Goal: Task Accomplishment & Management: Manage account settings

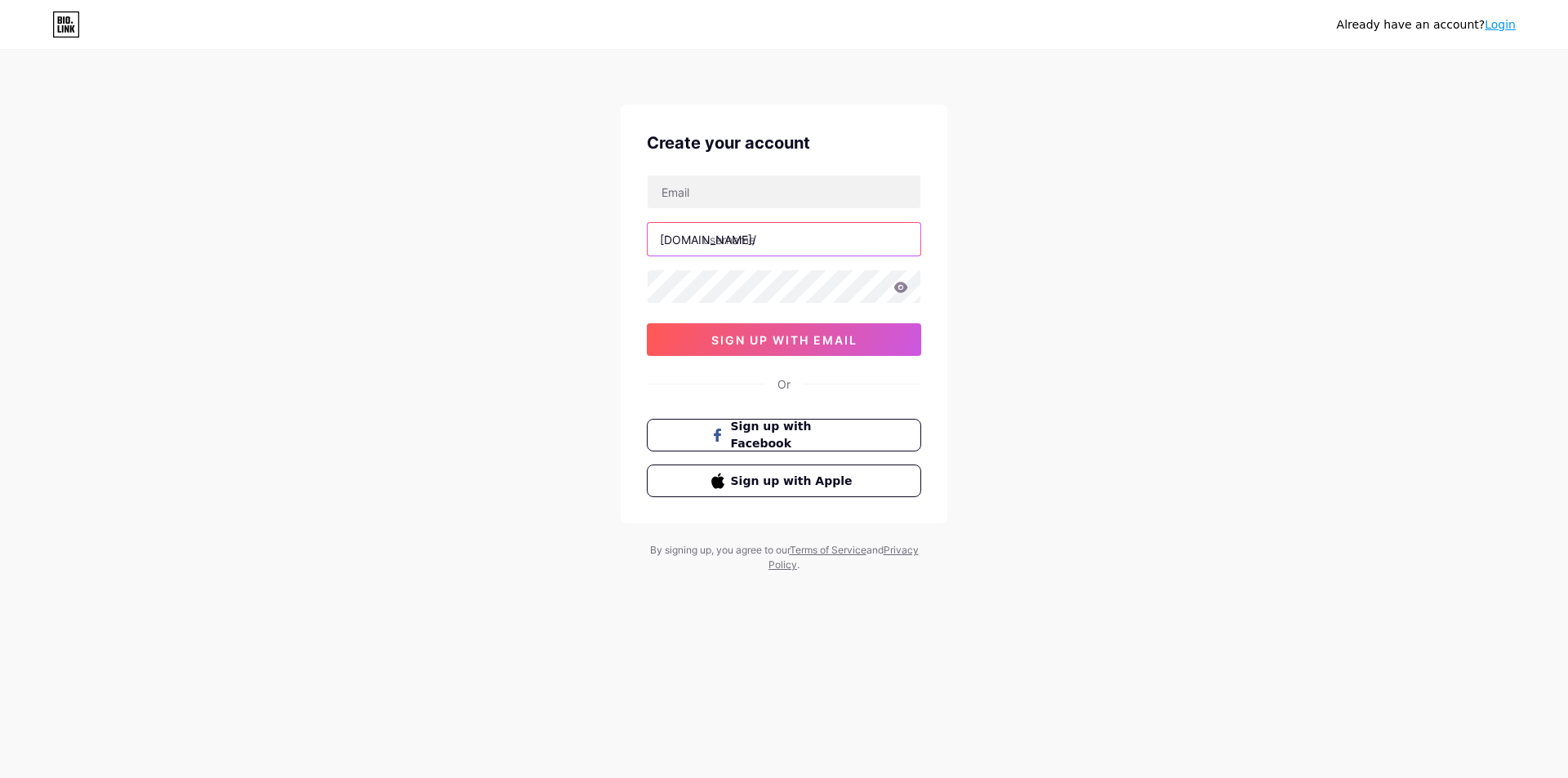
click at [764, 229] on input "text" at bounding box center [783, 239] width 273 height 33
click at [764, 232] on input "text" at bounding box center [783, 239] width 273 height 33
click at [715, 265] on div "[DOMAIN_NAME]/ 0cAFcWeA5i6fV1xOpJRMcOuRKI02qnXa4-jiDL74nKCLtt1afjma7ZLC5EZKgqVj…" at bounding box center [783, 265] width 274 height 181
type input "ব"
click at [731, 238] on input "ব" at bounding box center [783, 239] width 273 height 33
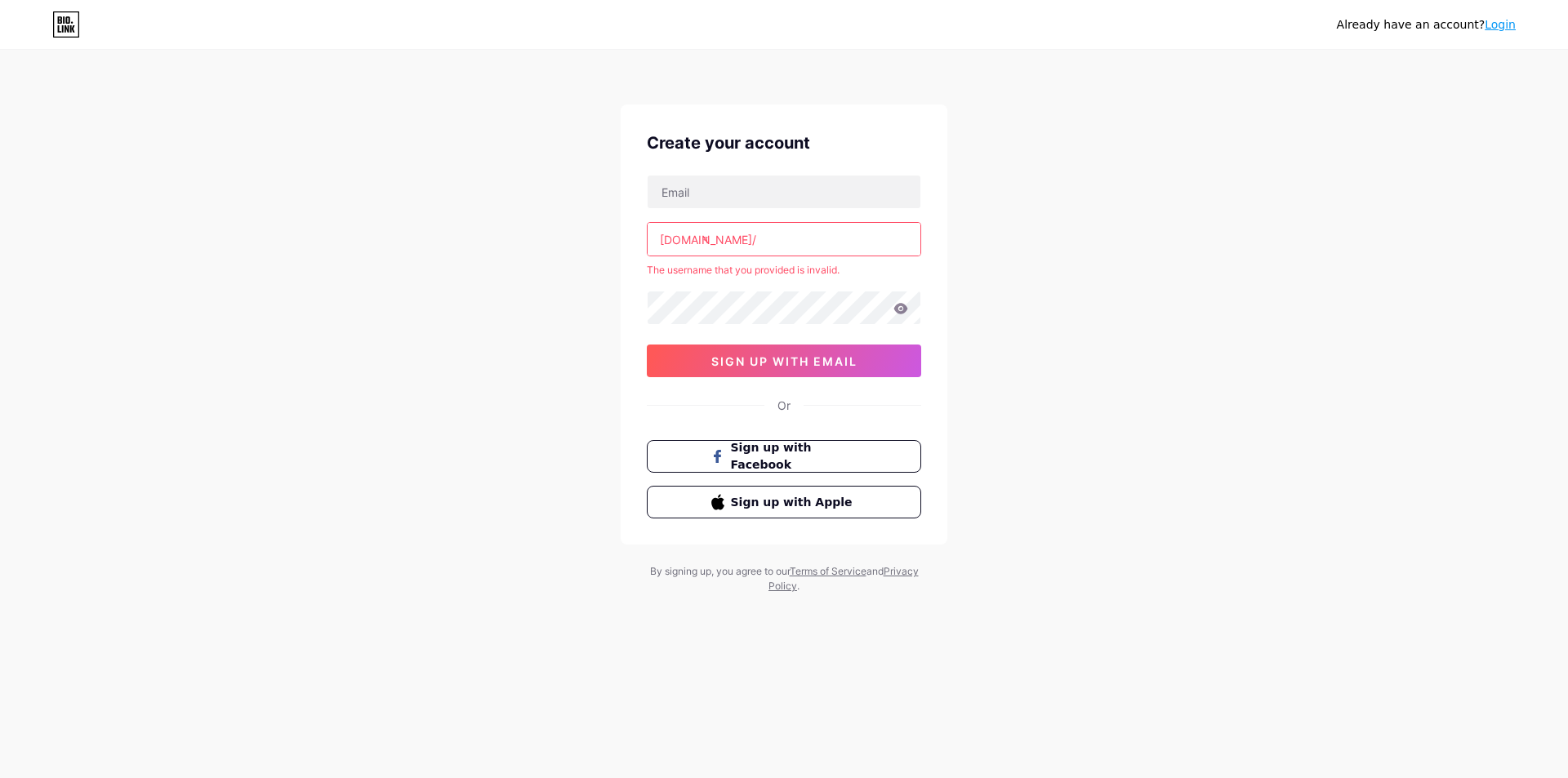
click at [731, 238] on input "ব" at bounding box center [783, 239] width 273 height 33
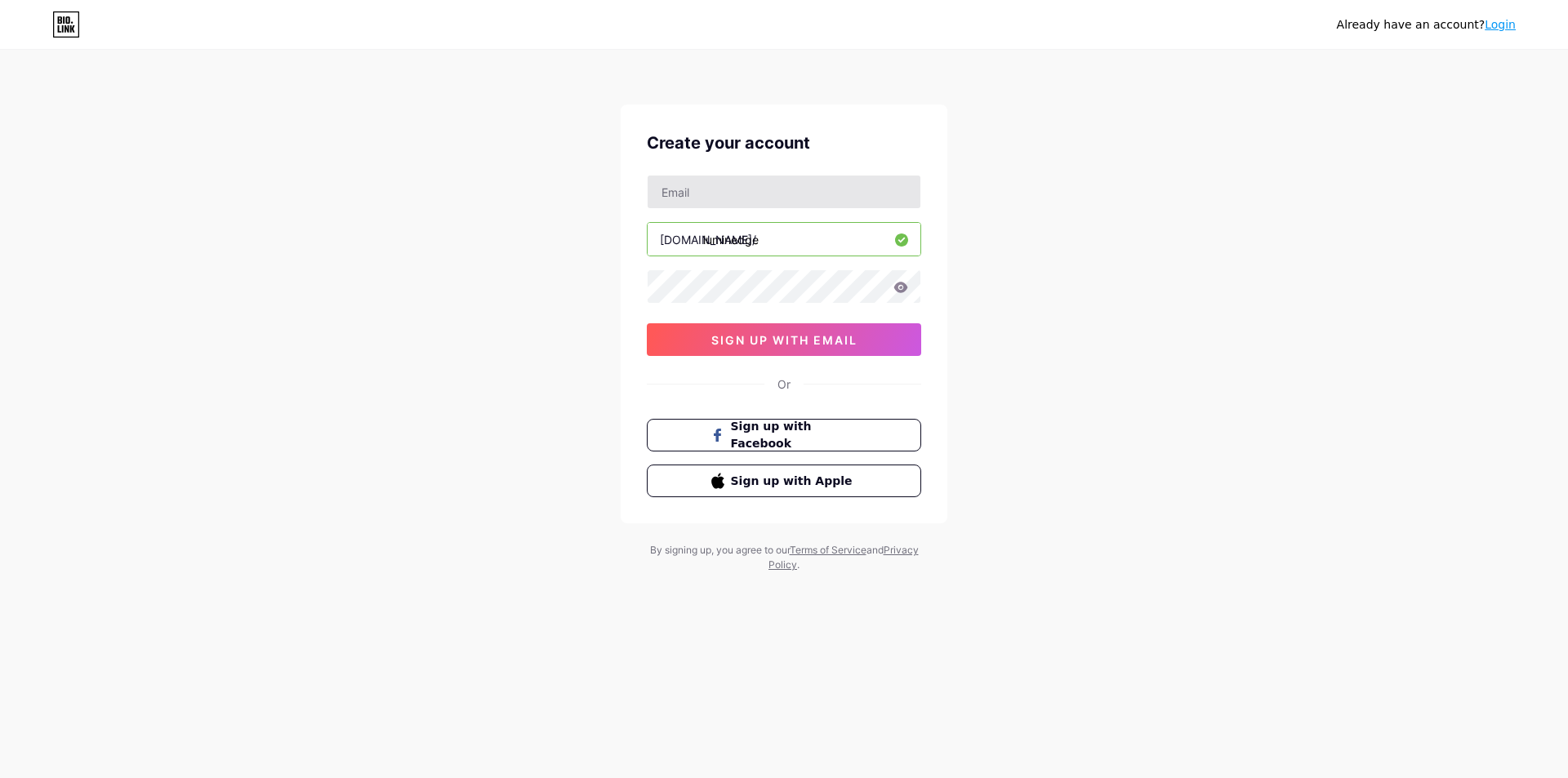
type input "luminedge"
click at [733, 200] on input "text" at bounding box center [783, 192] width 273 height 33
type input "[EMAIL_ADDRESS][DOMAIN_NAME]"
click at [760, 334] on span "sign up with email" at bounding box center [784, 340] width 146 height 14
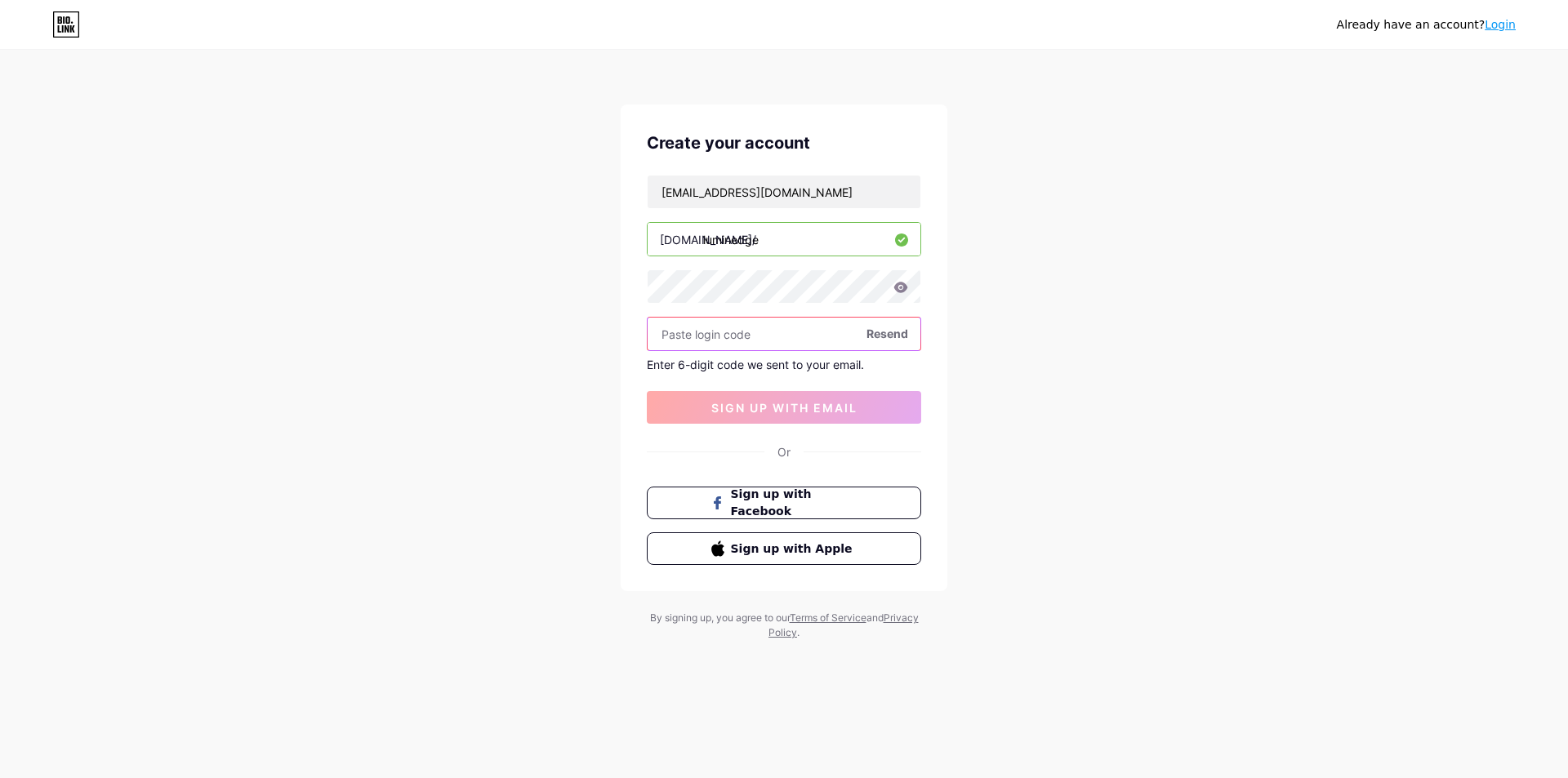
paste input "314601"
type input "314601"
click at [811, 424] on div "Create your account [EMAIL_ADDRESS][DOMAIN_NAME] [DOMAIN_NAME]/ luminedge 31460…" at bounding box center [784, 348] width 327 height 486
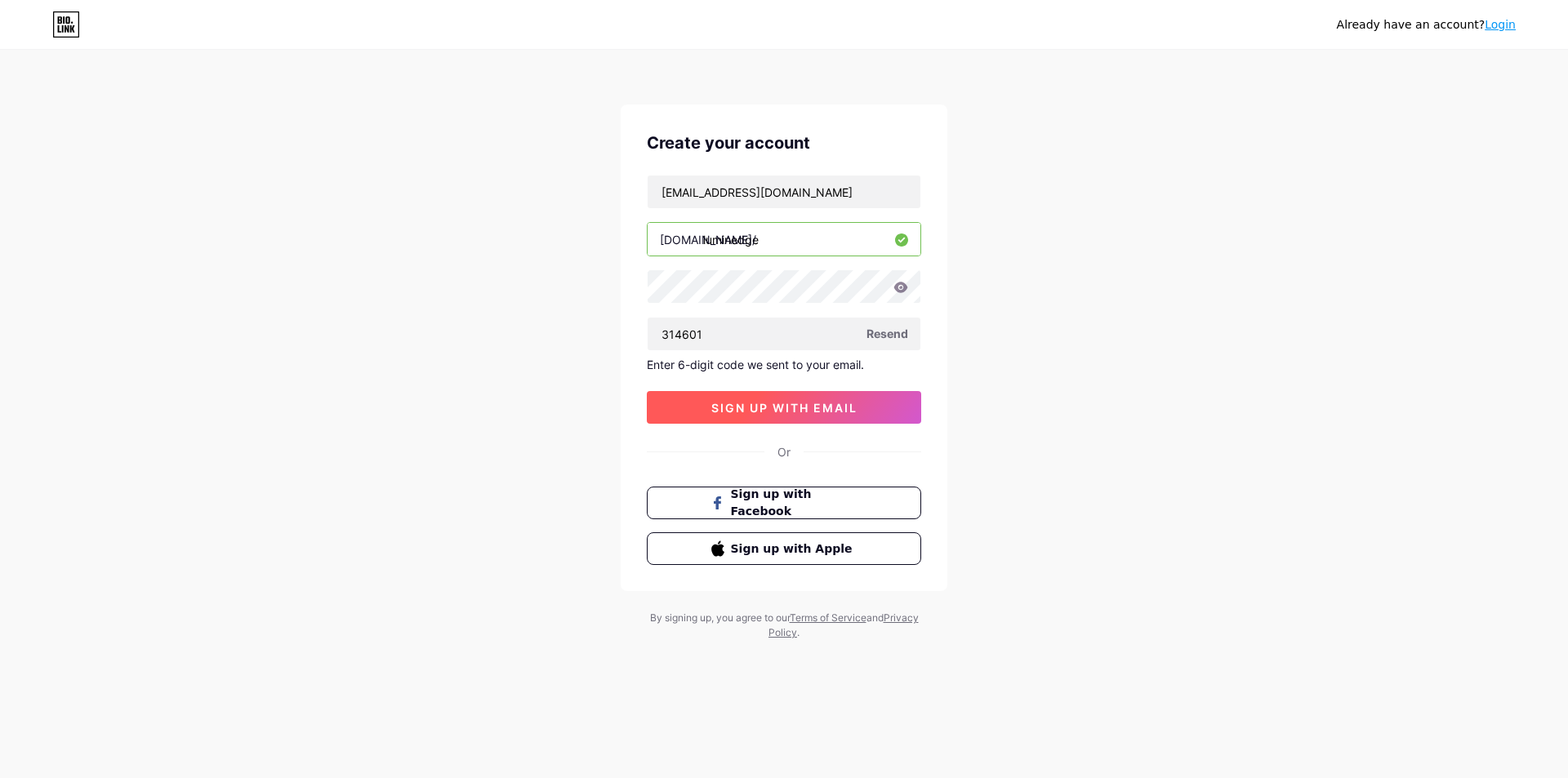
click at [810, 413] on span "sign up with email" at bounding box center [784, 407] width 146 height 14
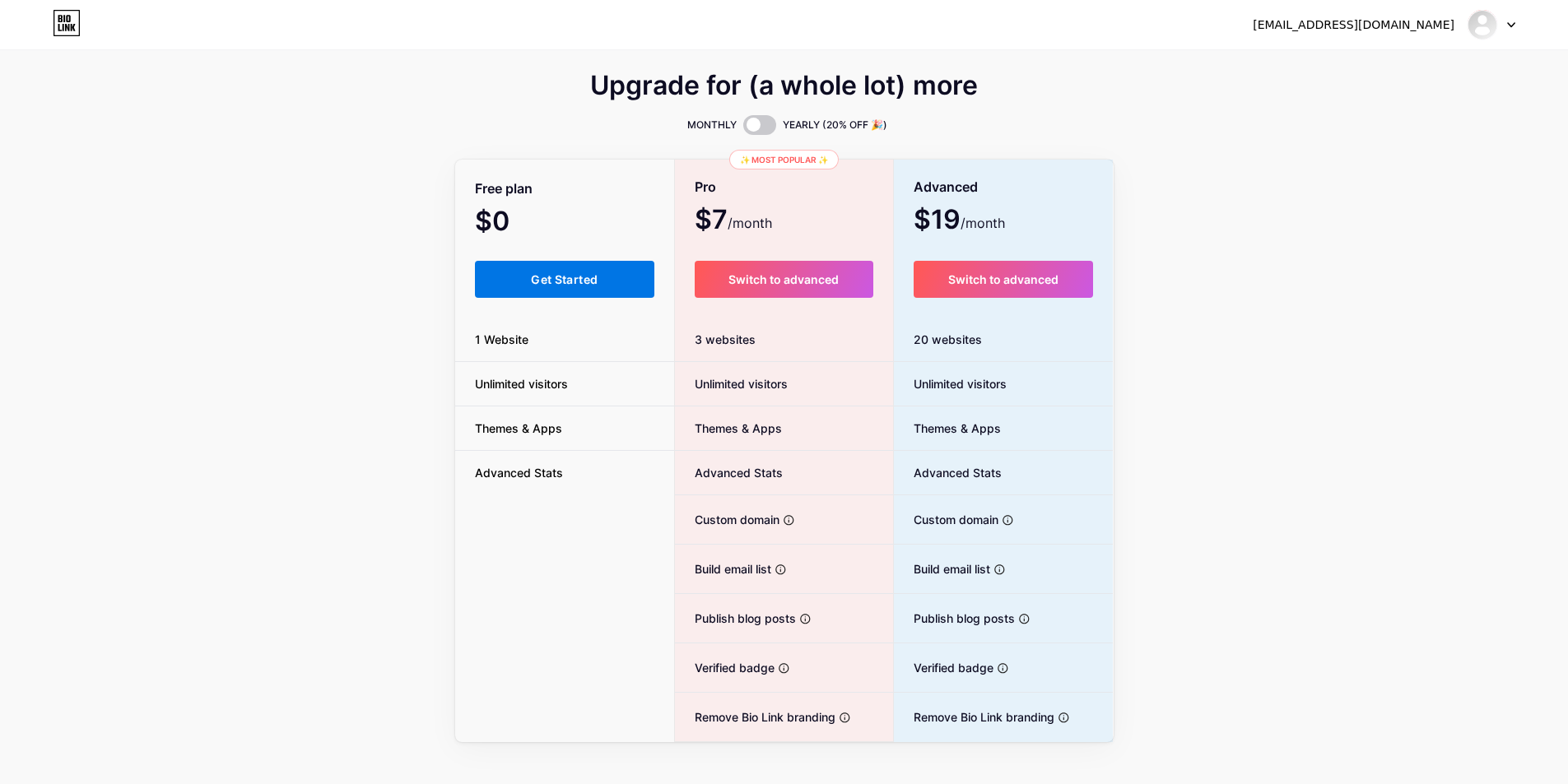
click at [527, 281] on button "Get Started" at bounding box center [565, 279] width 180 height 37
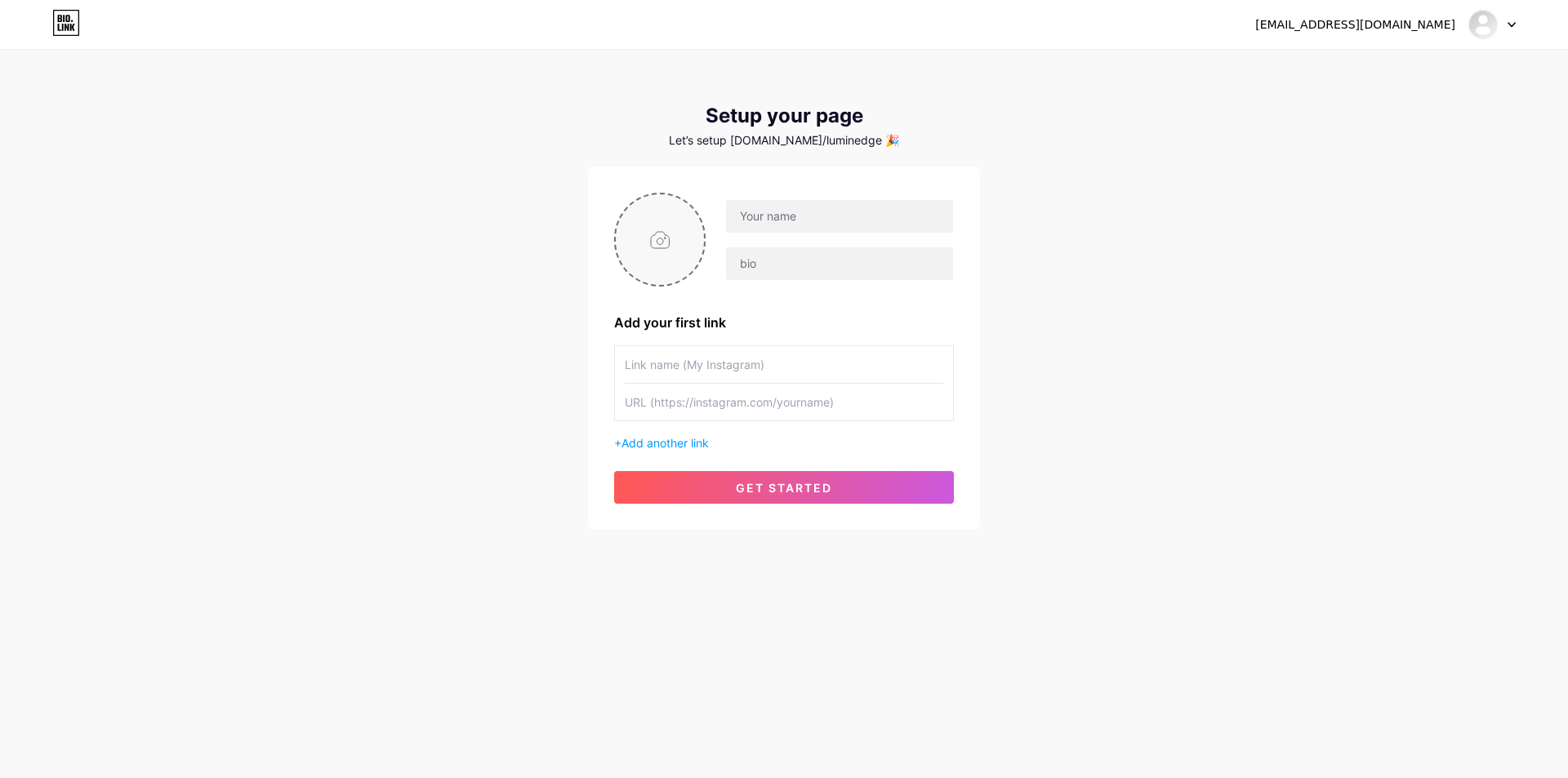
click at [640, 240] on input "file" at bounding box center [660, 239] width 88 height 91
type input "C:\fakepath\Luminedge Bangladesh LOGO.jpg"
click at [755, 214] on input "text" at bounding box center [839, 216] width 227 height 33
type input "Luminedge [GEOGRAPHIC_DATA]"
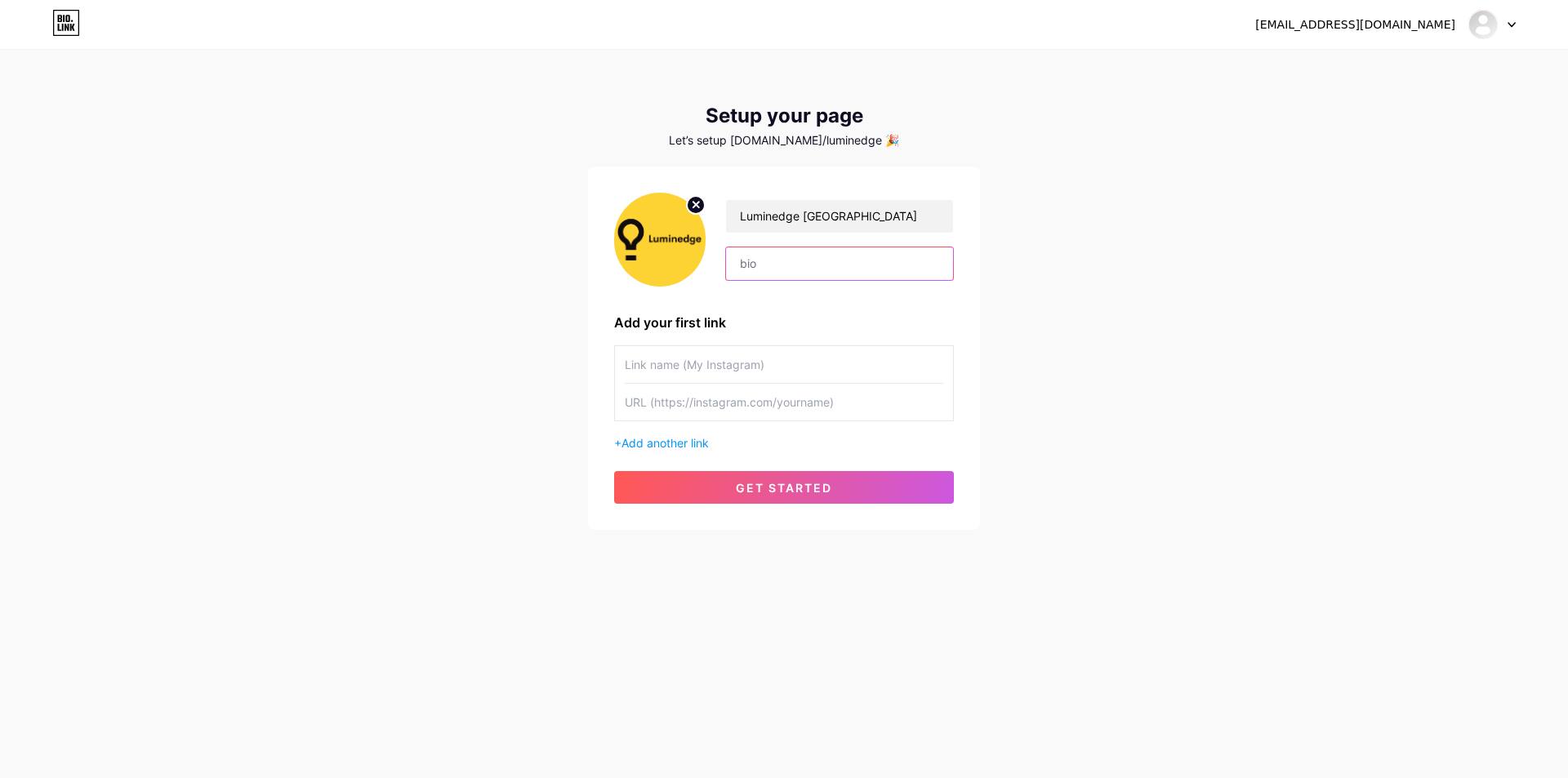
click at [741, 275] on input "text" at bounding box center [839, 264] width 227 height 33
paste input "Study Abroad & Education Consultants"
drag, startPoint x: 833, startPoint y: 269, endPoint x: 759, endPoint y: 269, distance: 74.0
click at [759, 269] on input "Study Abroad & Education Consultants" at bounding box center [839, 264] width 227 height 33
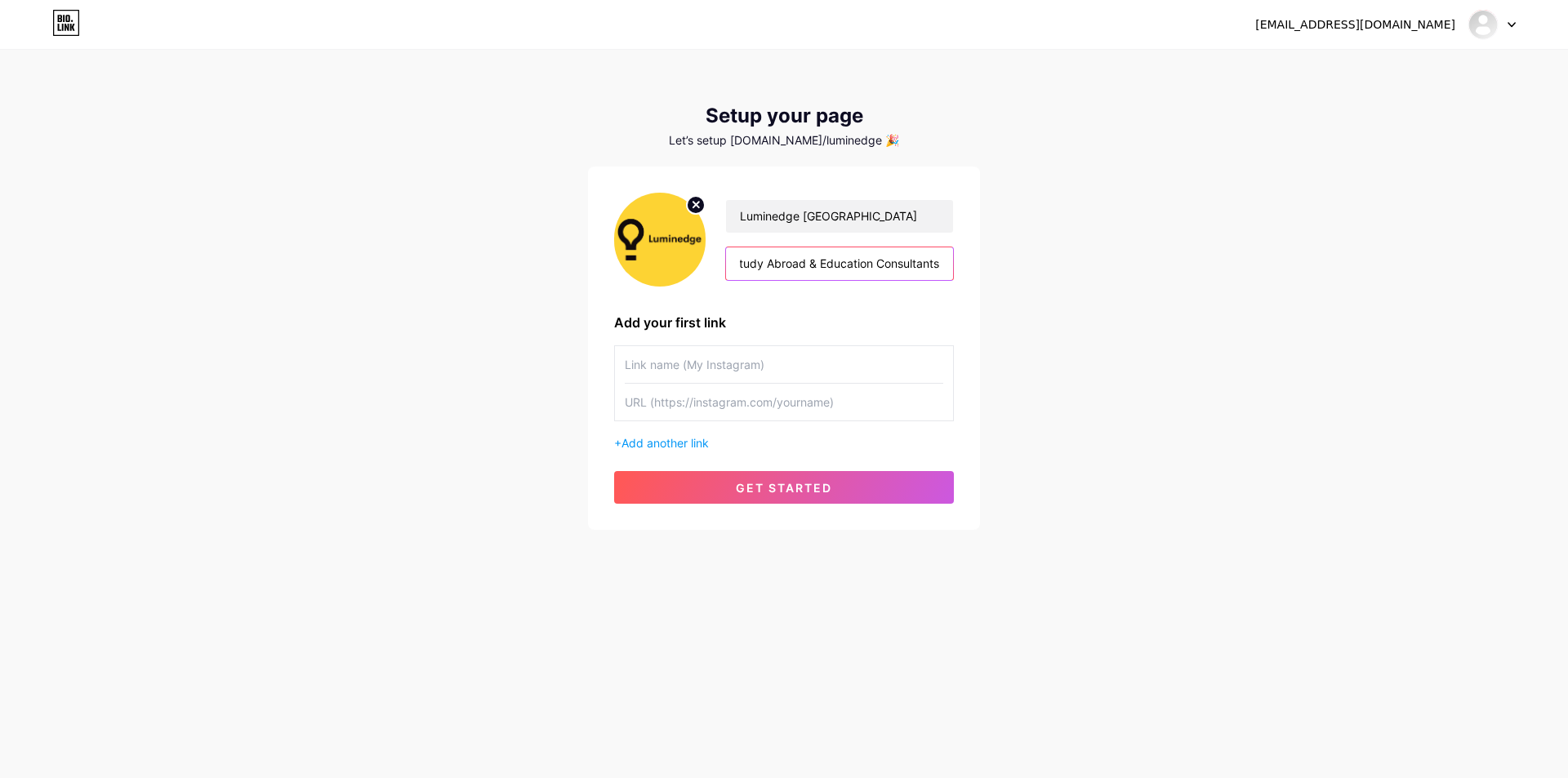
click at [816, 261] on input "Study Abroad & Education Consultants" at bounding box center [839, 264] width 227 height 33
type input "Study Abroad & Overseas Education Consultants"
click at [995, 335] on div "[EMAIL_ADDRESS][DOMAIN_NAME] Dashboard Logout Setup your page Let’s setup [DOMA…" at bounding box center [784, 291] width 1568 height 582
click at [769, 353] on input "text" at bounding box center [784, 364] width 319 height 37
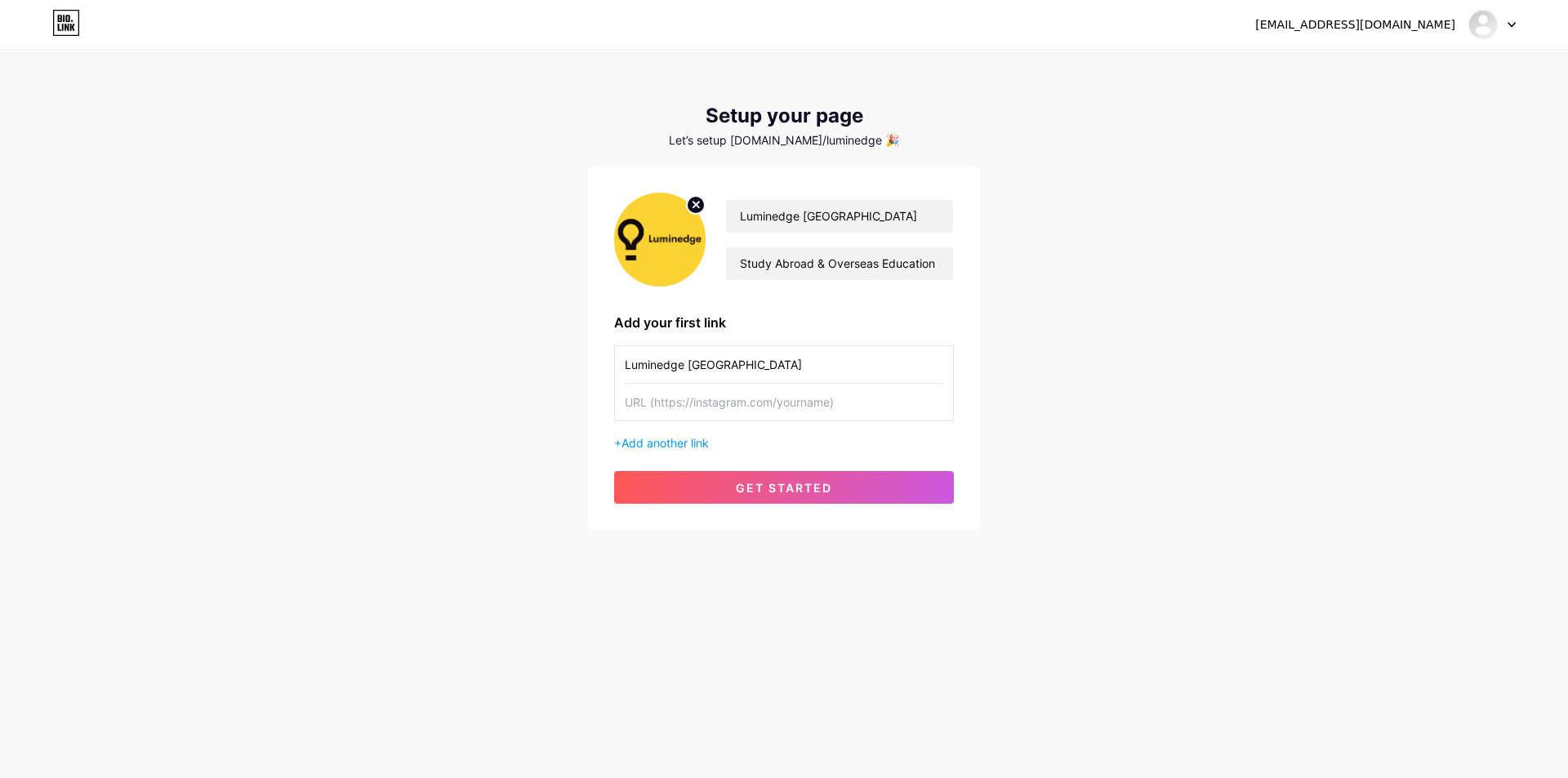
type input "Luminedge [GEOGRAPHIC_DATA]"
click at [672, 405] on input "text" at bounding box center [784, 401] width 319 height 37
paste input "[URL][DOMAIN_NAME]"
type input "[URL][DOMAIN_NAME]"
click at [684, 441] on span "Add another link" at bounding box center [665, 442] width 88 height 14
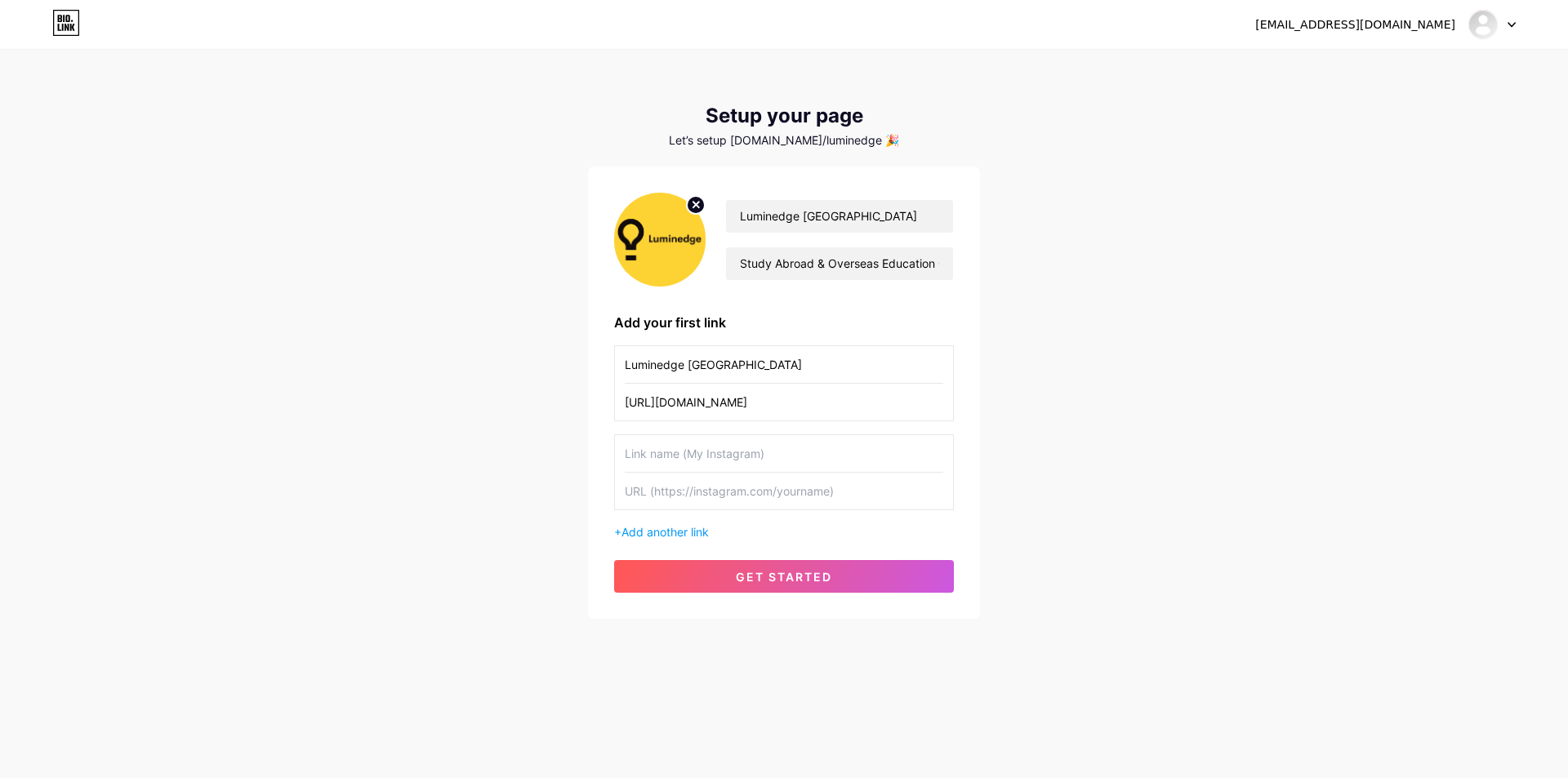
click at [669, 445] on input "text" at bounding box center [784, 453] width 319 height 37
click at [683, 364] on input "Luminedge [GEOGRAPHIC_DATA]" at bounding box center [784, 364] width 319 height 37
click at [695, 376] on input "Luminedge [GEOGRAPHIC_DATA]" at bounding box center [784, 364] width 319 height 37
drag, startPoint x: 688, startPoint y: 376, endPoint x: 761, endPoint y: 373, distance: 73.1
click at [761, 373] on input "Luminedge [GEOGRAPHIC_DATA]" at bounding box center [784, 364] width 319 height 37
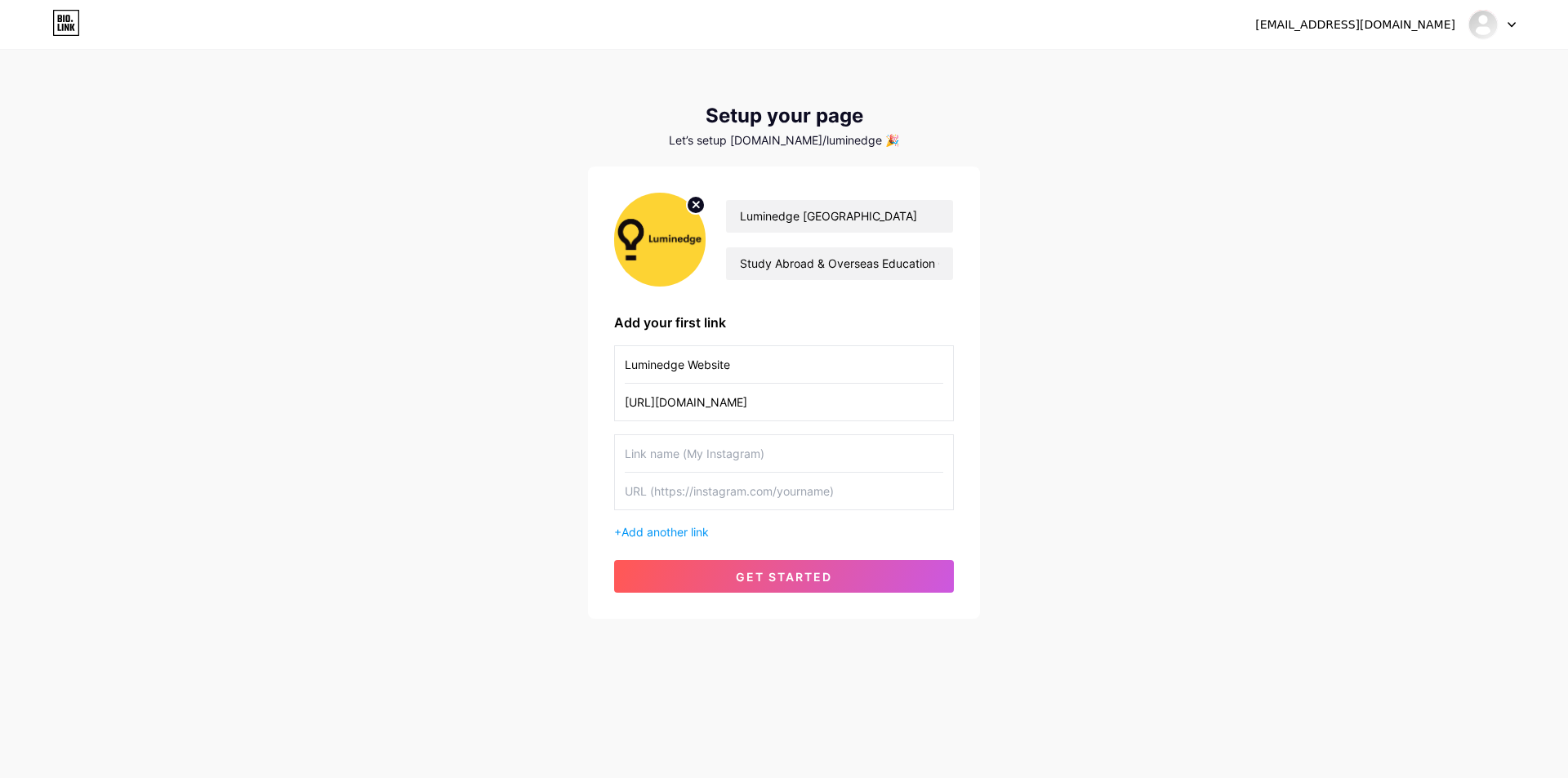
click at [755, 459] on input "text" at bounding box center [784, 453] width 319 height 37
click at [711, 361] on input "Luminedge Website" at bounding box center [784, 364] width 319 height 37
paste input "Study Abroad Consultants"
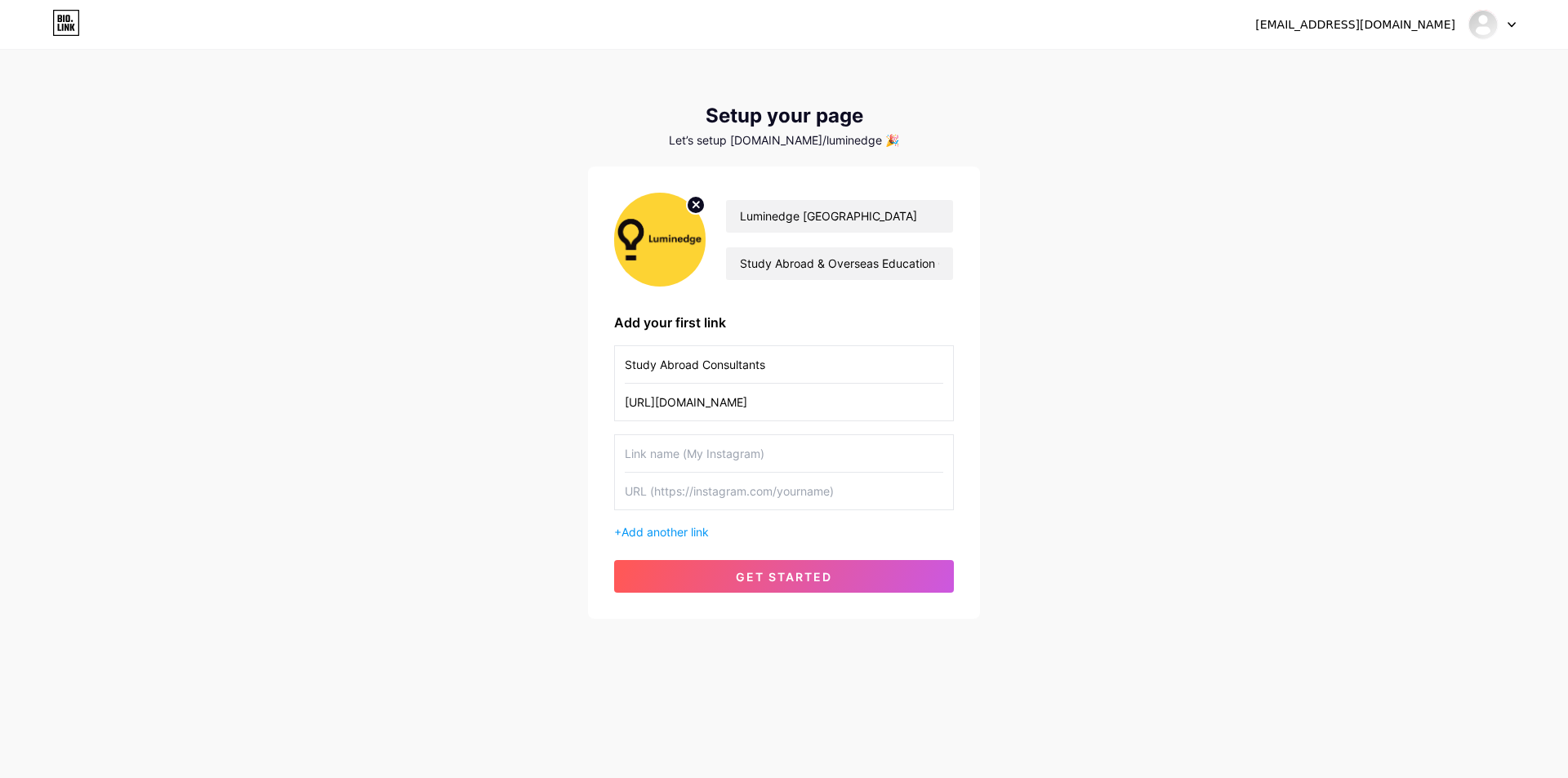
type input "Study Abroad Consultants"
click at [657, 462] on input "text" at bounding box center [784, 453] width 319 height 37
type input "Luminedge IELTS"
click at [729, 491] on input "text" at bounding box center [784, 491] width 319 height 37
paste input "[URL][DOMAIN_NAME]"
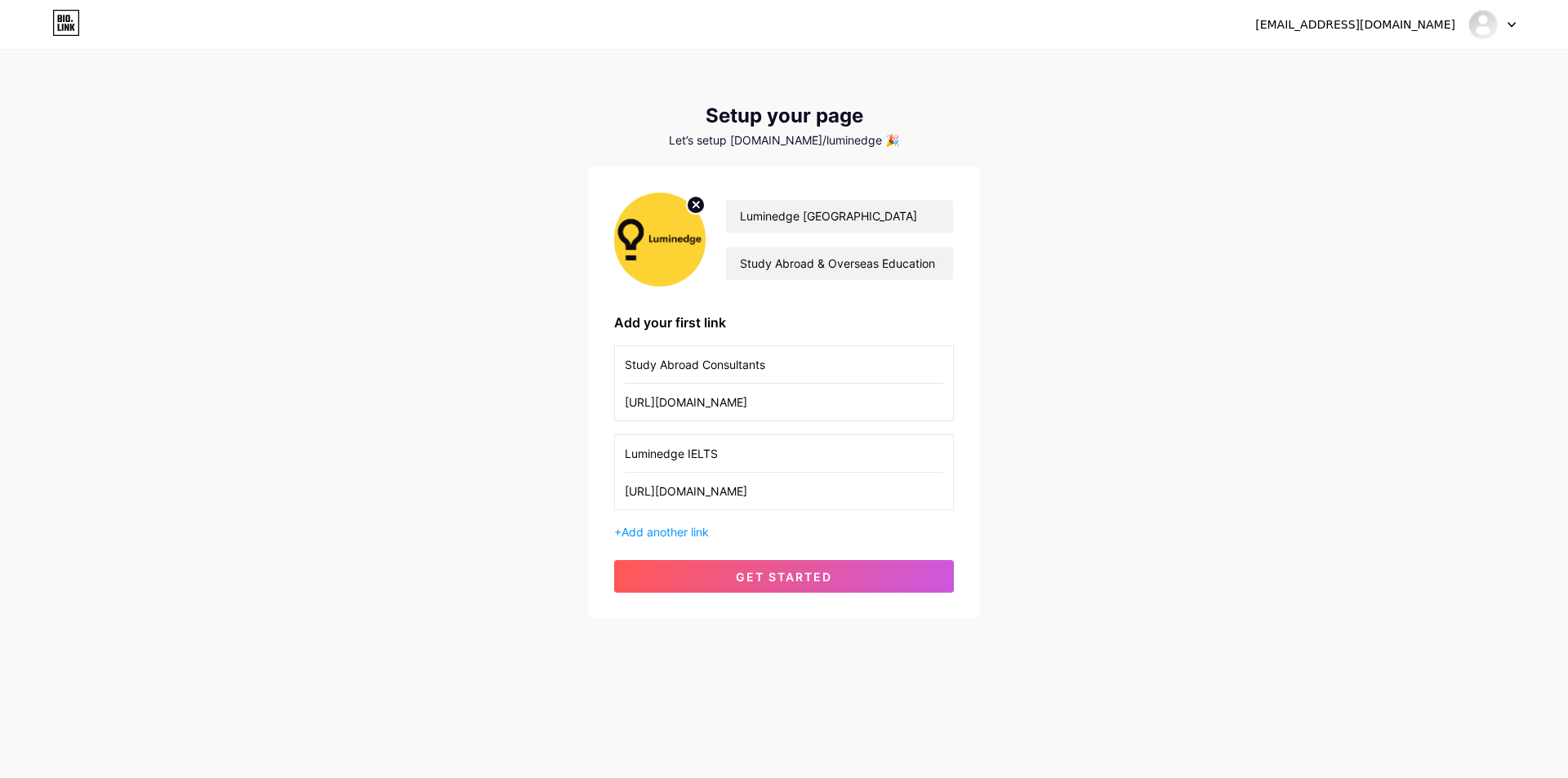
type input "[URL][DOMAIN_NAME]"
click at [526, 522] on div "[EMAIL_ADDRESS][DOMAIN_NAME] Dashboard Logout Setup your page Let’s setup [DOMA…" at bounding box center [784, 335] width 1568 height 671
click at [641, 531] on span "Add another link" at bounding box center [665, 531] width 88 height 14
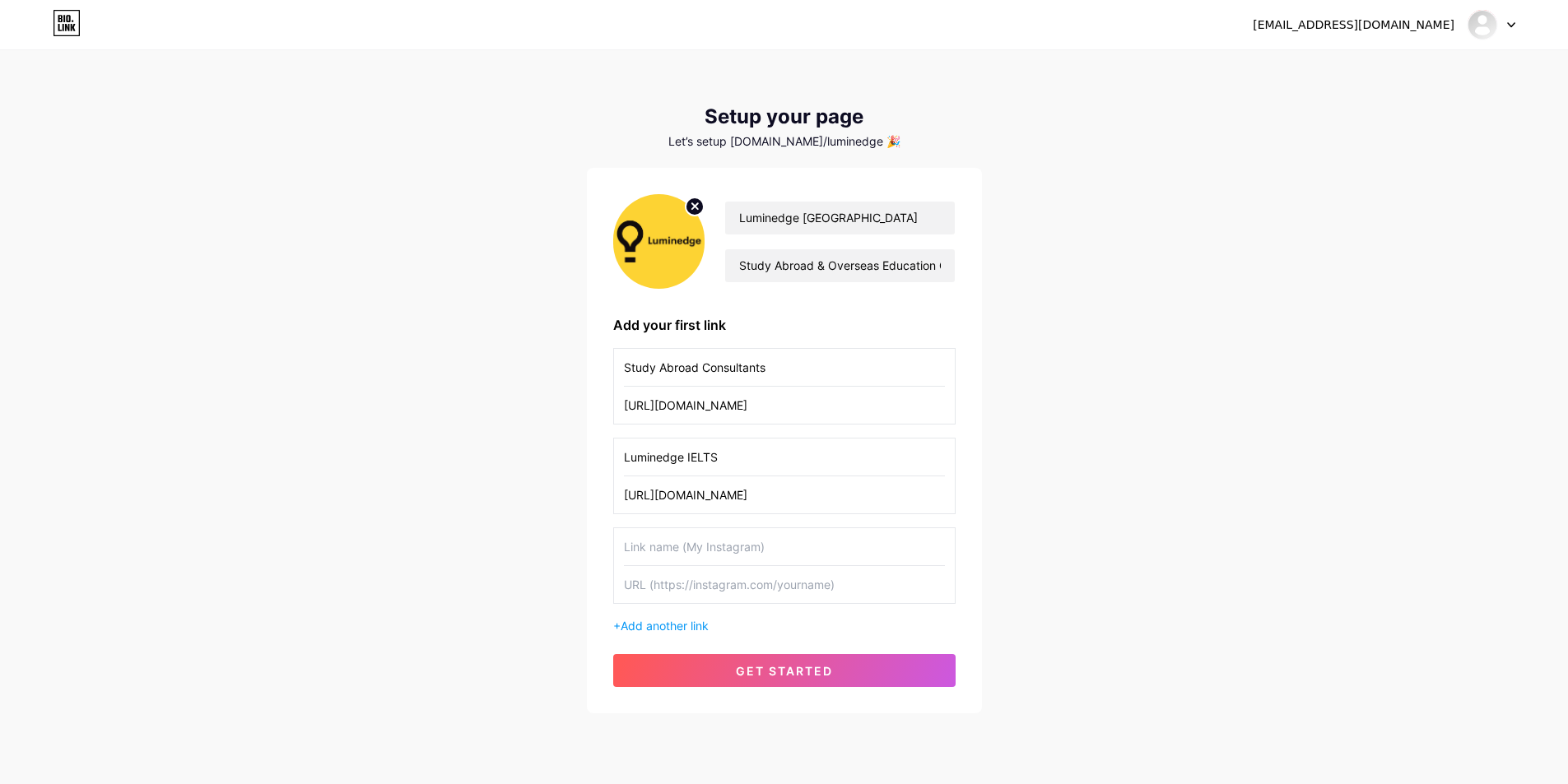
click at [658, 546] on input "text" at bounding box center [784, 546] width 321 height 37
type input "Study Abroad"
click at [698, 590] on input "text" at bounding box center [784, 584] width 321 height 37
click at [728, 537] on input "Study Abroad" at bounding box center [784, 546] width 321 height 37
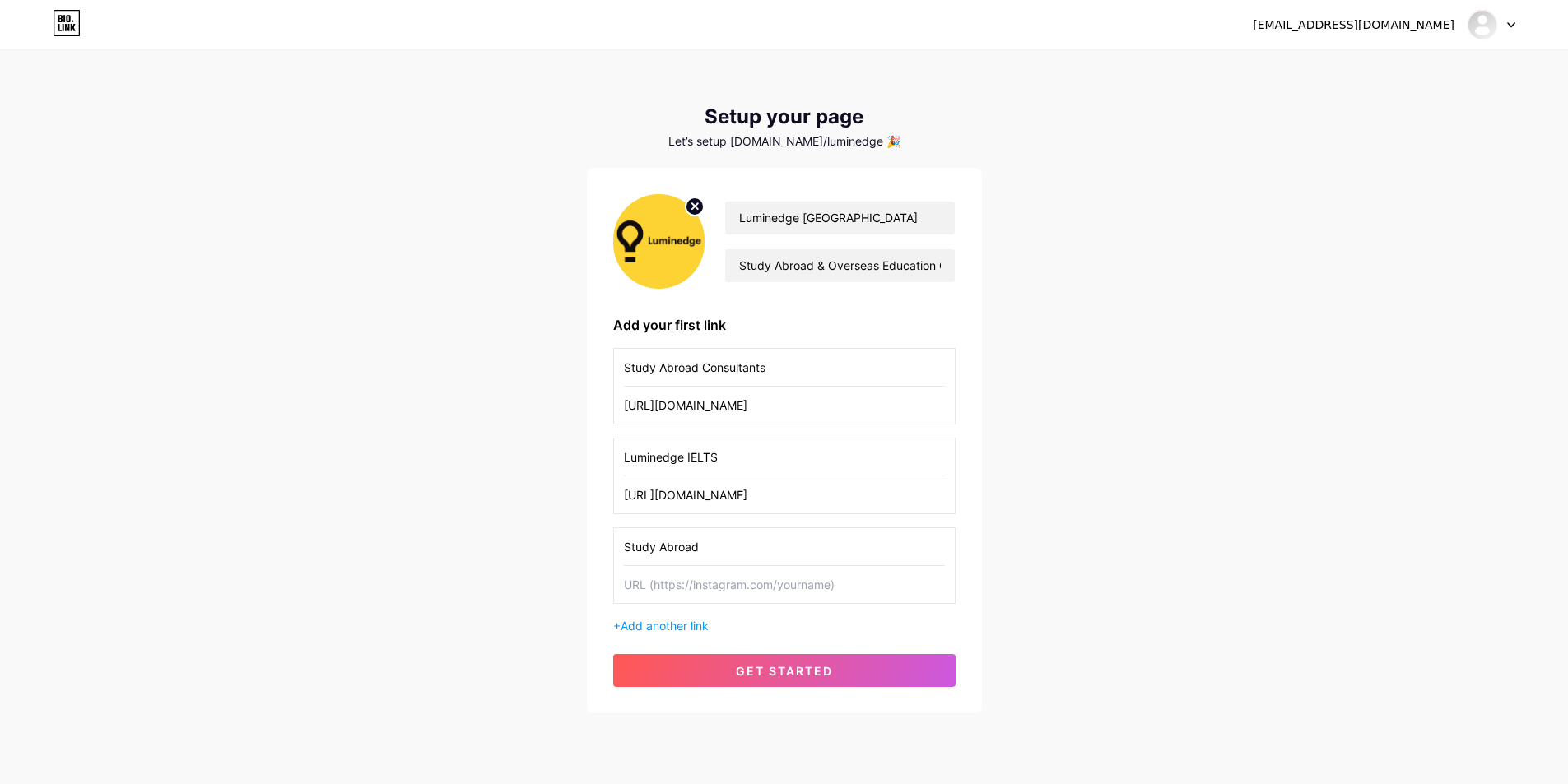
click at [728, 537] on input "Study Abroad" at bounding box center [784, 546] width 321 height 37
click at [699, 574] on input "text" at bounding box center [784, 584] width 321 height 37
paste input "[URL][DOMAIN_NAME]"
type input "[URL][DOMAIN_NAME]"
click at [492, 571] on div "[EMAIL_ADDRESS][DOMAIN_NAME] Dashboard Logout Setup your page Let’s setup [DOMA…" at bounding box center [784, 383] width 1568 height 766
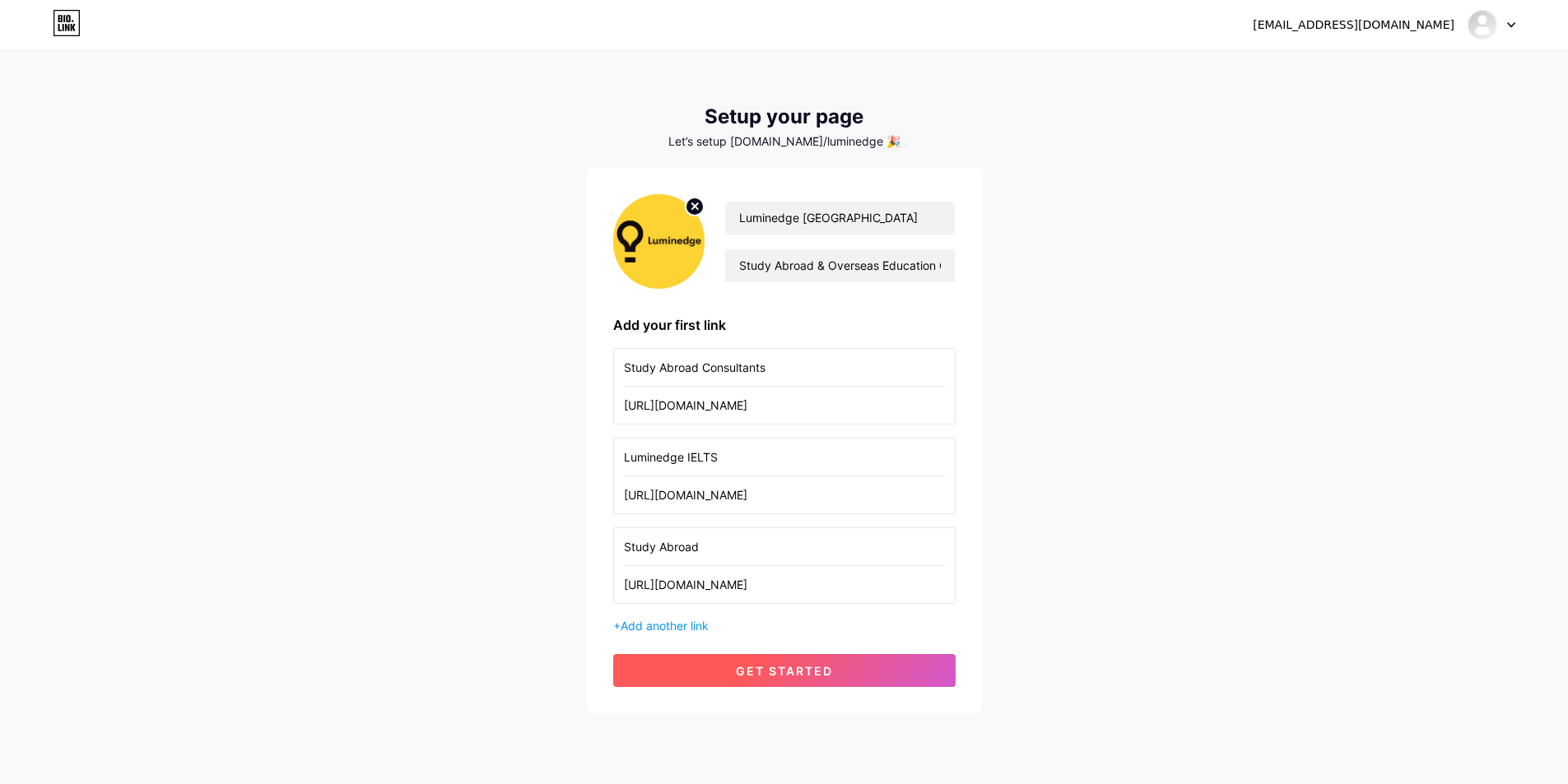
click at [739, 664] on span "get started" at bounding box center [784, 670] width 97 height 14
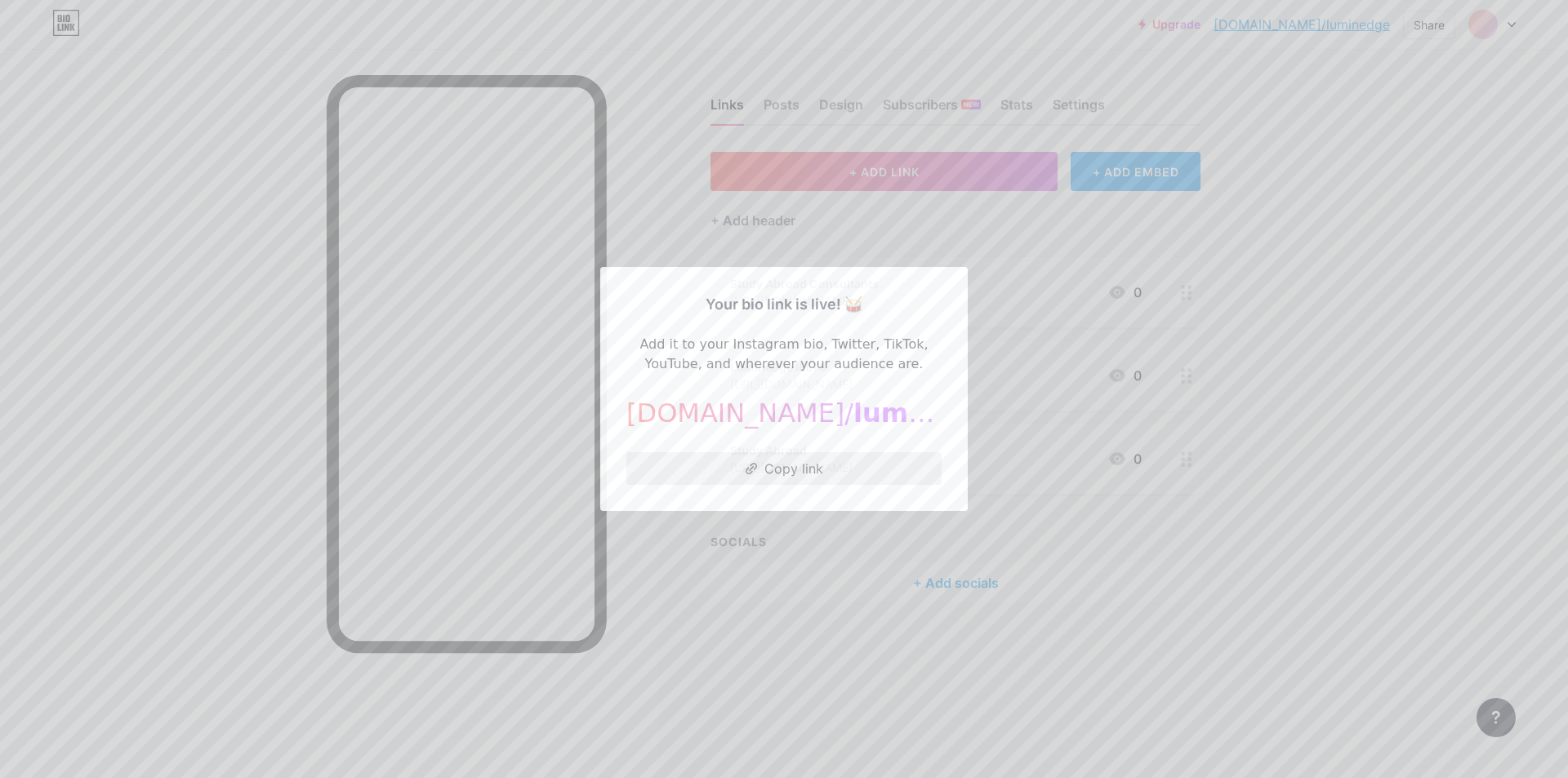
click at [827, 473] on button "Copy link" at bounding box center [784, 468] width 315 height 33
click at [668, 627] on div at bounding box center [784, 389] width 1568 height 778
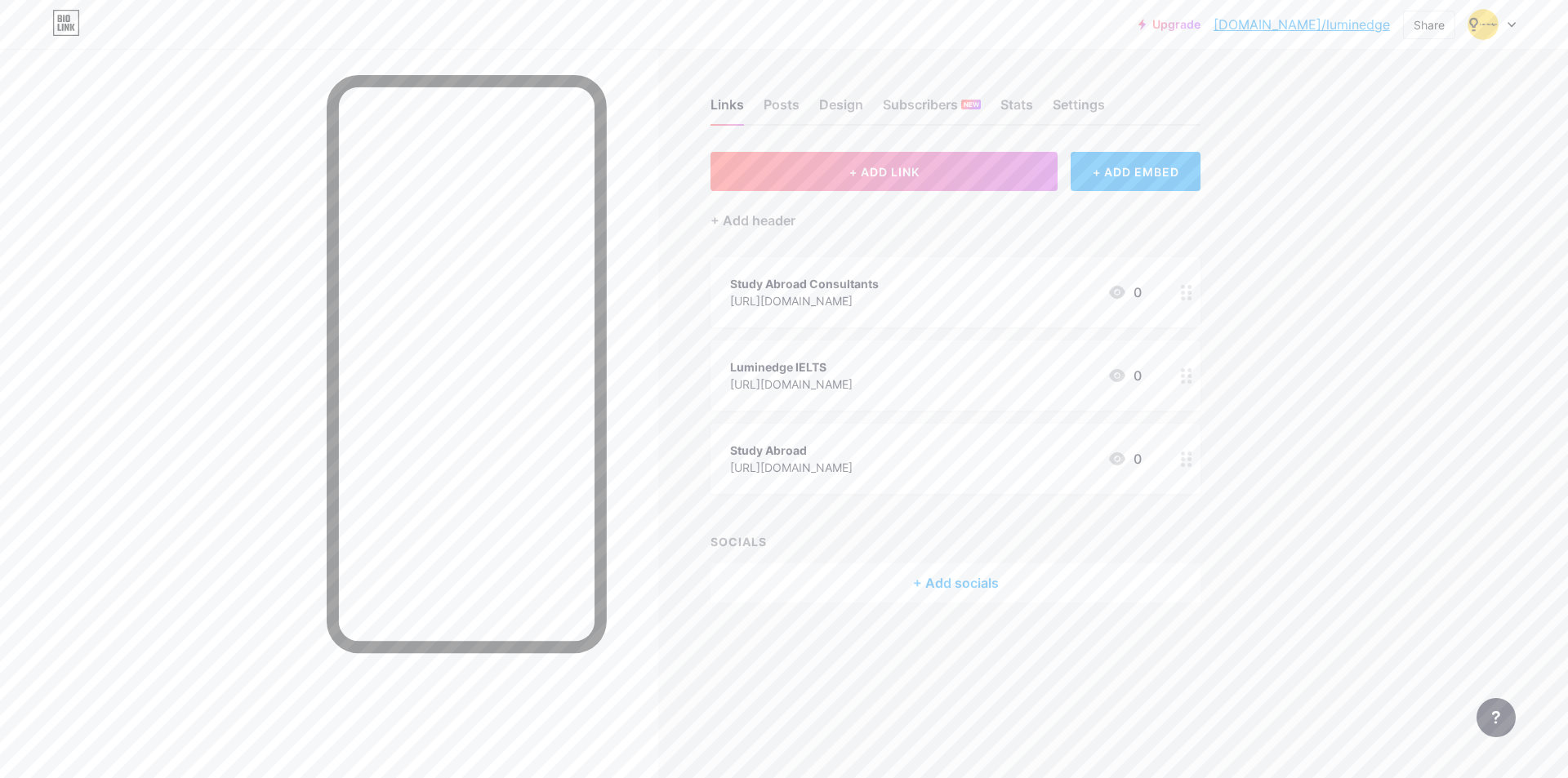
click at [927, 581] on div "+ Add socials" at bounding box center [955, 583] width 490 height 39
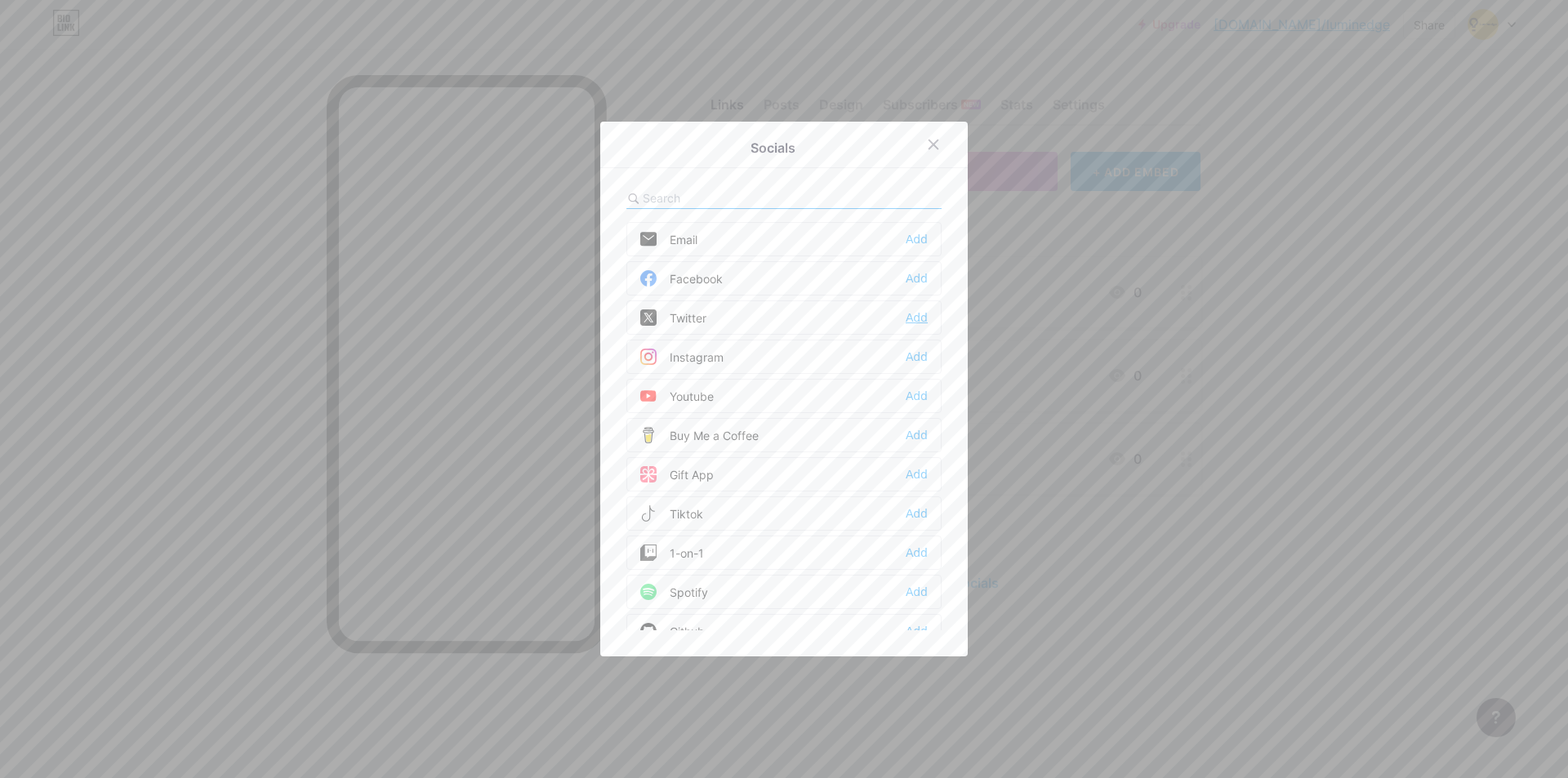
click at [910, 314] on div "Add" at bounding box center [916, 318] width 22 height 16
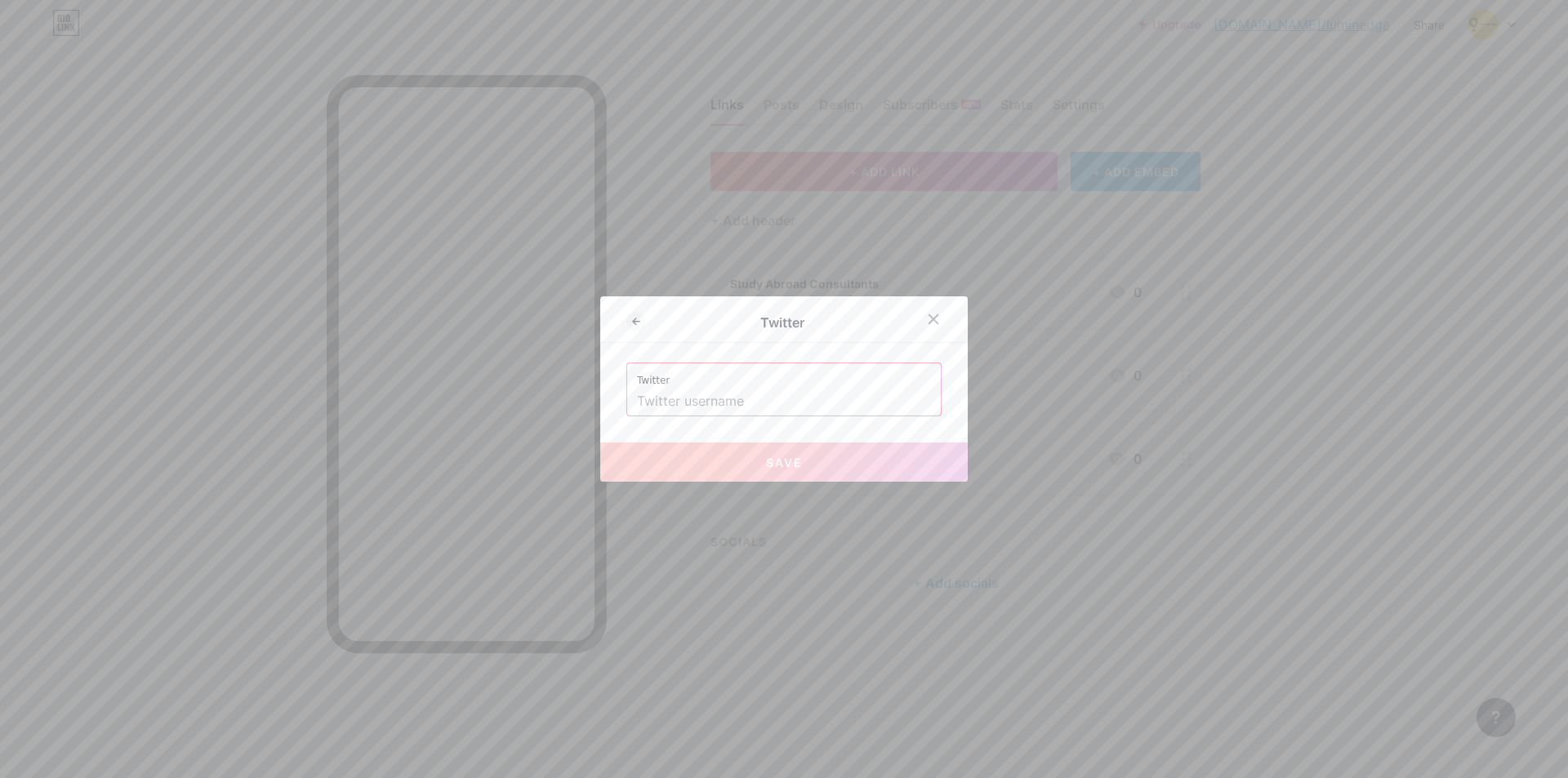
click at [762, 395] on input "text" at bounding box center [783, 401] width 294 height 28
click at [936, 318] on div at bounding box center [933, 319] width 29 height 29
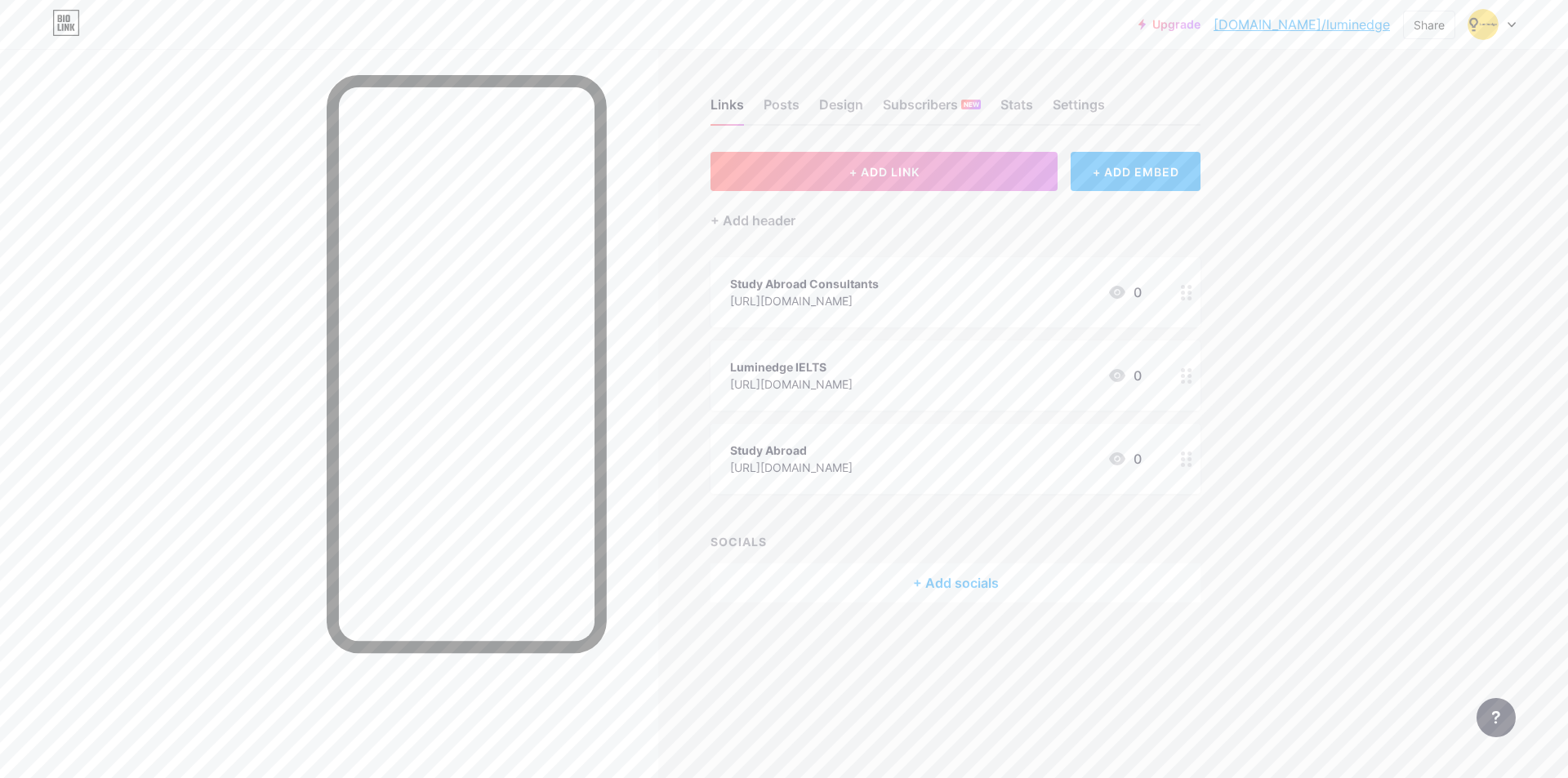
click at [953, 577] on div "+ Add socials" at bounding box center [955, 583] width 490 height 39
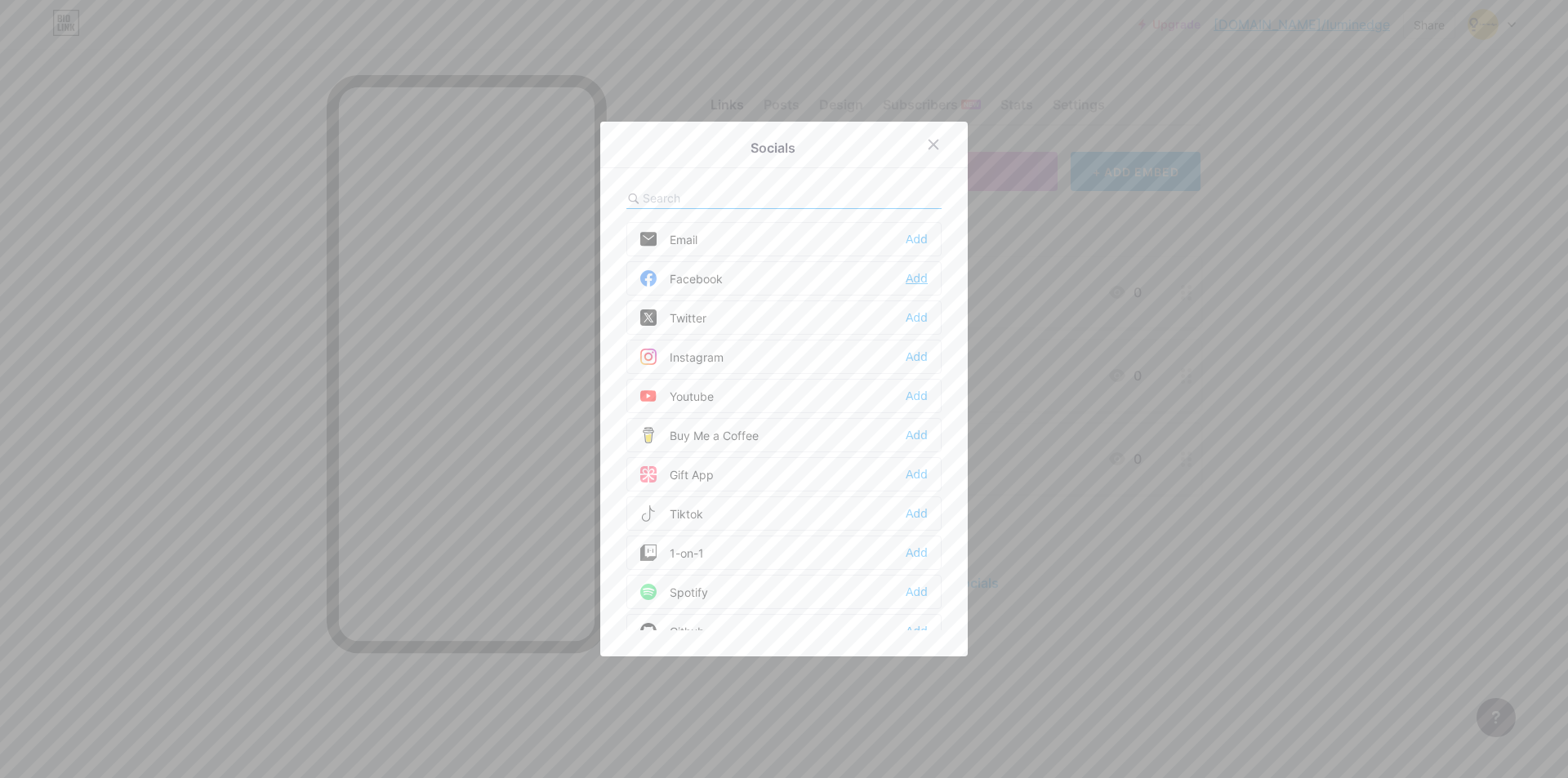
click at [909, 272] on div "Add" at bounding box center [916, 278] width 22 height 16
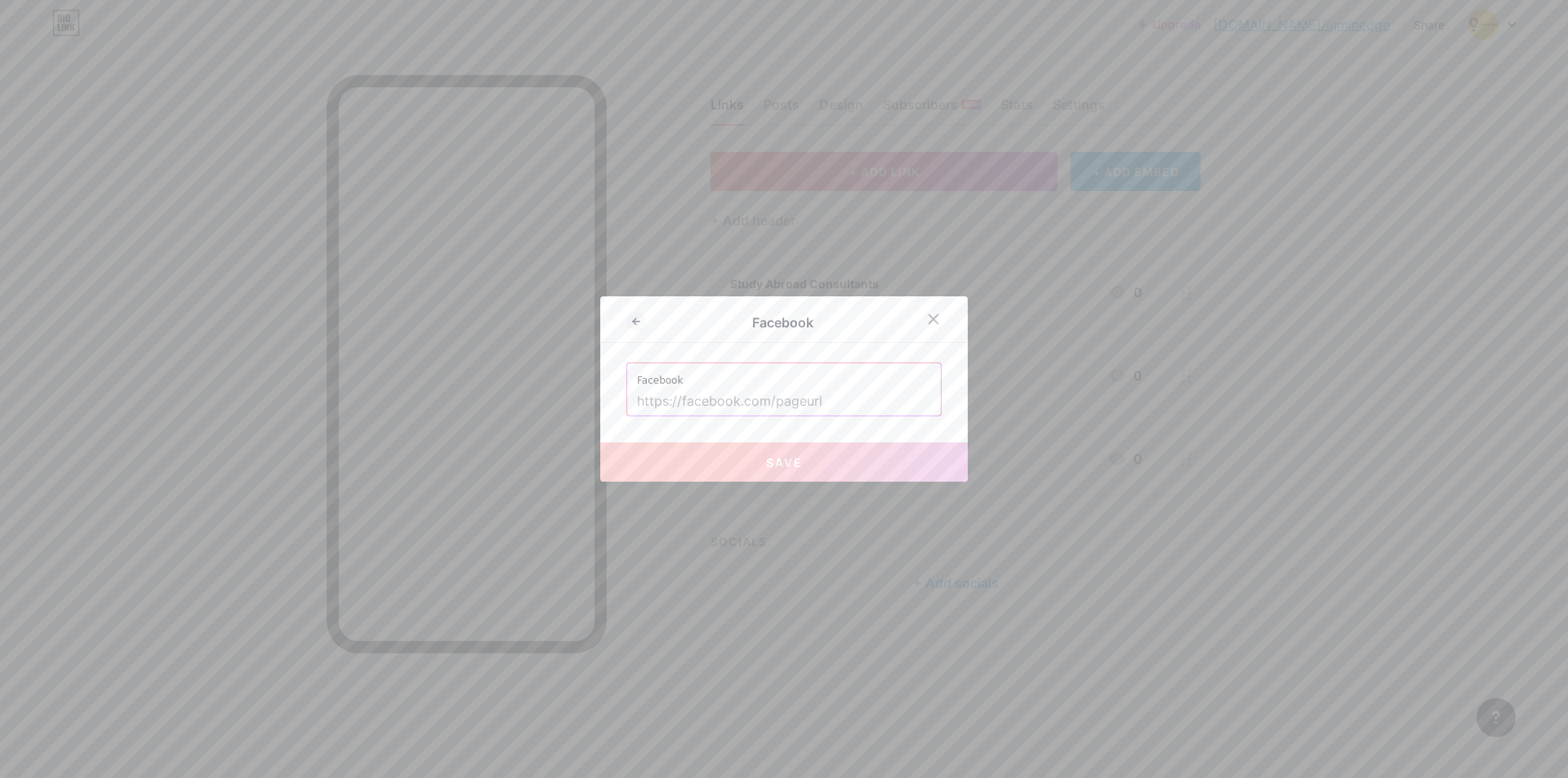
click at [736, 400] on input "text" at bounding box center [783, 401] width 294 height 28
paste input "[URL][DOMAIN_NAME]"
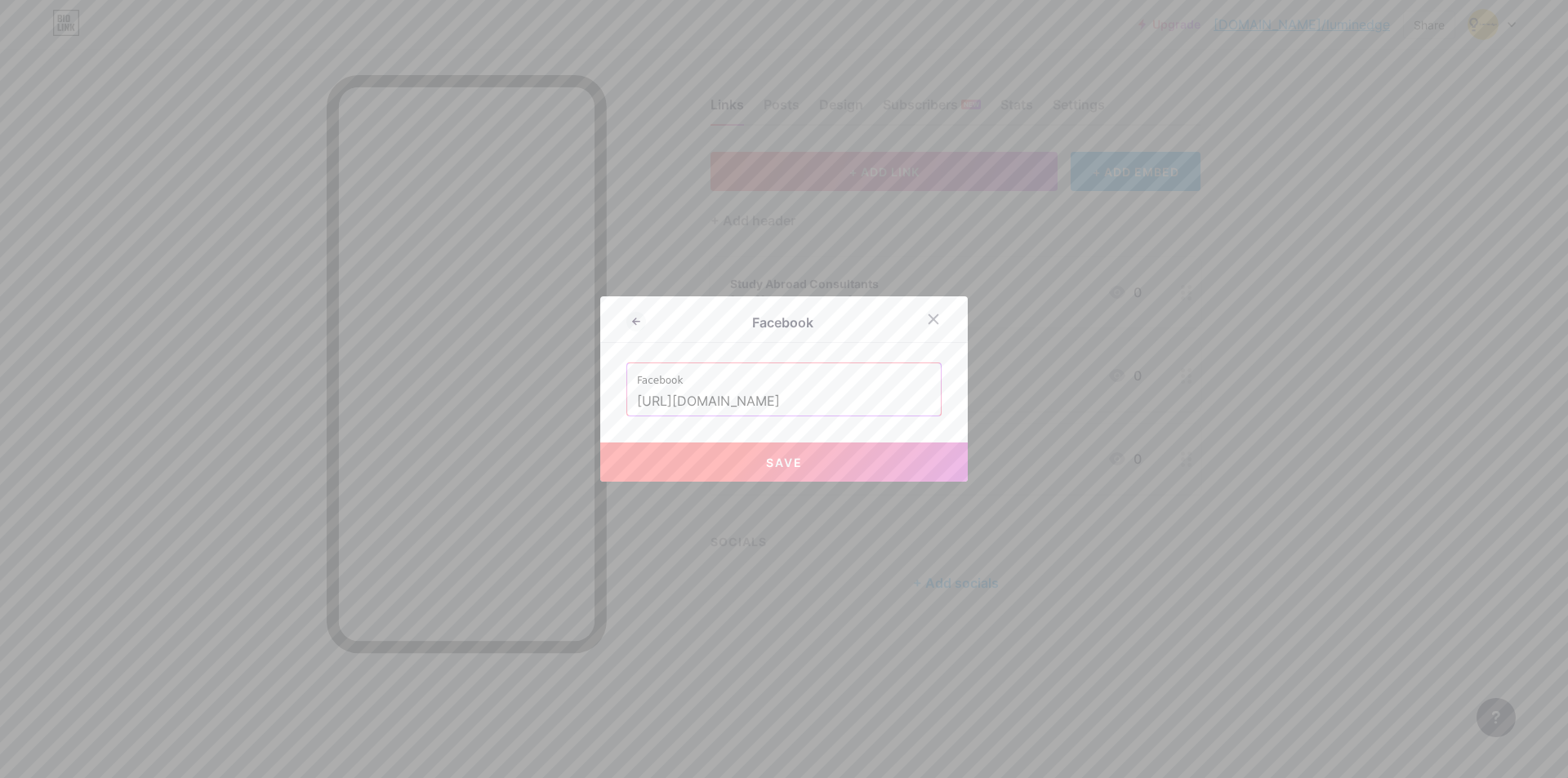
scroll to position [0, 18]
type input "[URL][DOMAIN_NAME]"
click at [845, 472] on button "Save" at bounding box center [784, 462] width 368 height 39
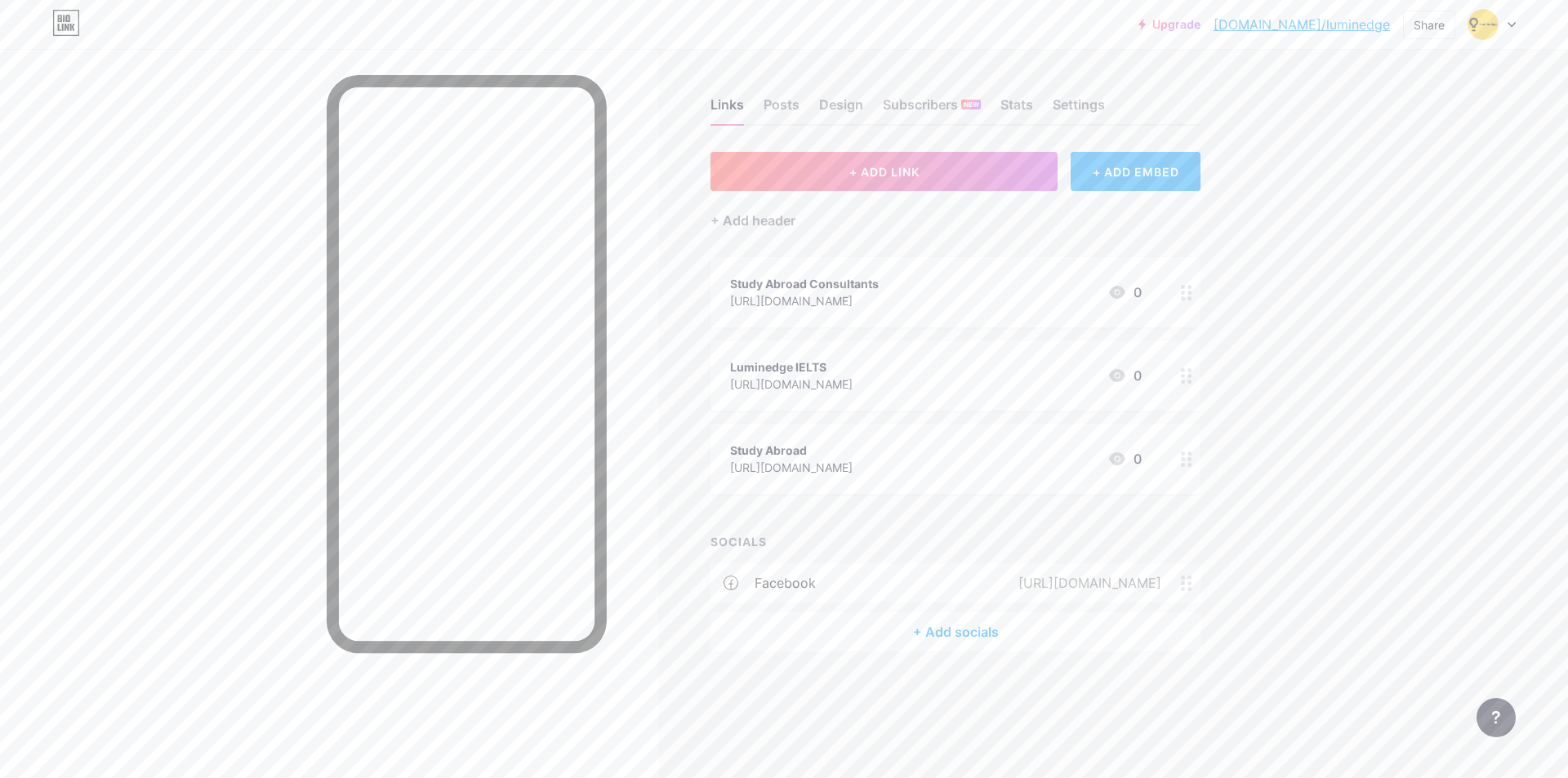
click at [919, 635] on div "+ Add socials" at bounding box center [955, 632] width 490 height 39
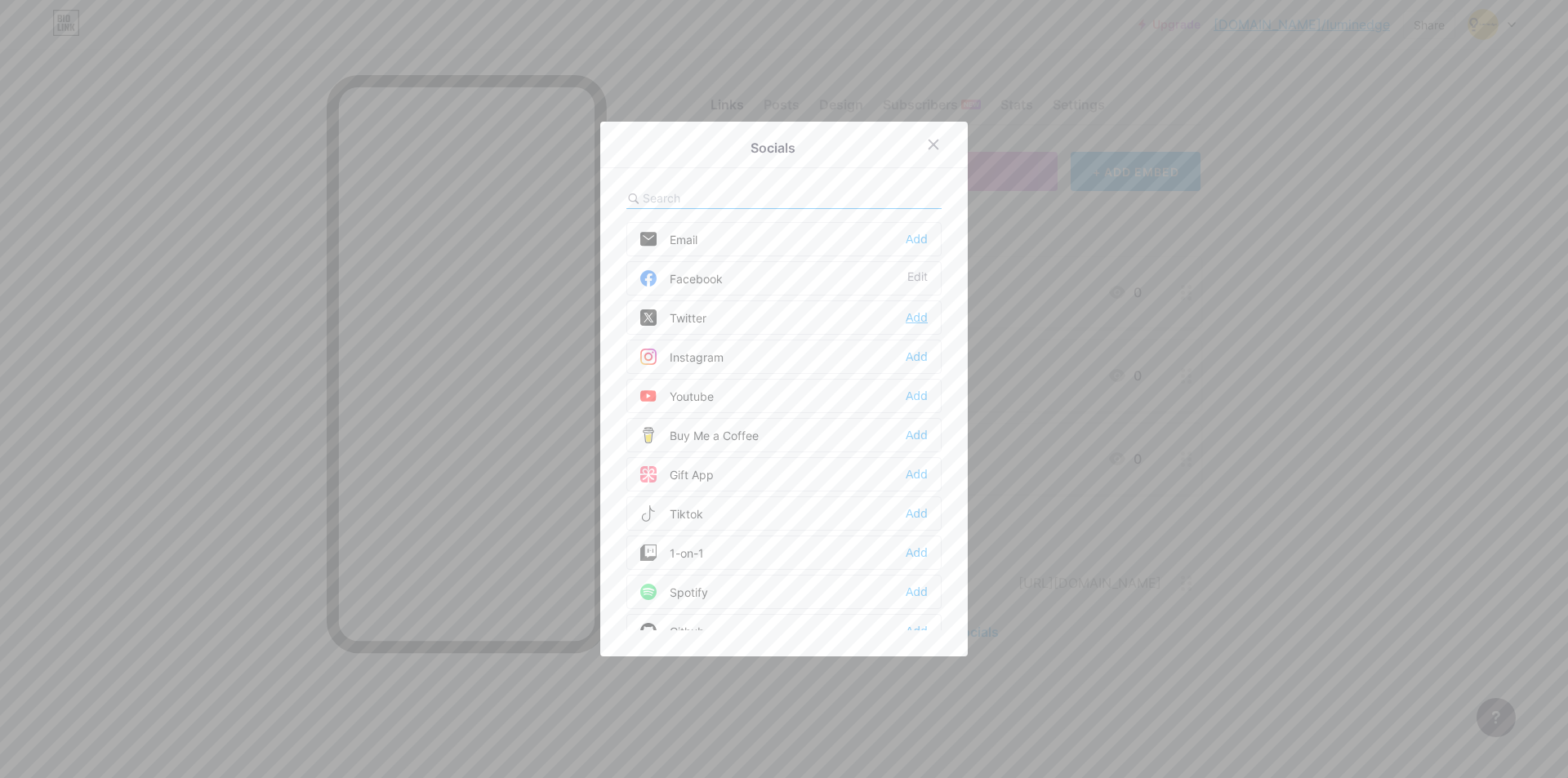
click at [916, 321] on div "Add" at bounding box center [916, 318] width 22 height 16
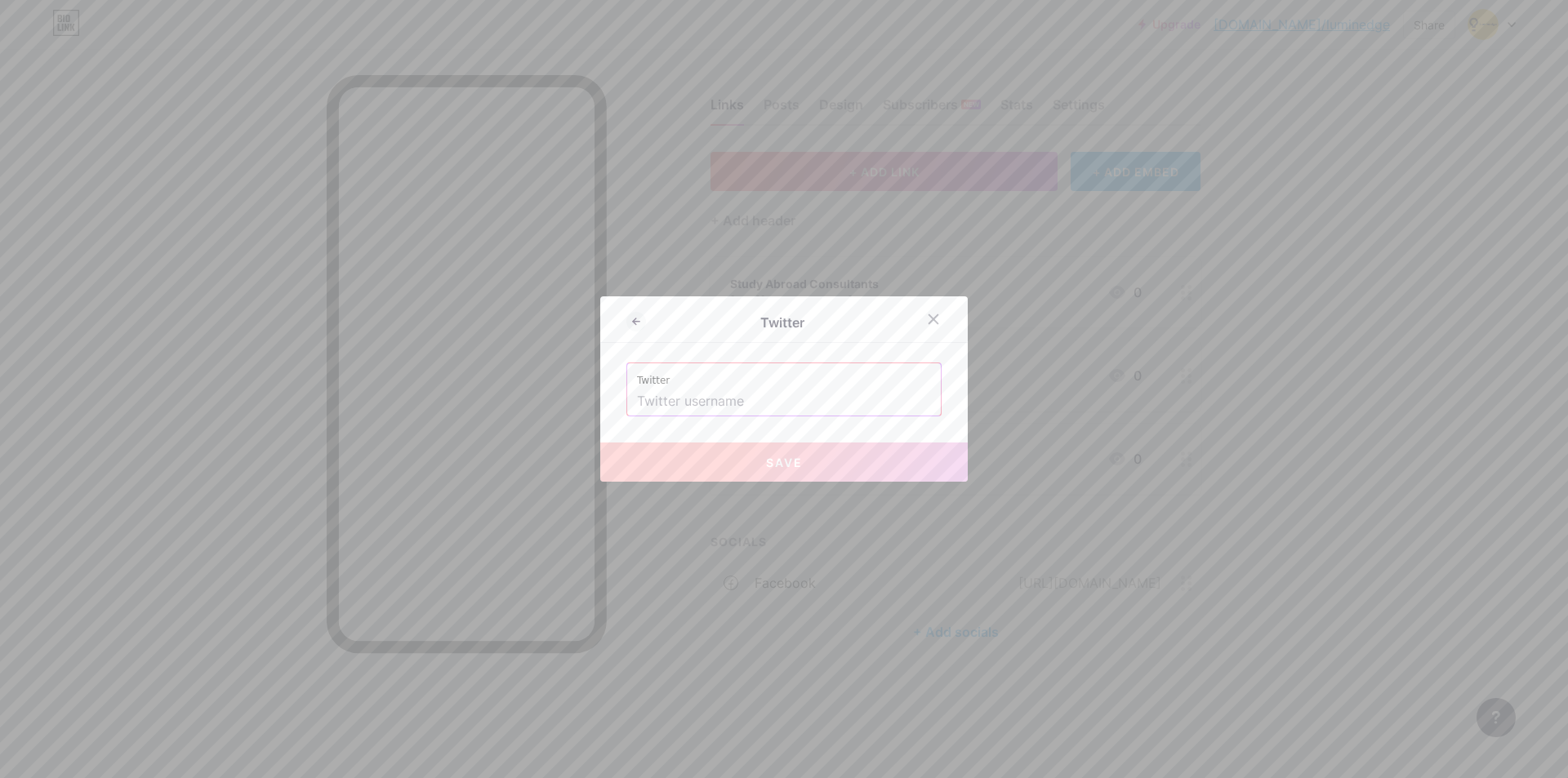
drag, startPoint x: 809, startPoint y: 387, endPoint x: 808, endPoint y: 398, distance: 11.0
click at [809, 387] on input "text" at bounding box center [783, 401] width 294 height 28
paste input "LuminedgeBD"
click at [845, 471] on button "Save" at bounding box center [784, 462] width 368 height 39
type input "[URL][DOMAIN_NAME]"
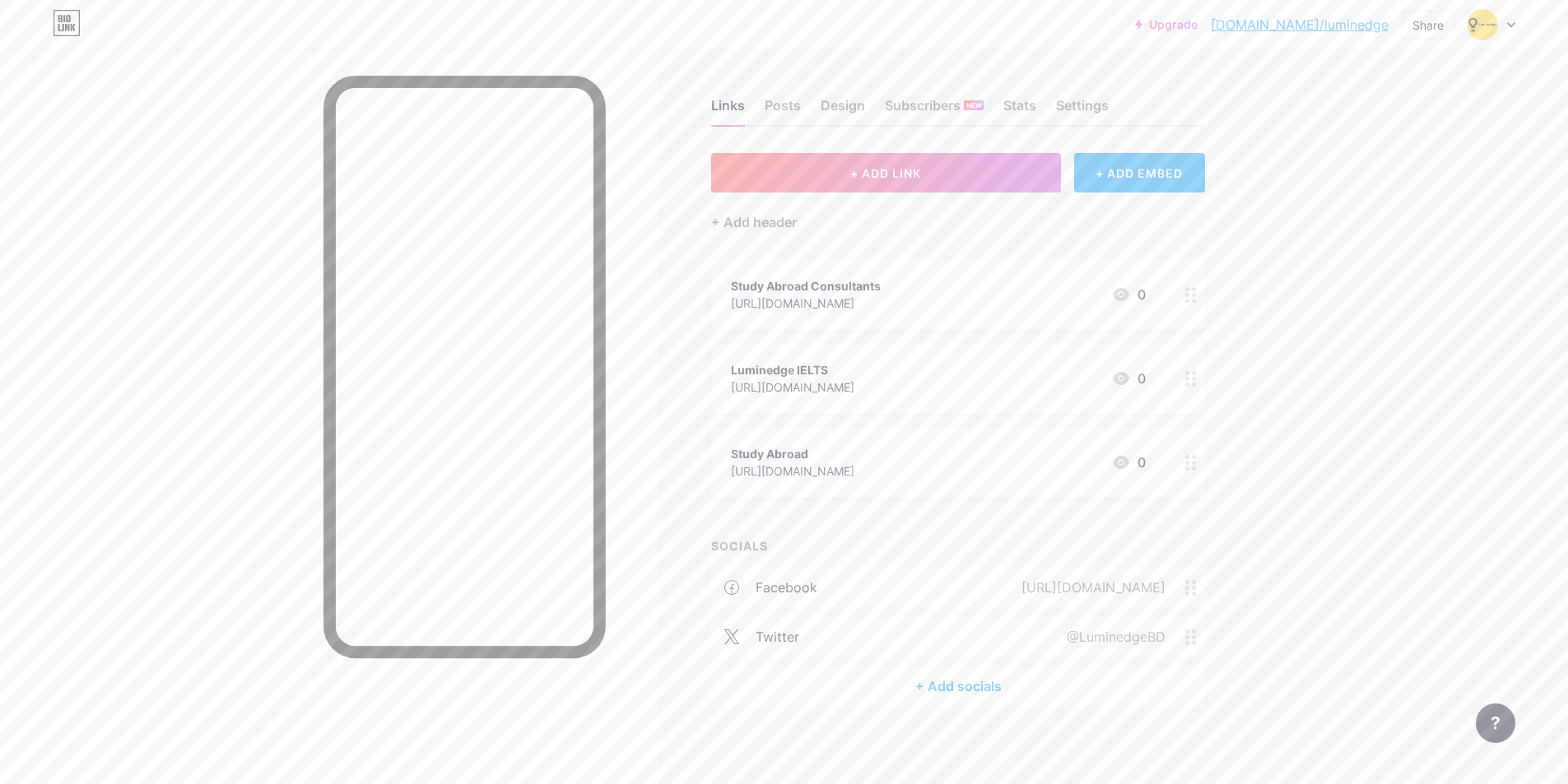
click at [945, 684] on div "+ Add socials" at bounding box center [958, 686] width 494 height 40
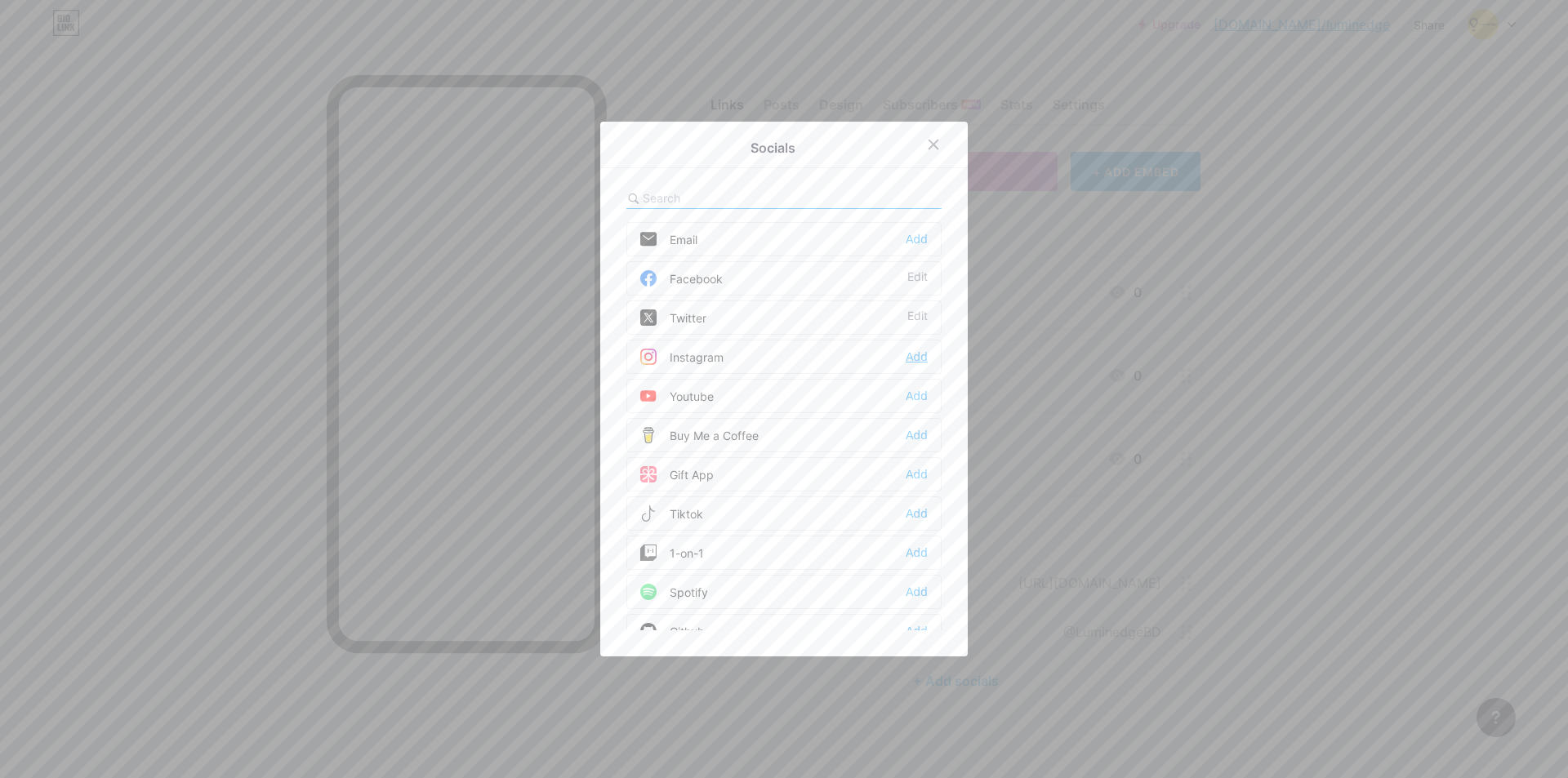
click at [905, 352] on div "Add" at bounding box center [916, 357] width 22 height 16
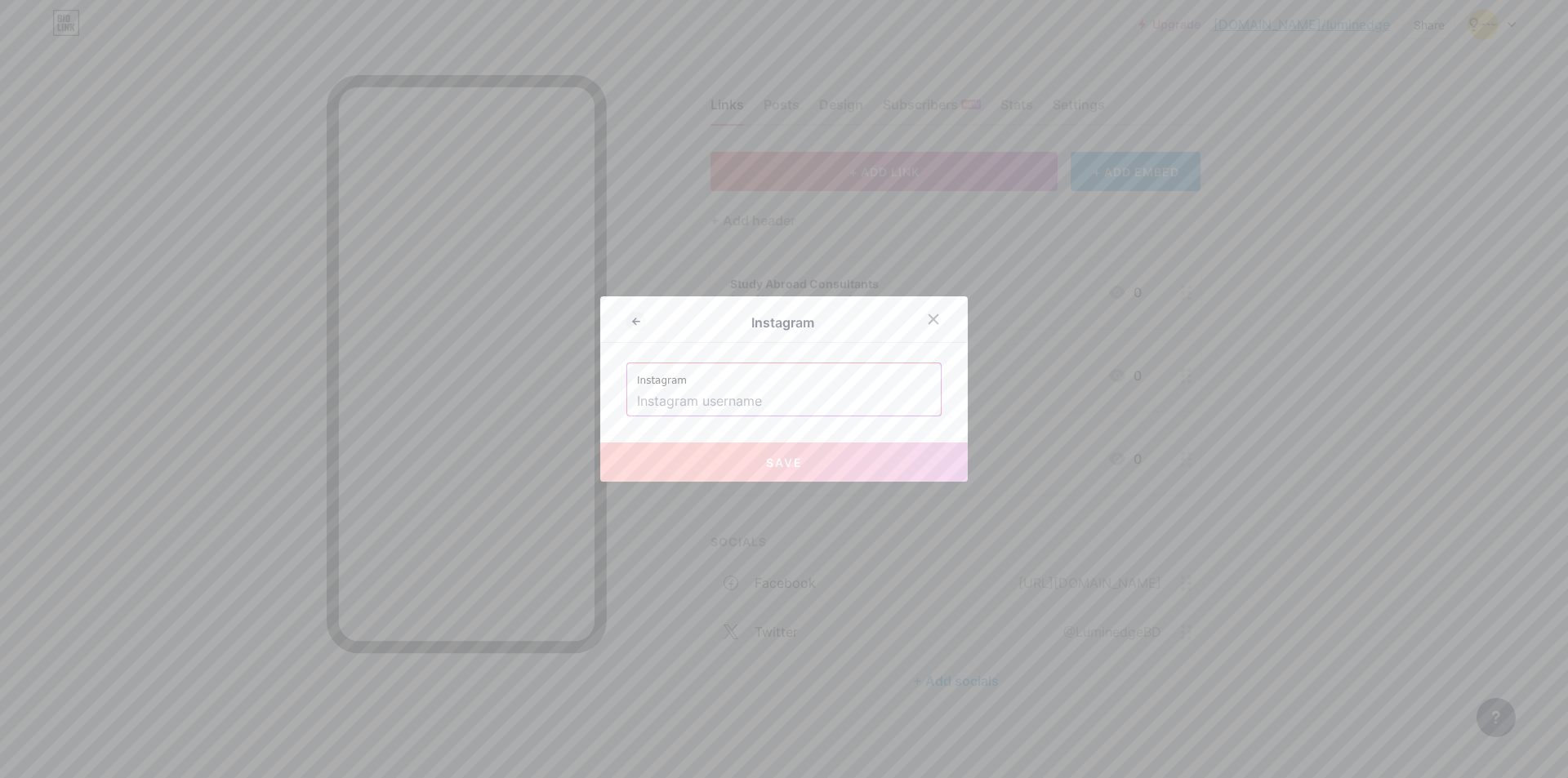
click at [764, 410] on input "text" at bounding box center [783, 401] width 294 height 28
paste input "[URL][DOMAIN_NAME]"
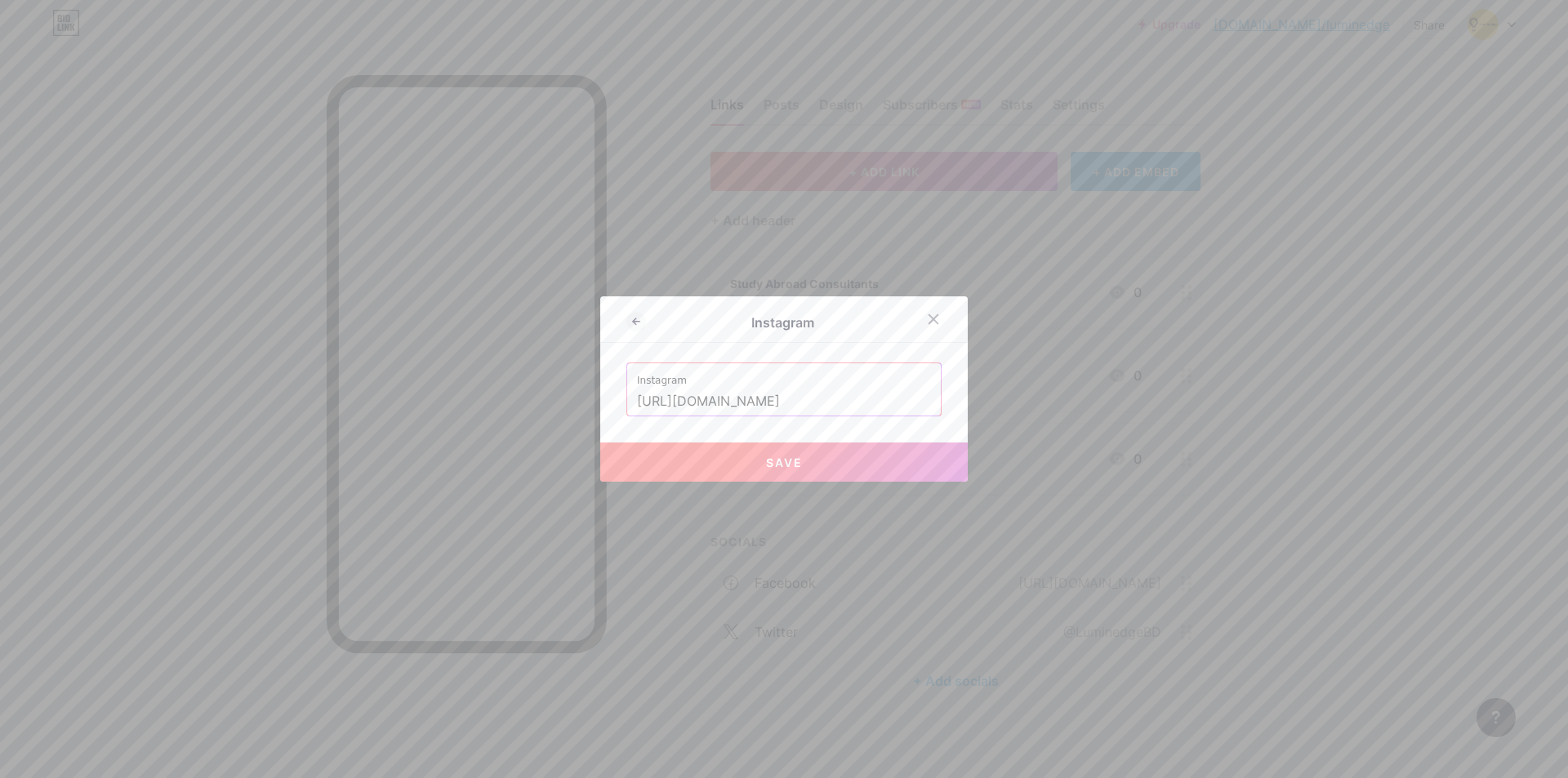
click at [882, 474] on button "Save" at bounding box center [784, 462] width 368 height 39
type input "[URL][DOMAIN_NAME][DOMAIN_NAME]"
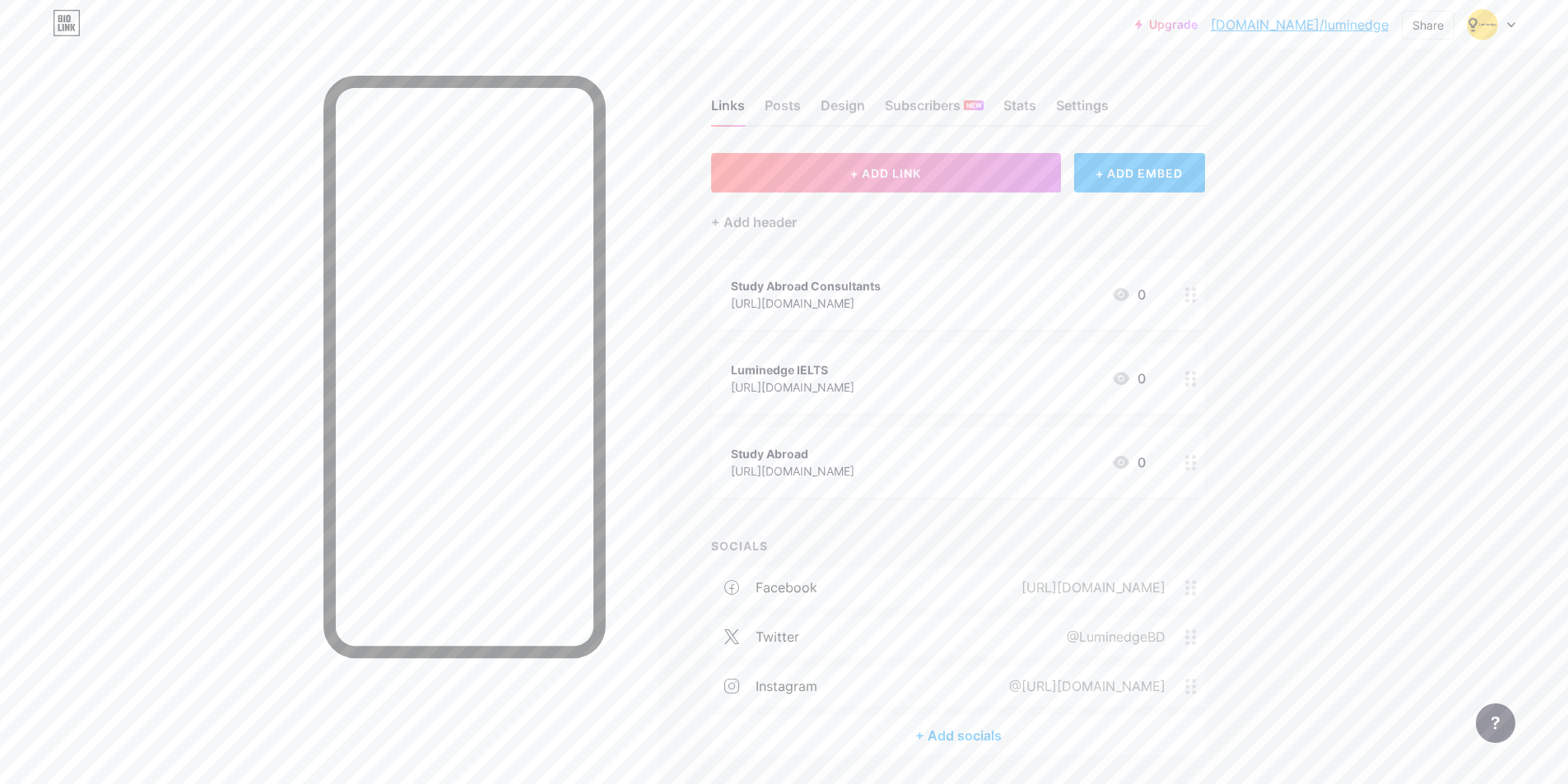
click at [983, 727] on div "+ Add socials" at bounding box center [958, 735] width 494 height 40
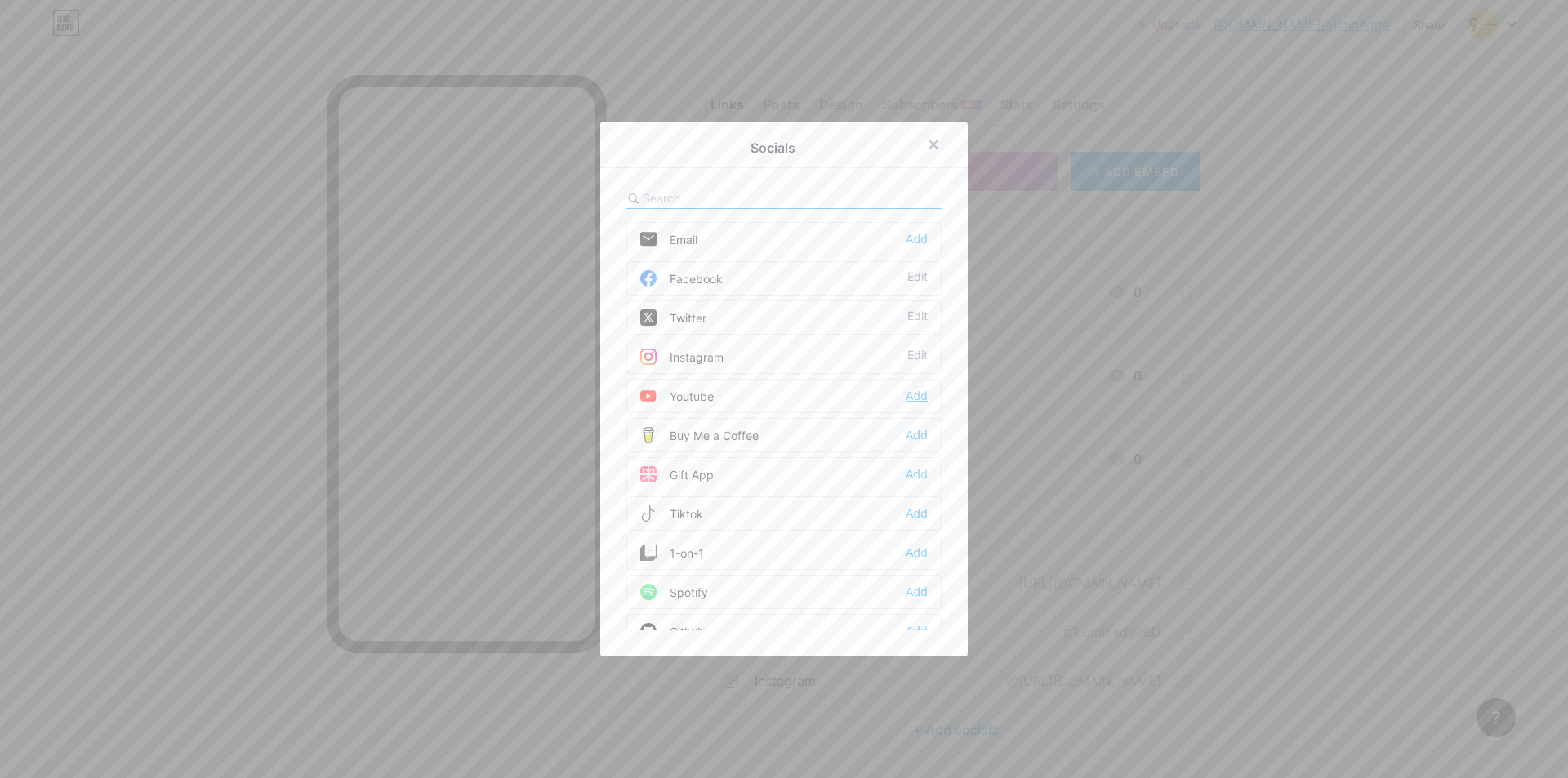
click at [905, 400] on div "Add" at bounding box center [916, 396] width 22 height 16
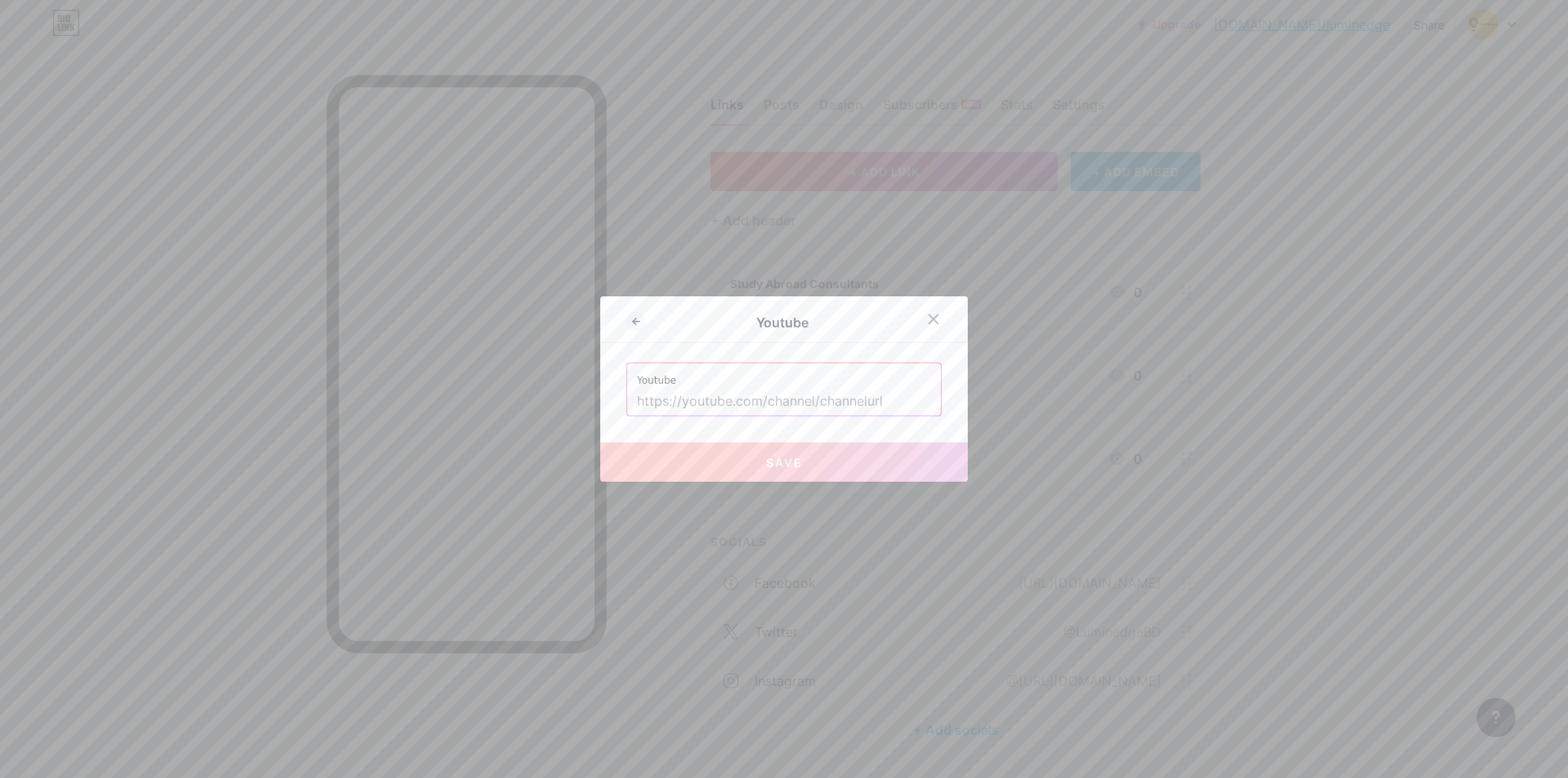
click at [756, 409] on input "text" at bounding box center [783, 401] width 294 height 28
paste input "[URL][DOMAIN_NAME]"
type input "[URL][DOMAIN_NAME]"
click at [727, 455] on button "Save" at bounding box center [784, 462] width 368 height 39
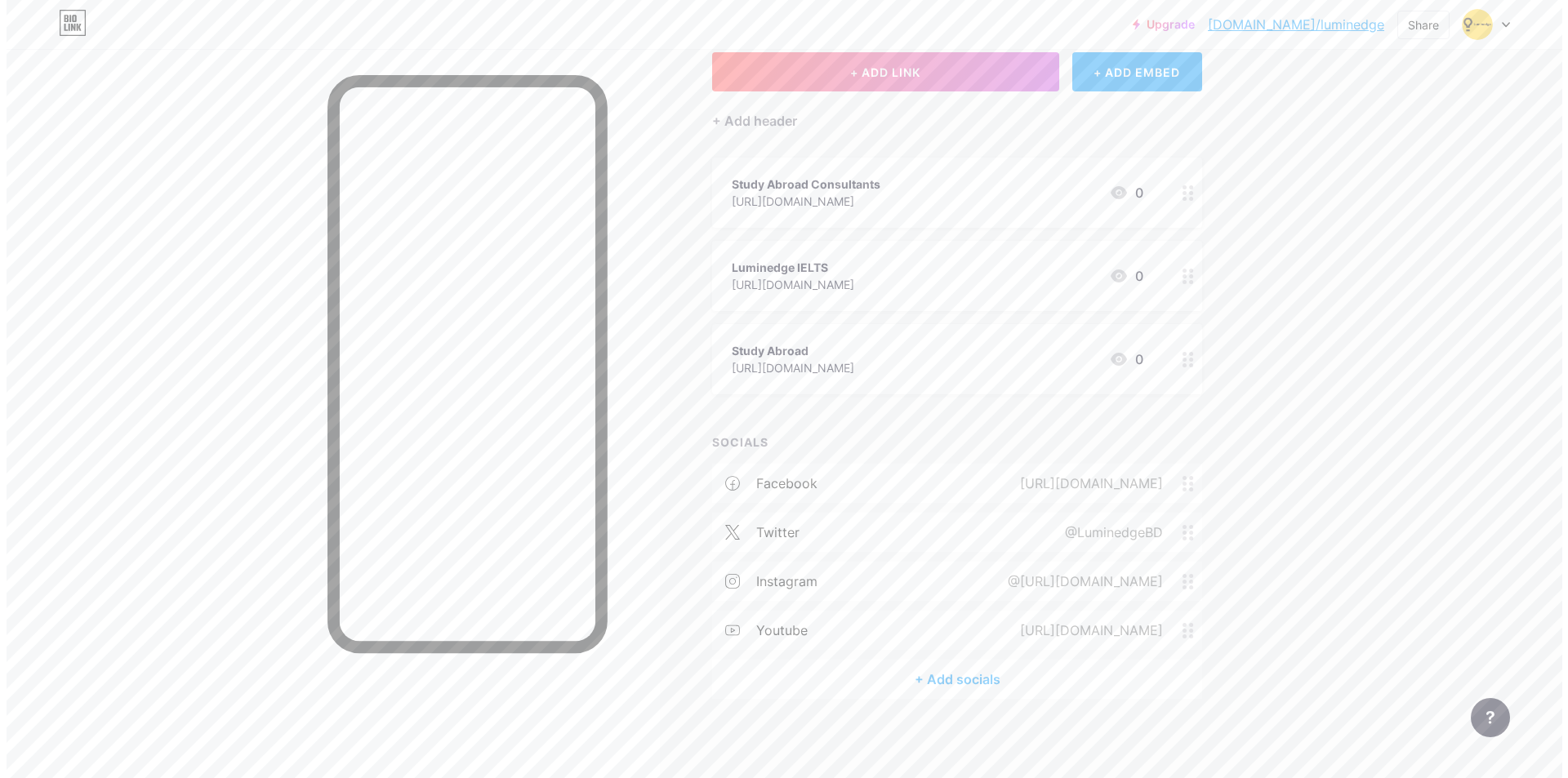
scroll to position [102, 0]
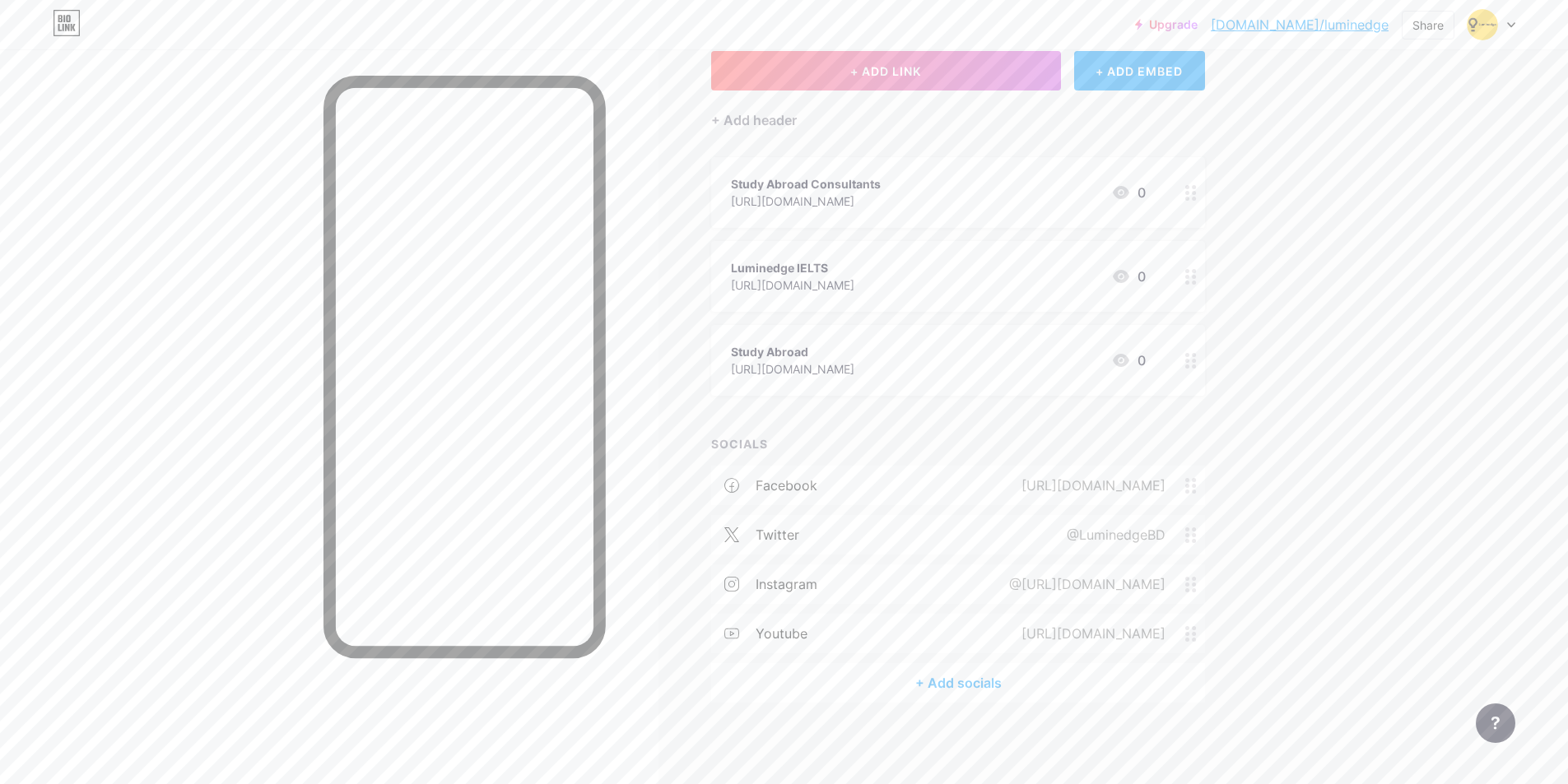
click at [899, 681] on div "+ Add socials" at bounding box center [958, 682] width 494 height 40
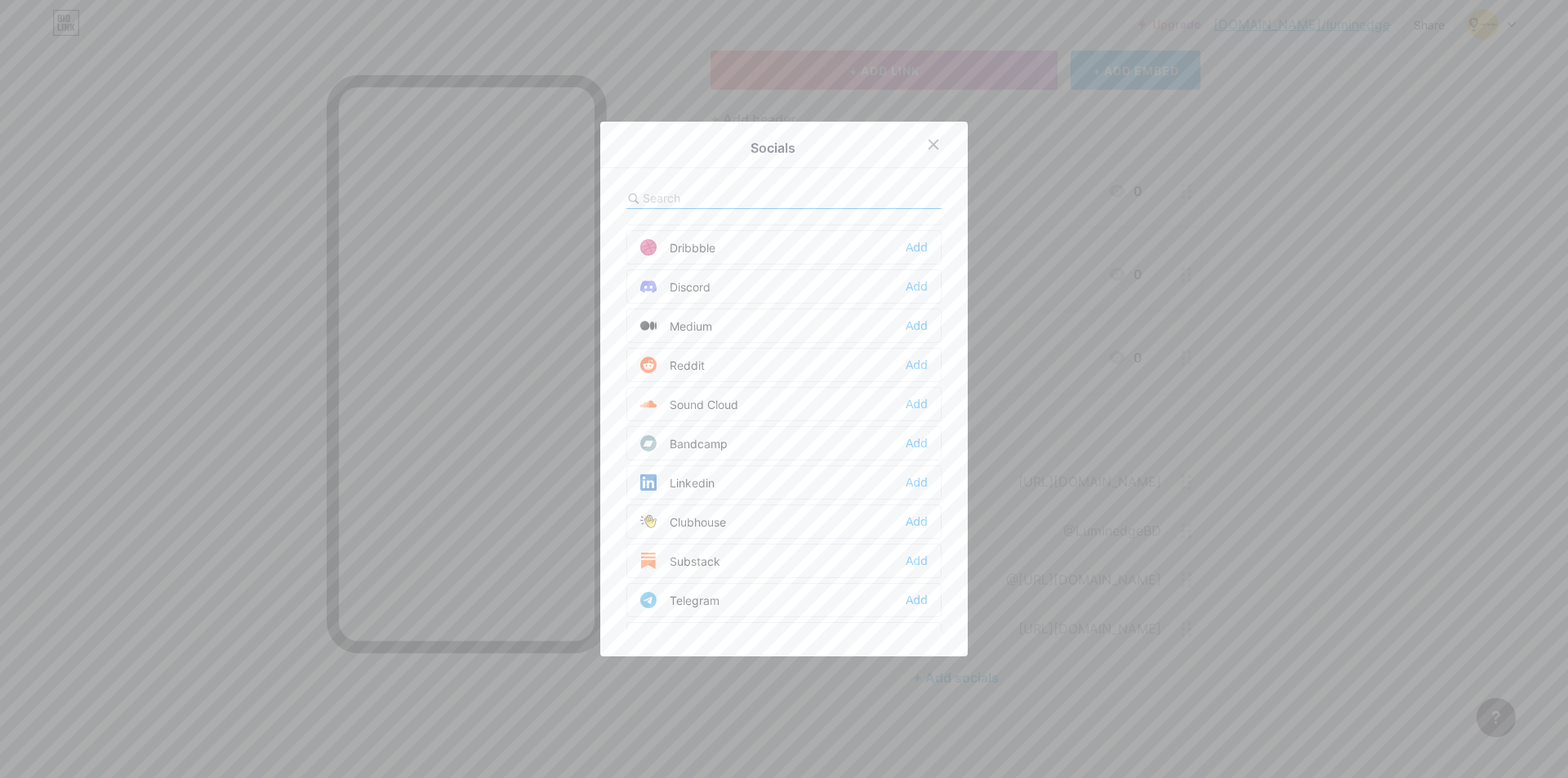
scroll to position [490, 0]
click at [905, 451] on div "Add" at bounding box center [916, 455] width 22 height 16
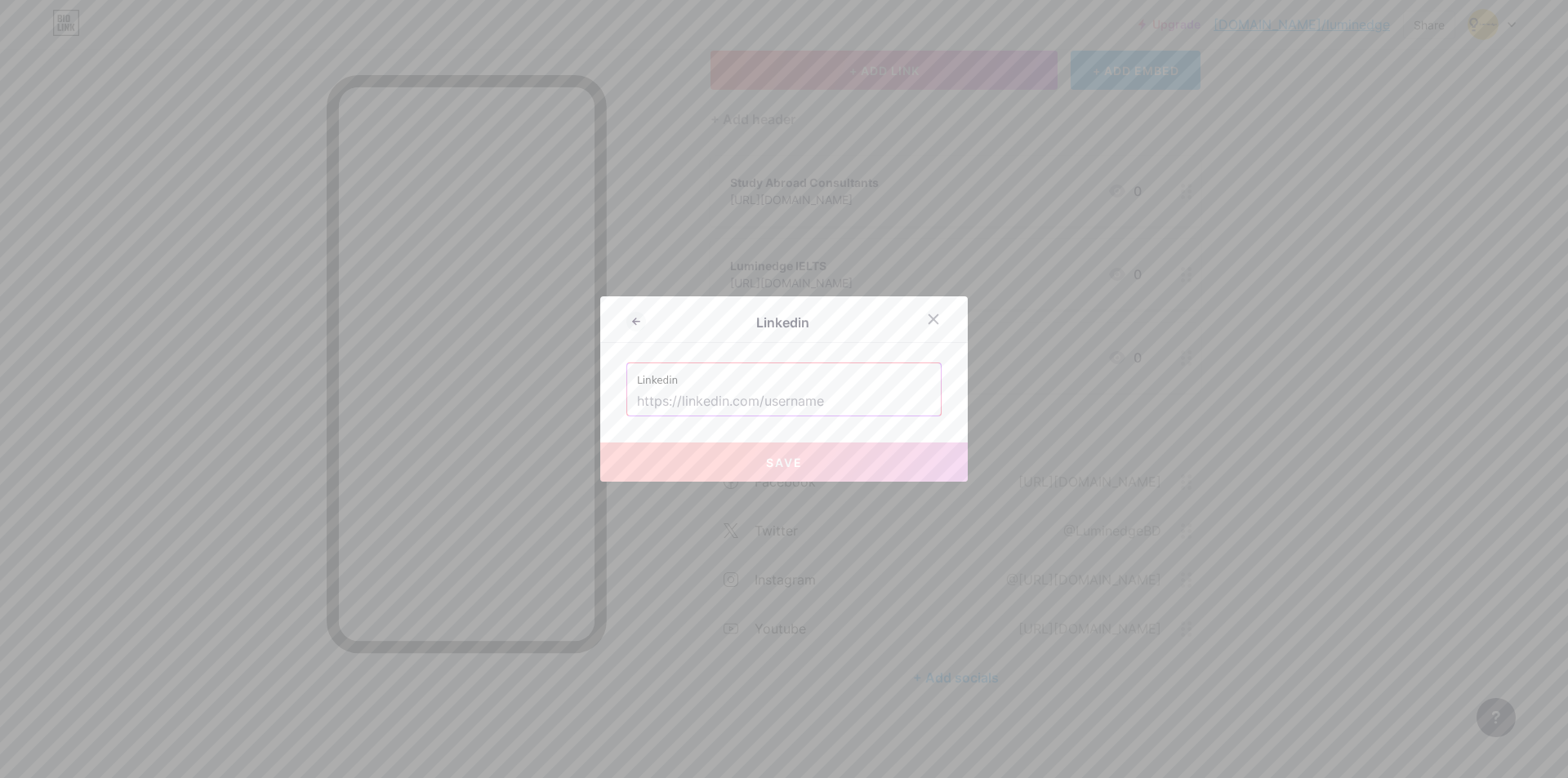
click at [741, 414] on input "text" at bounding box center [783, 401] width 294 height 28
paste input "[URL][DOMAIN_NAME]"
type input "[URL][DOMAIN_NAME]"
click at [732, 459] on button "Save" at bounding box center [784, 462] width 368 height 39
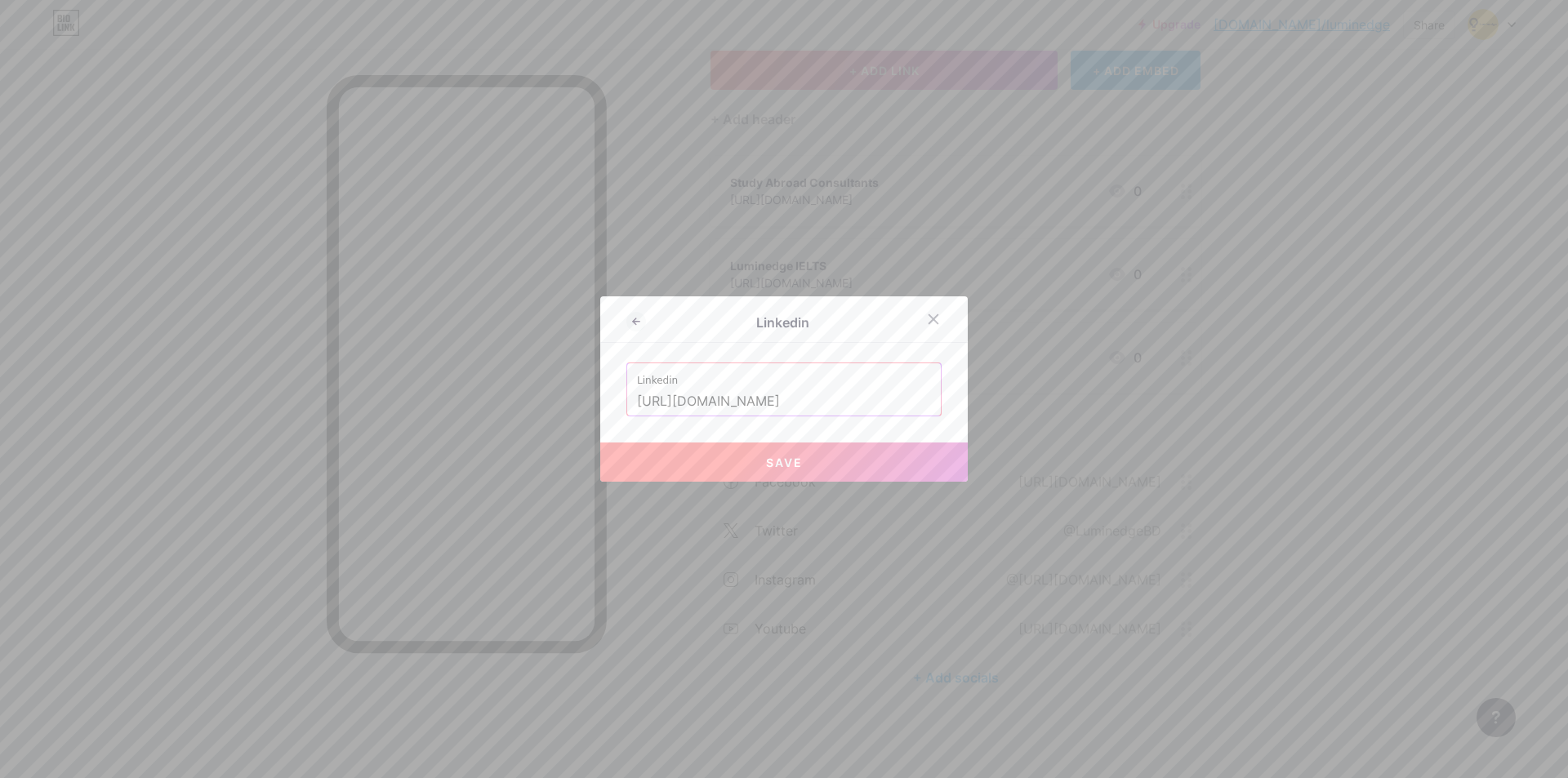
scroll to position [0, 0]
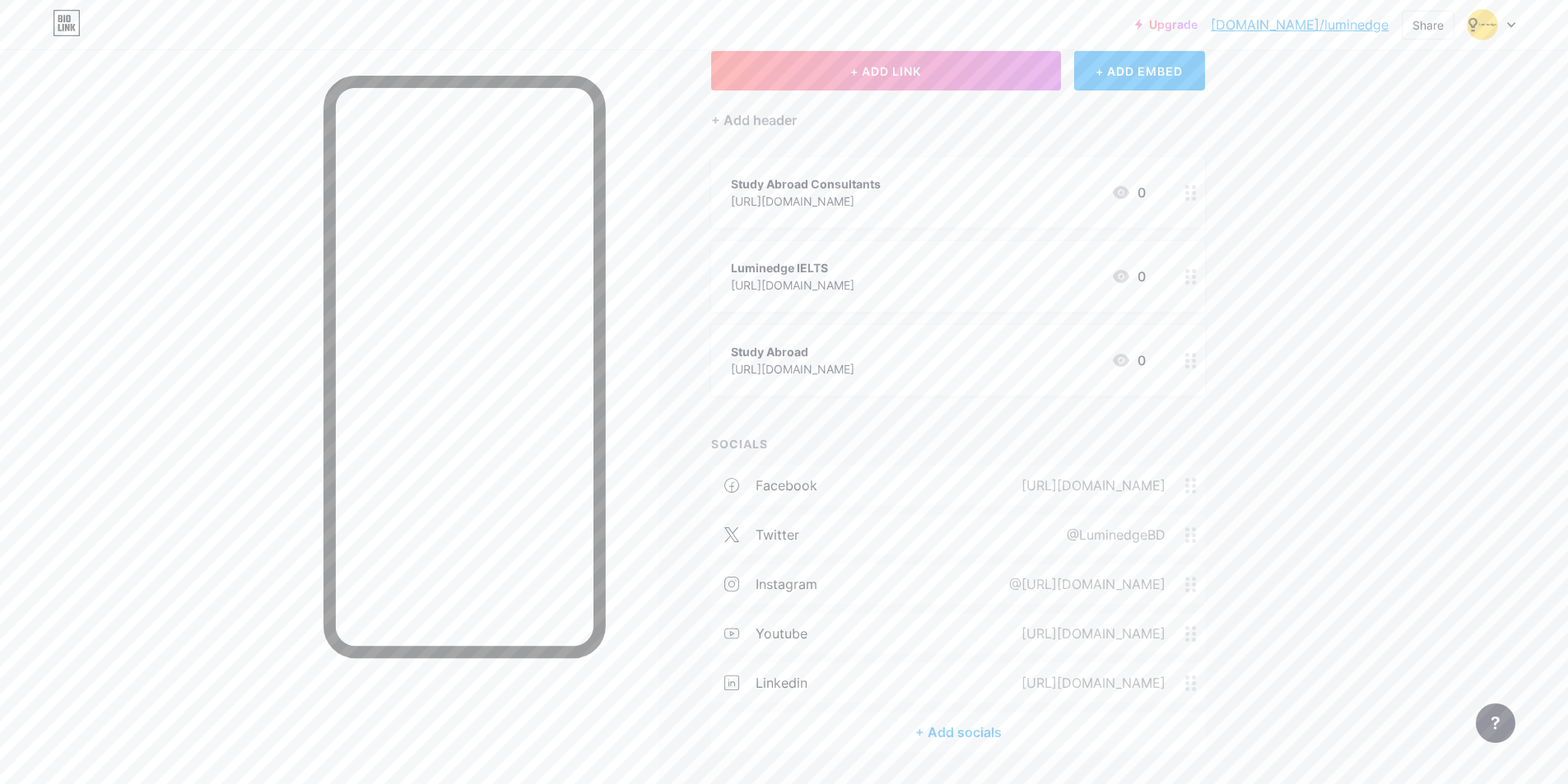
click at [969, 729] on div "+ Add socials" at bounding box center [958, 732] width 494 height 40
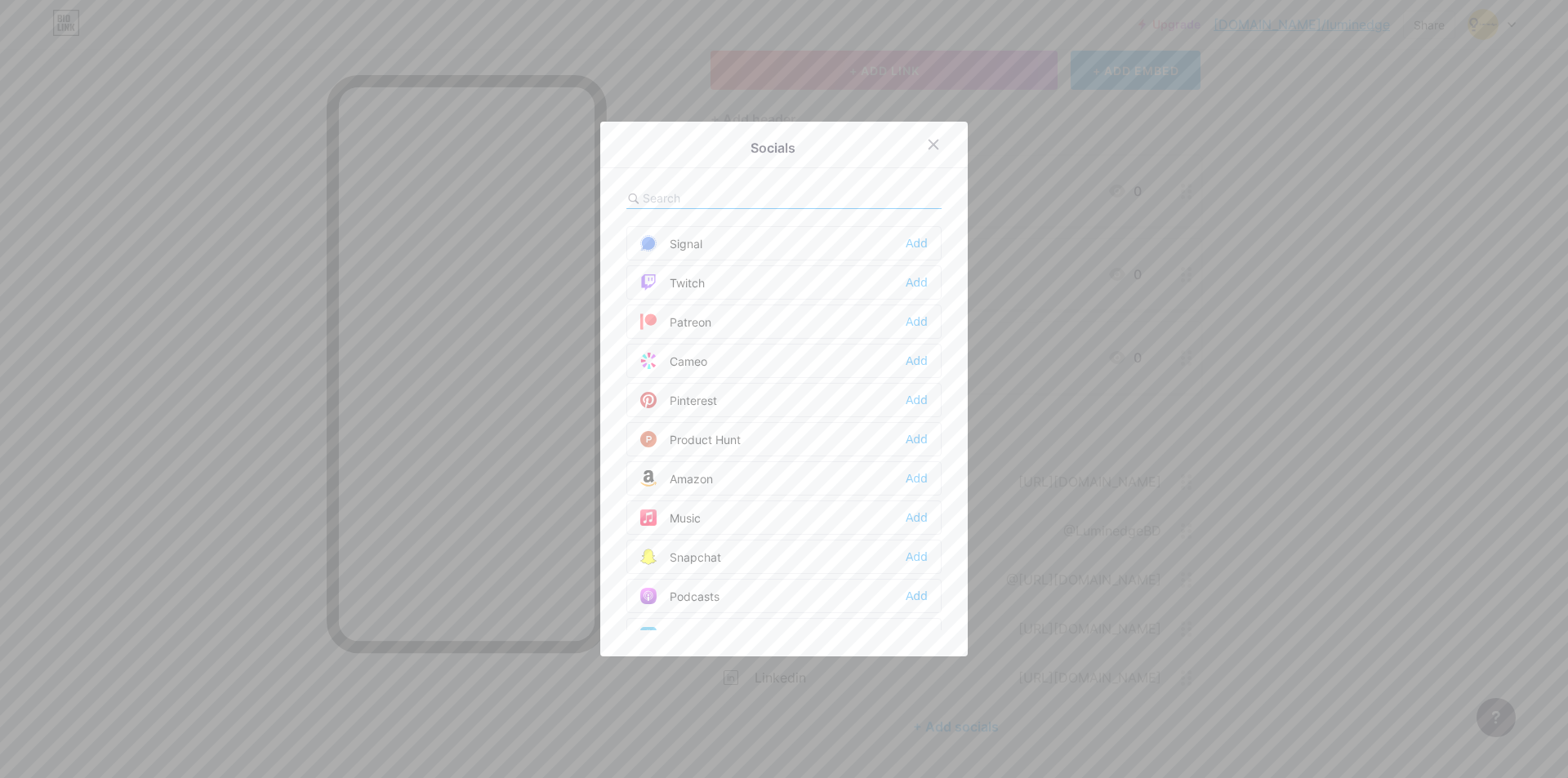
scroll to position [898, 0]
click at [918, 363] on div "Add" at bounding box center [916, 360] width 22 height 16
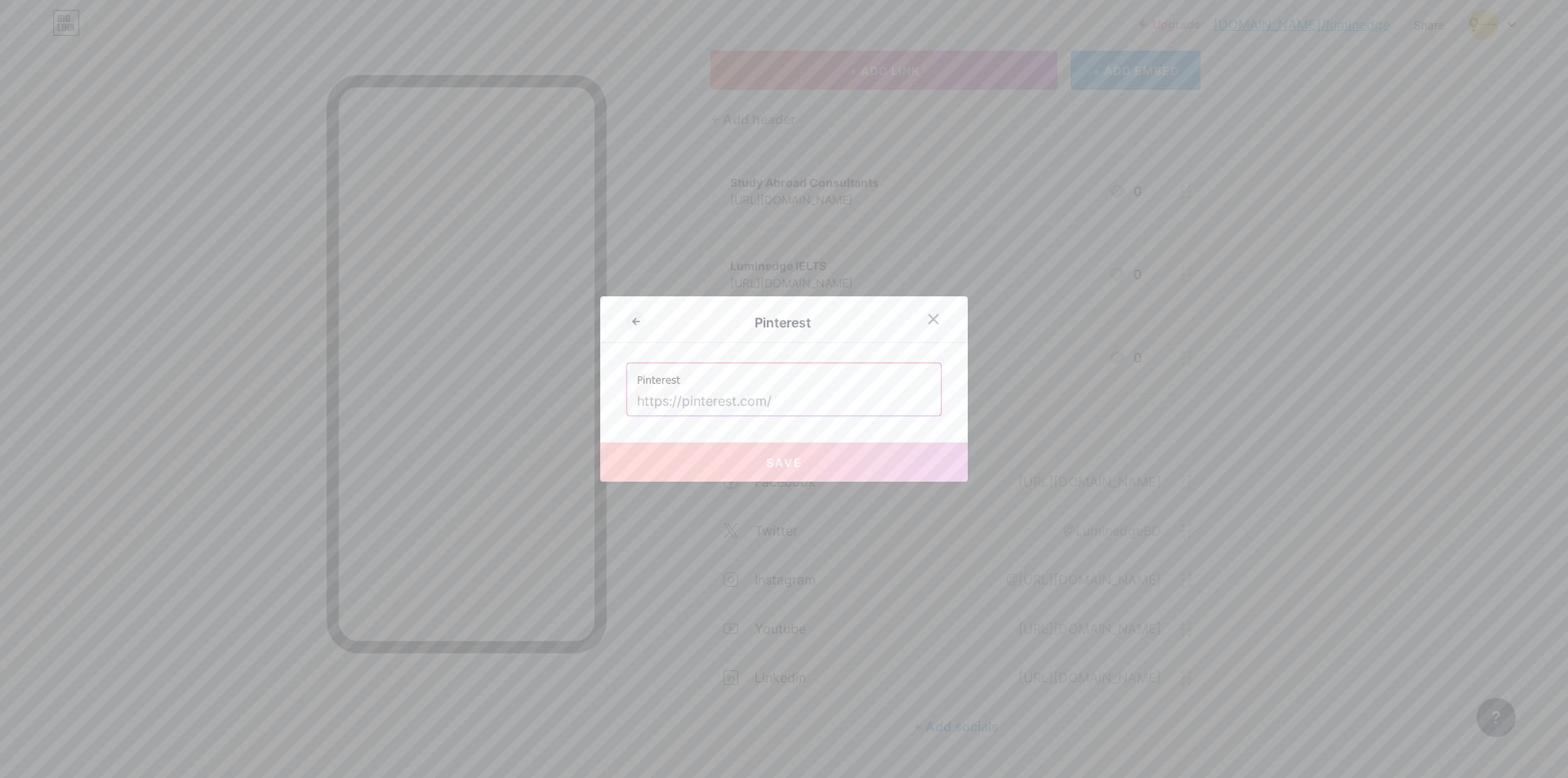
click at [759, 412] on input "text" at bounding box center [783, 401] width 294 height 28
paste input "[URL][DOMAIN_NAME]"
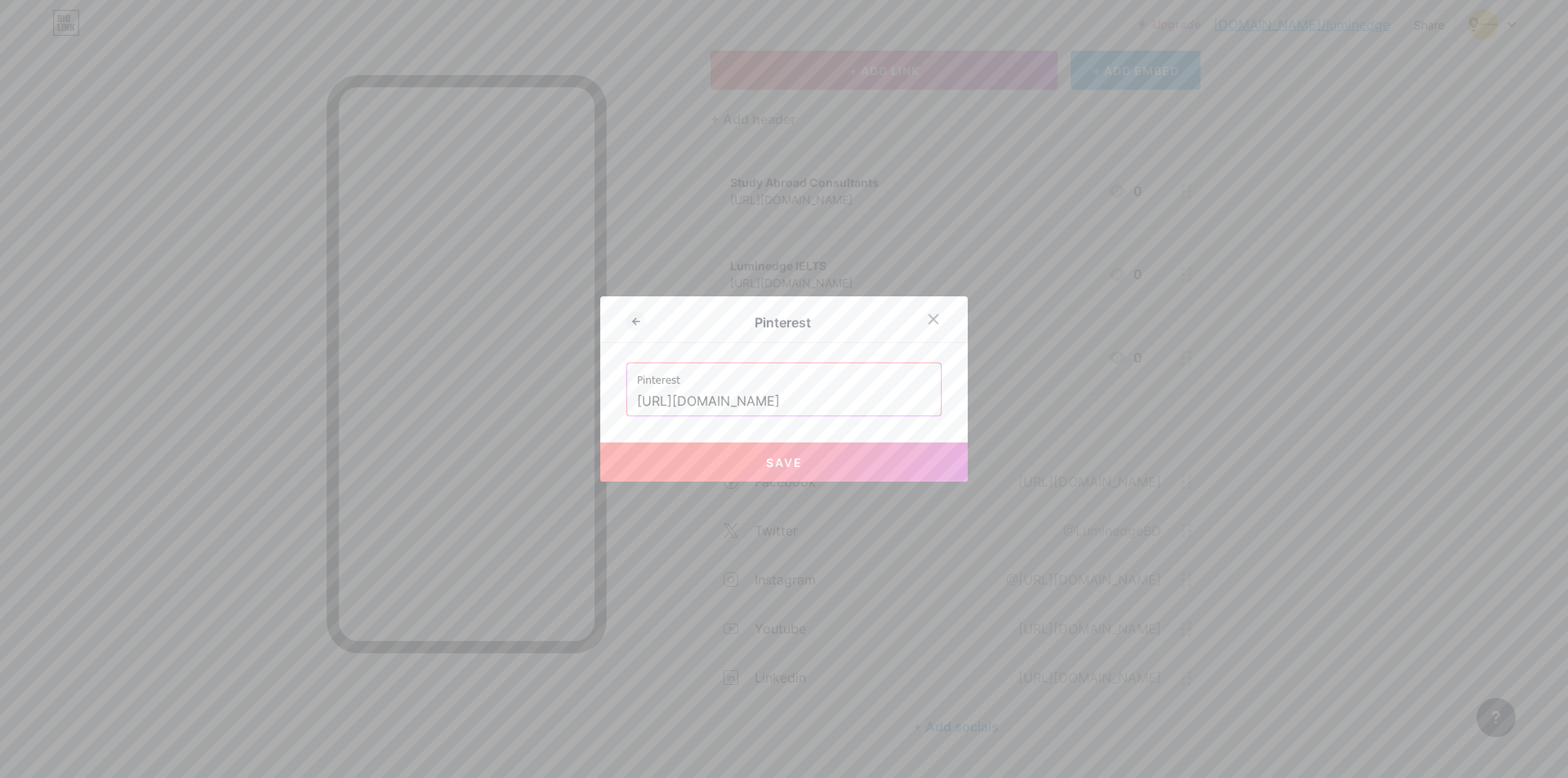
type input "[URL][DOMAIN_NAME]"
click at [741, 464] on button "Save" at bounding box center [784, 462] width 368 height 39
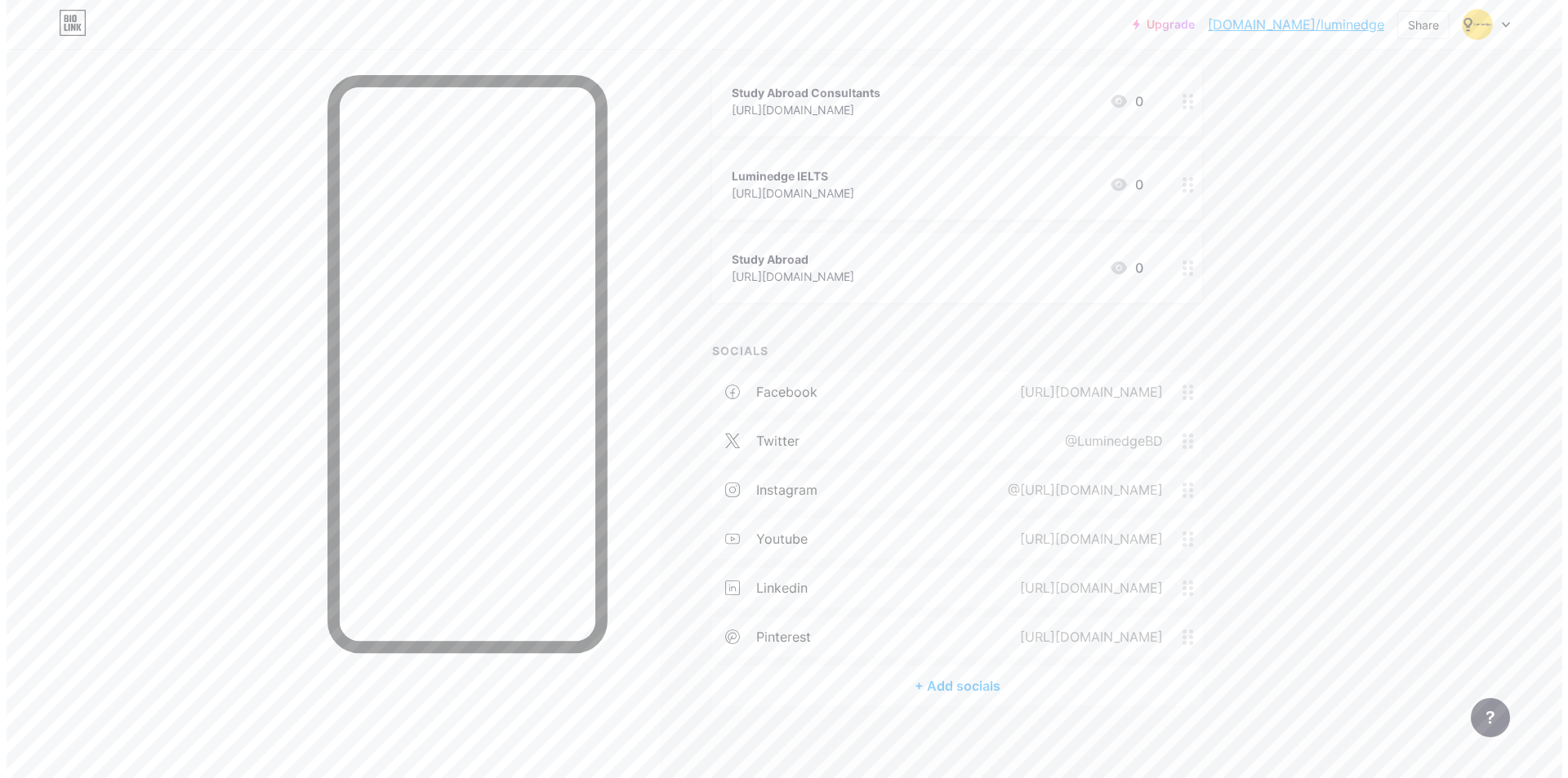
scroll to position [199, 0]
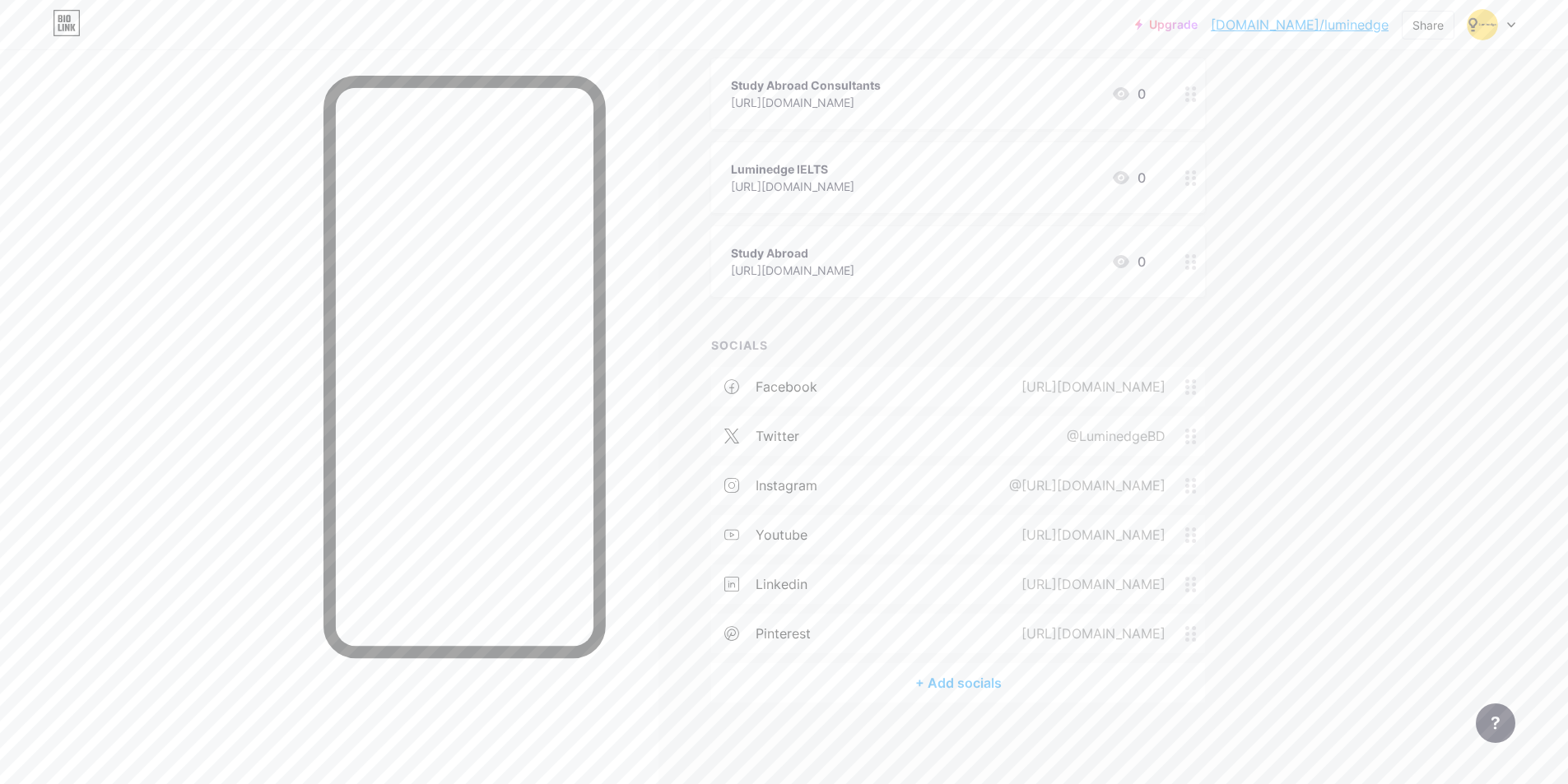
click at [921, 679] on div "+ Add socials" at bounding box center [958, 682] width 494 height 40
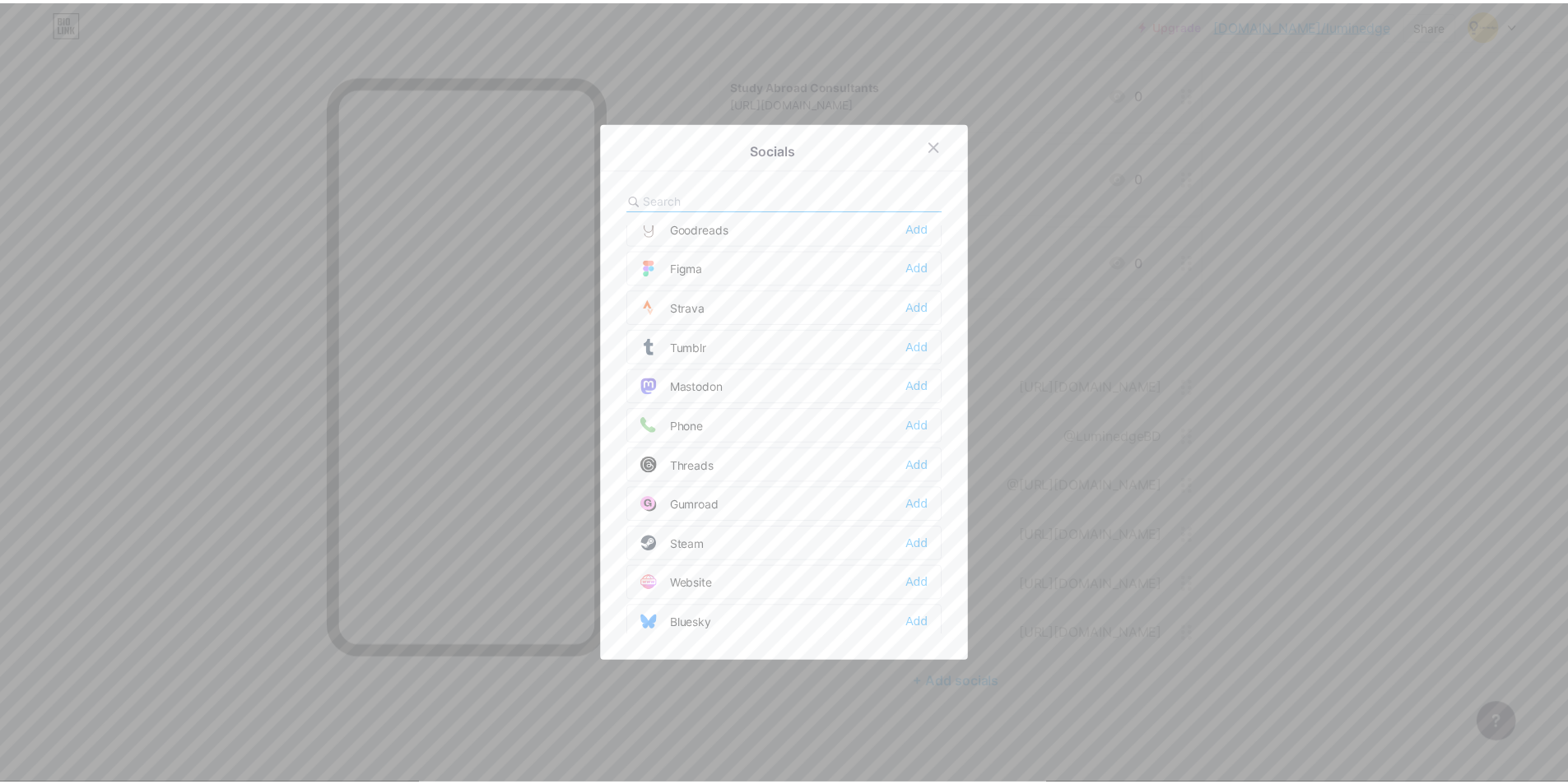
scroll to position [1484, 0]
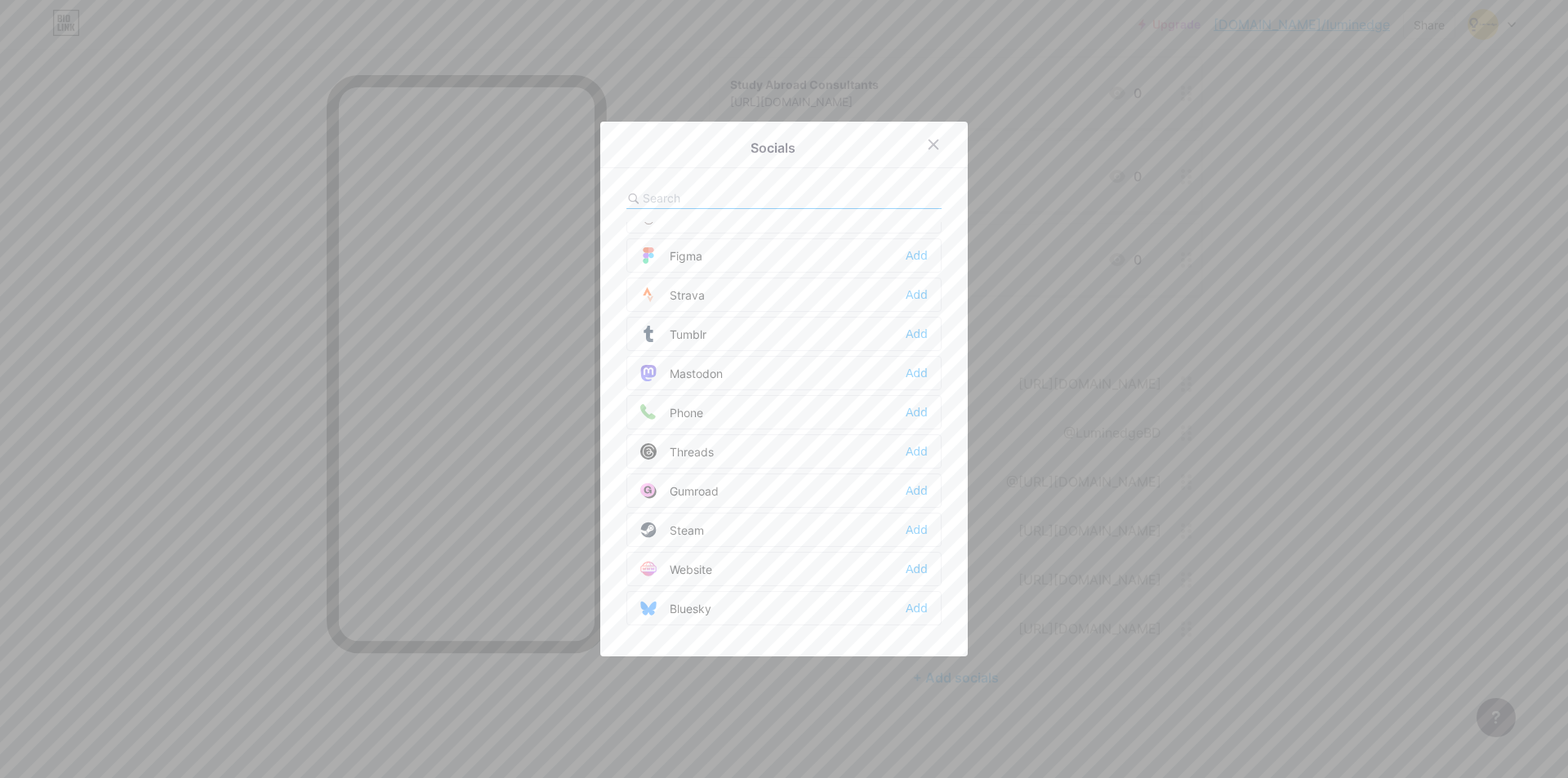
click at [706, 691] on div at bounding box center [784, 389] width 1568 height 778
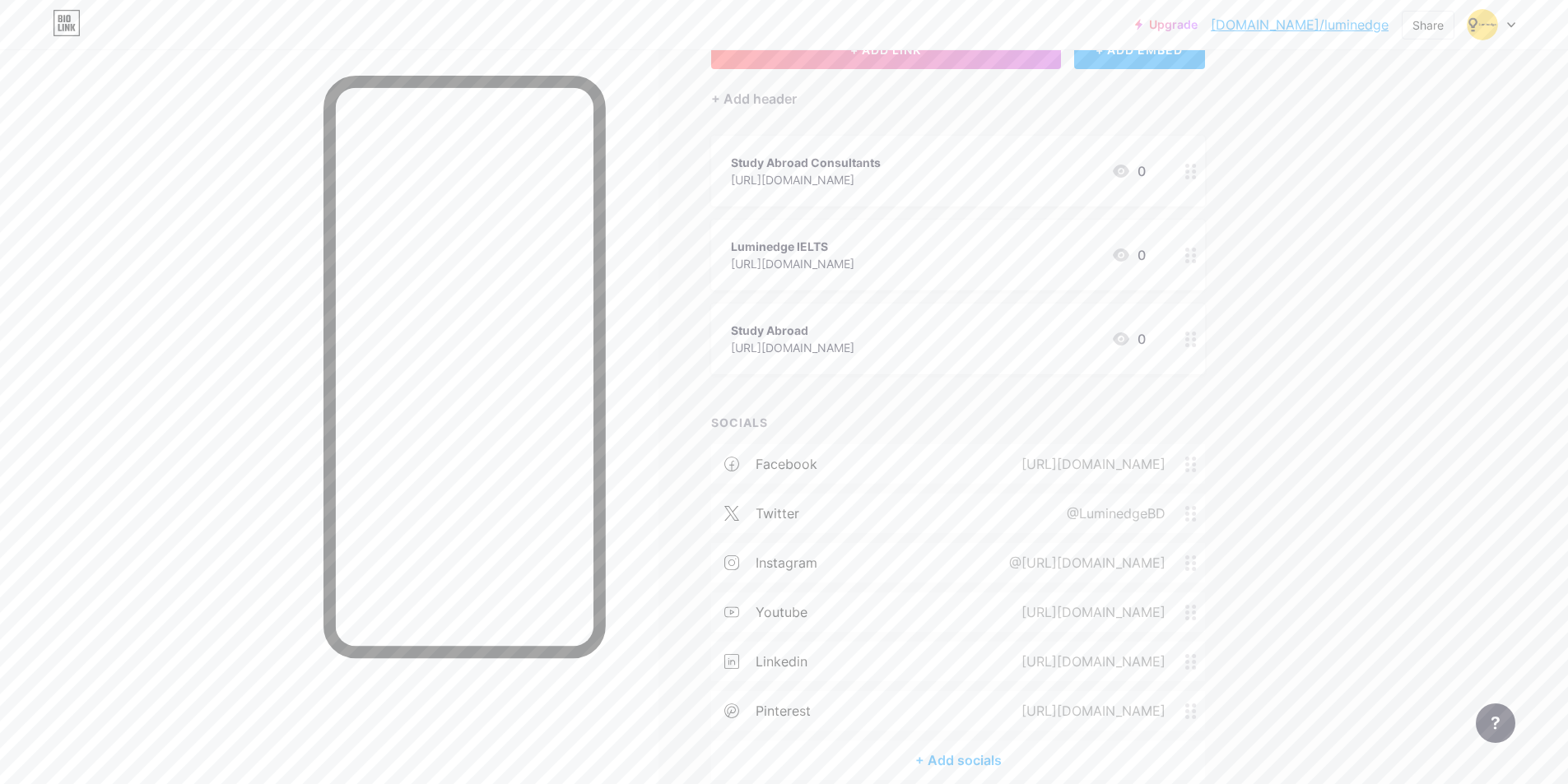
scroll to position [0, 0]
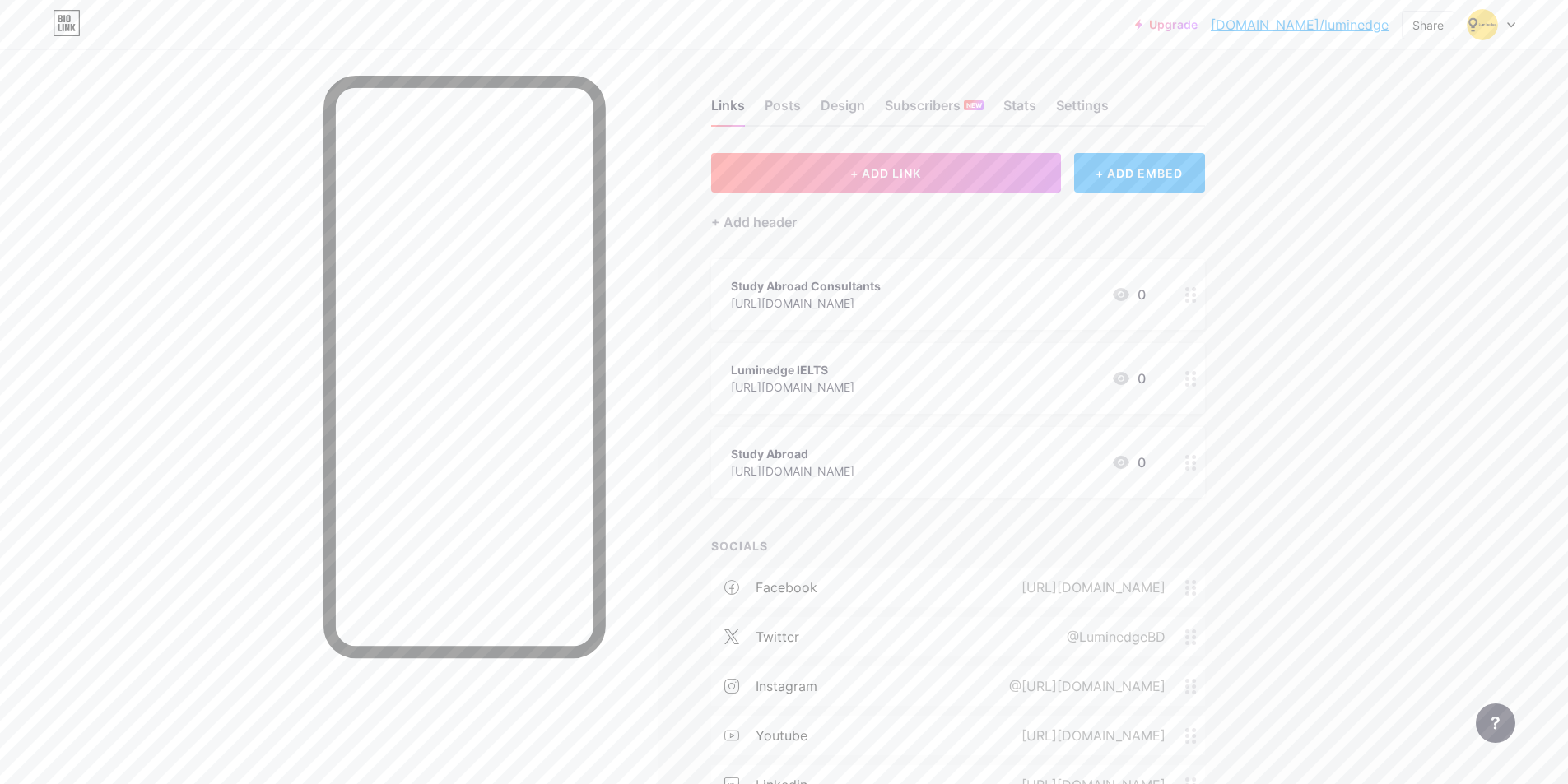
click at [812, 101] on div "Links Posts Design Subscribers NEW Stats Settings" at bounding box center [958, 98] width 494 height 58
click at [796, 102] on div "Posts" at bounding box center [783, 111] width 36 height 30
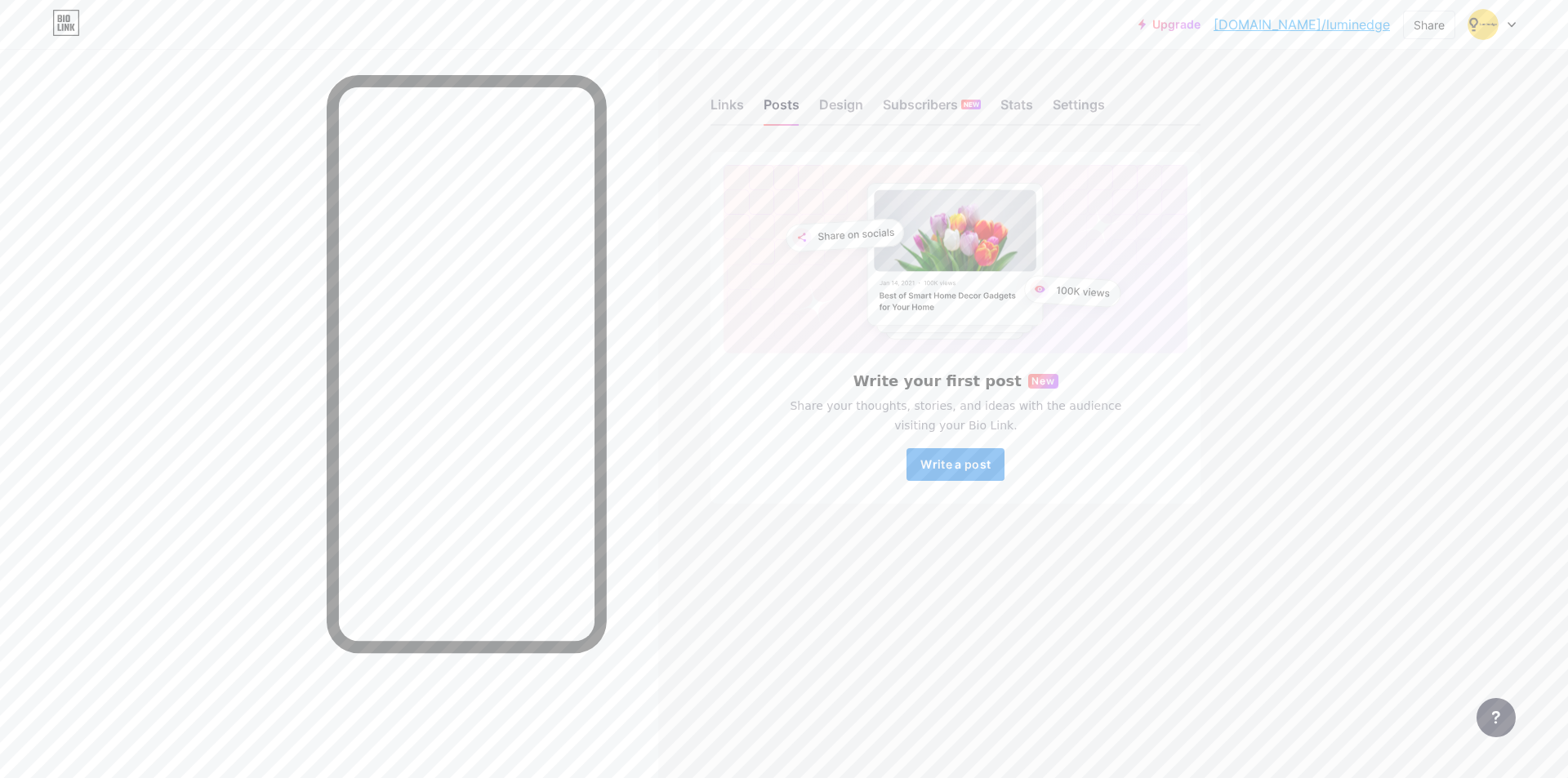
click at [954, 462] on span "Write a post" at bounding box center [955, 464] width 70 height 14
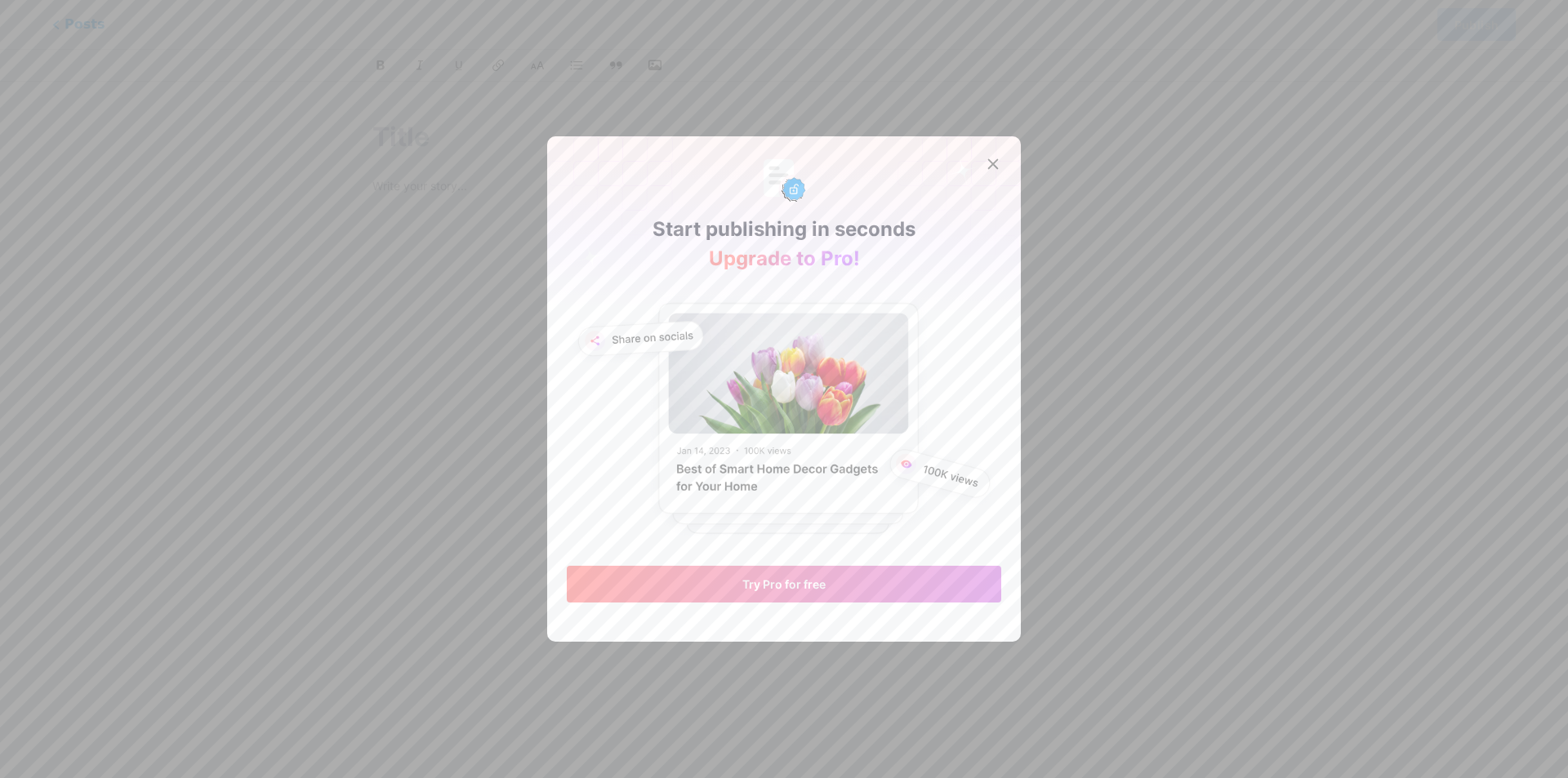
click at [786, 350] on img at bounding box center [784, 417] width 434 height 251
click at [986, 159] on icon at bounding box center [993, 164] width 13 height 13
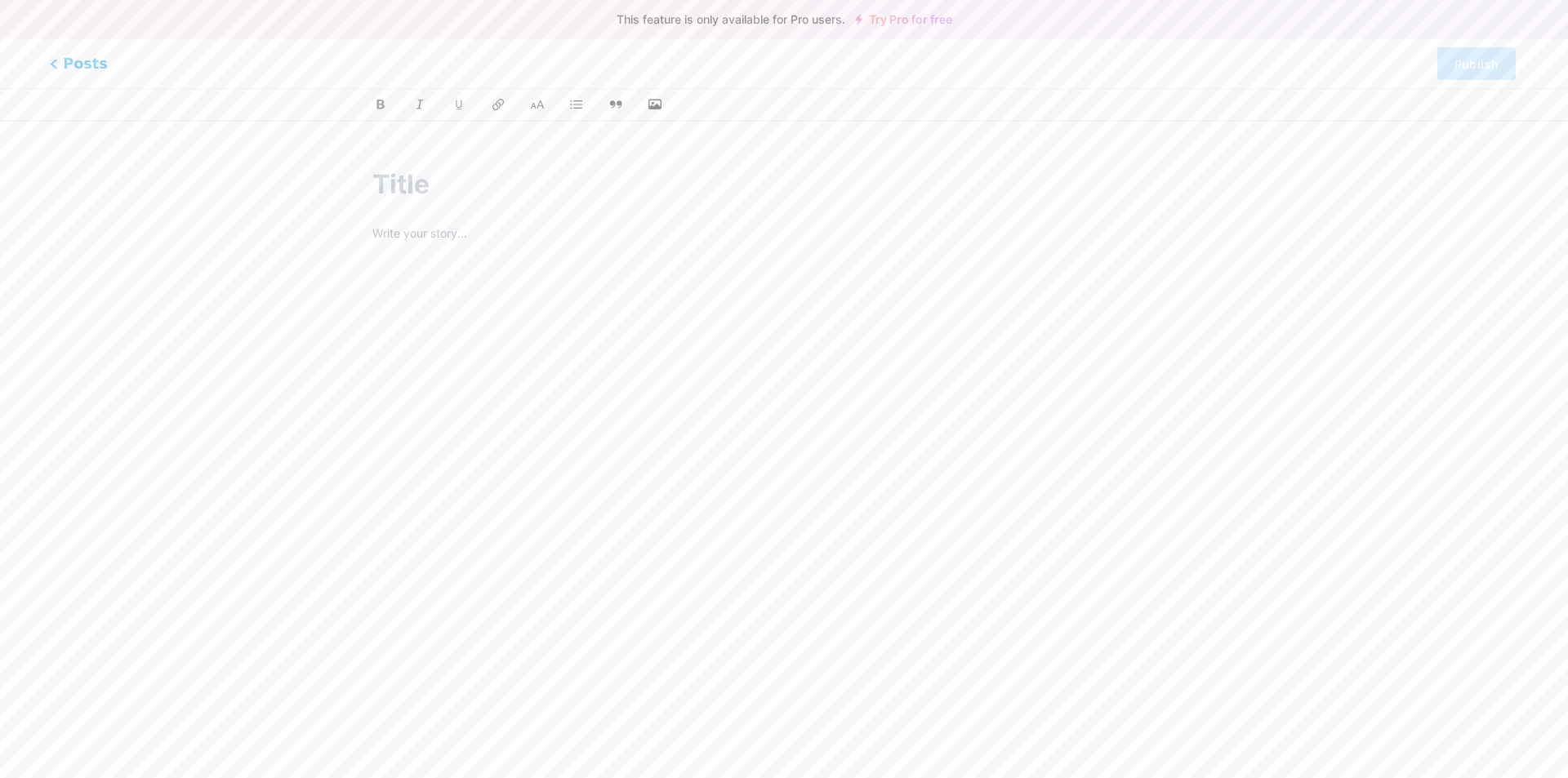
click at [56, 61] on icon at bounding box center [54, 64] width 8 height 10
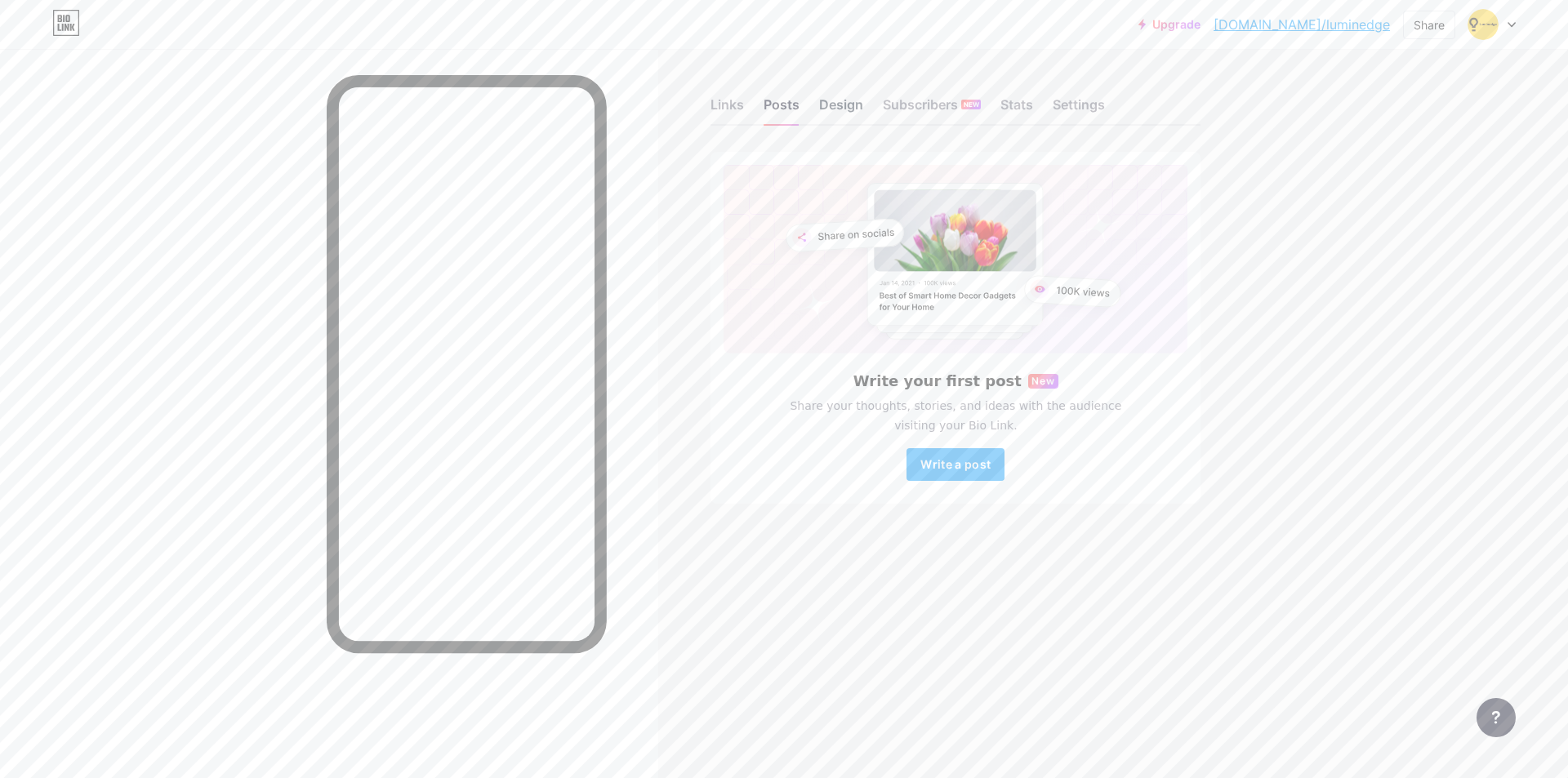
click at [837, 101] on div "Design" at bounding box center [841, 110] width 44 height 29
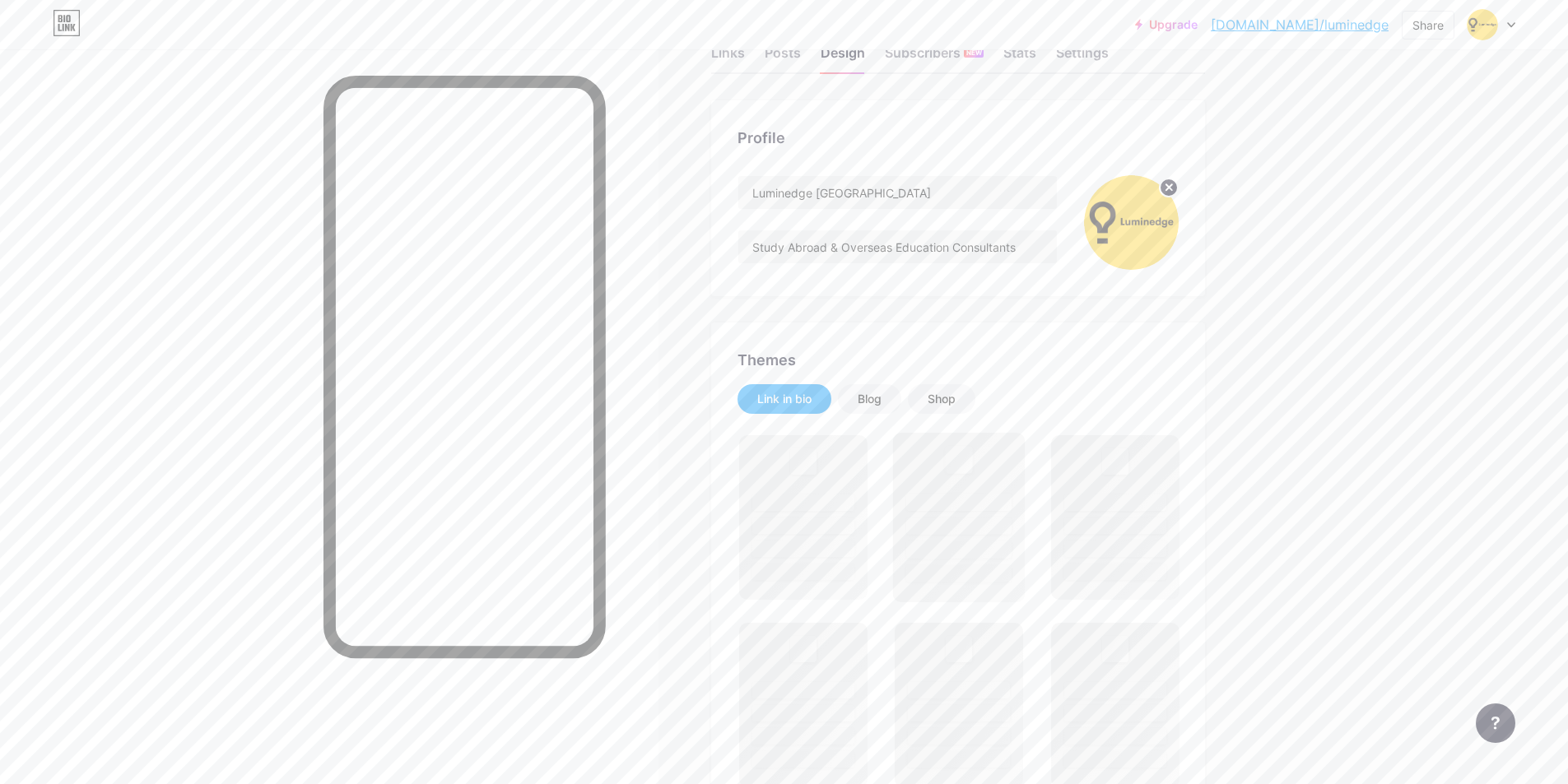
scroll to position [83, 0]
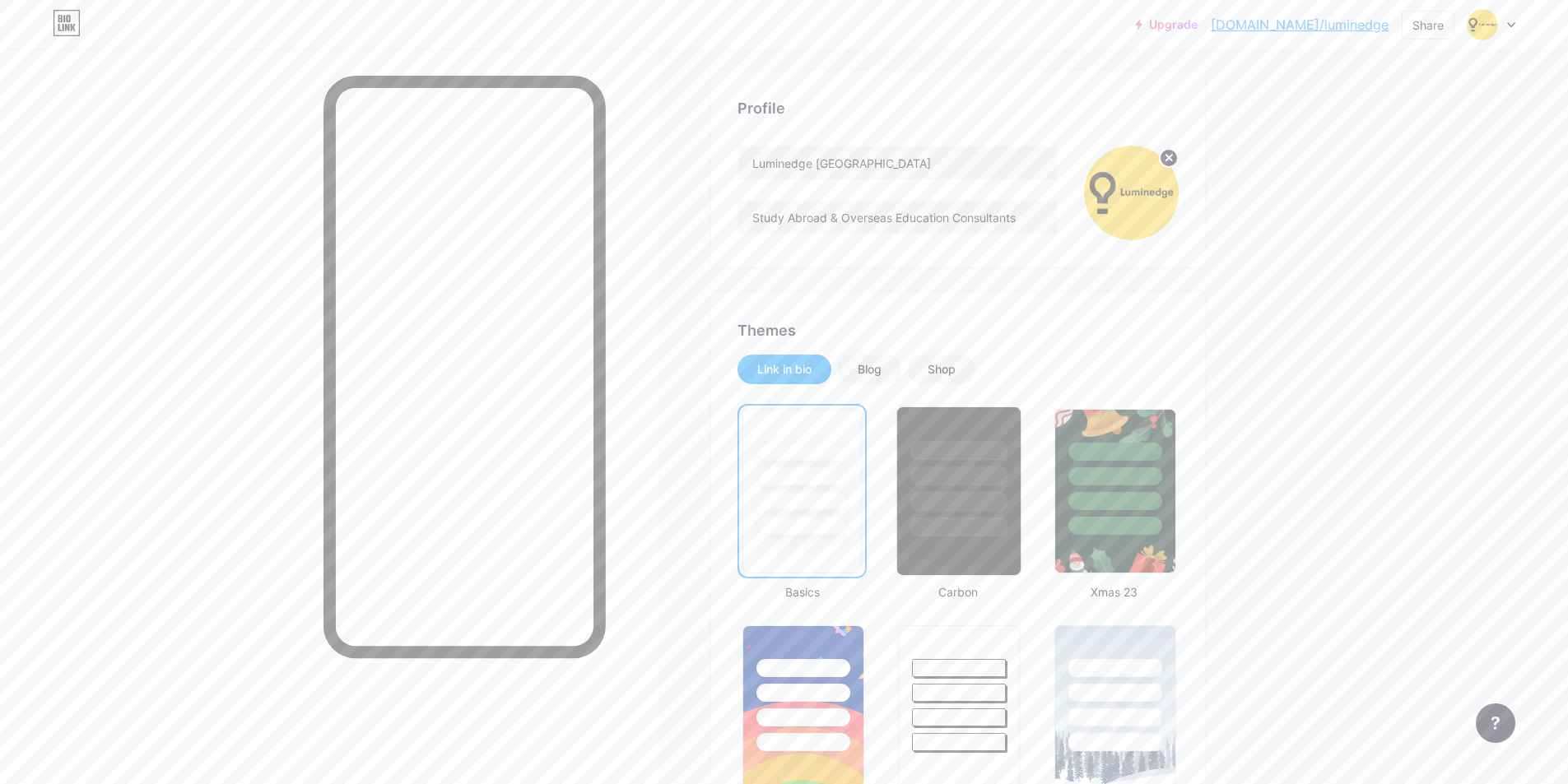
click at [947, 498] on div at bounding box center [959, 501] width 97 height 19
click at [1090, 487] on div at bounding box center [1116, 471] width 124 height 129
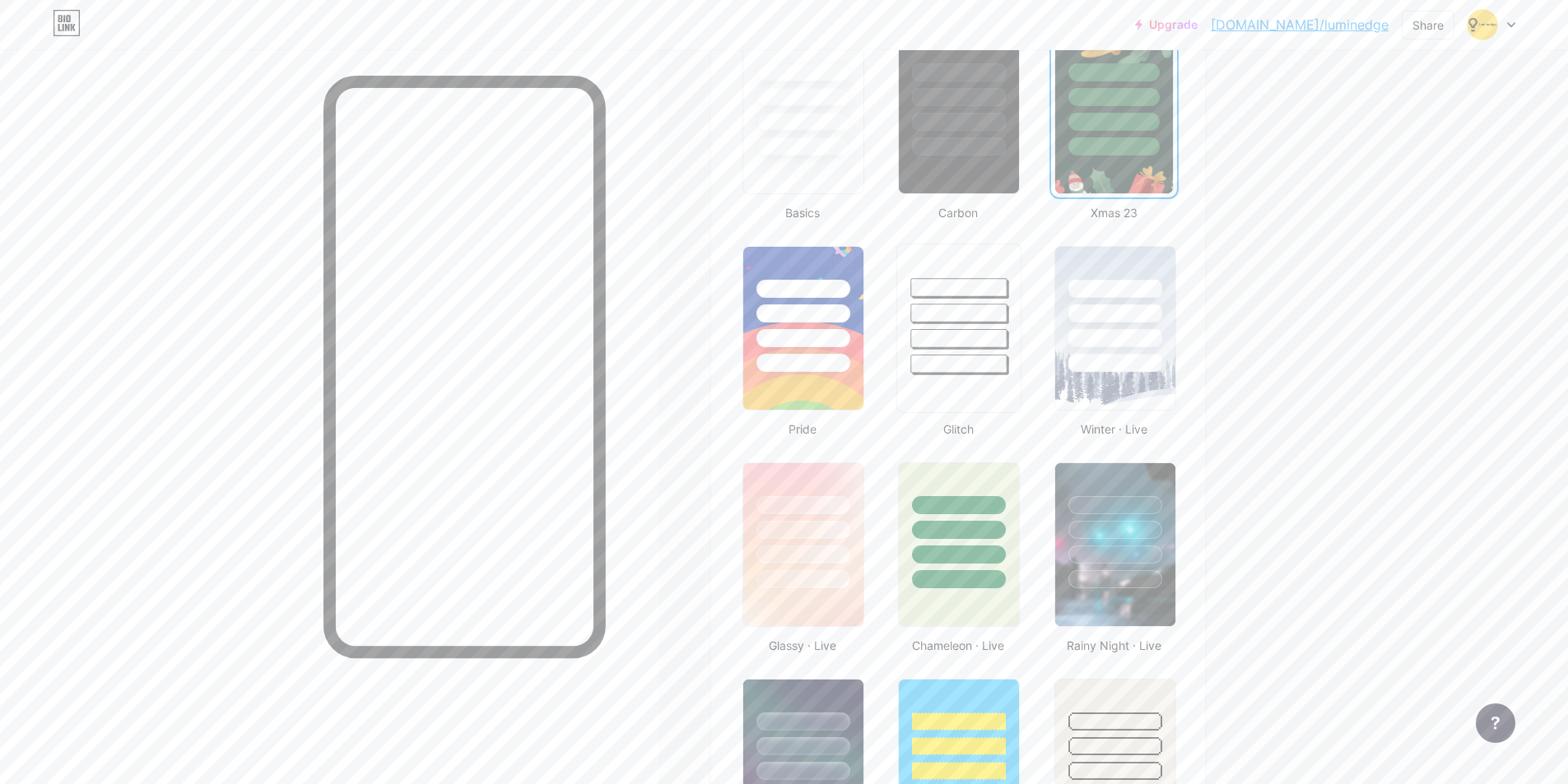
scroll to position [329, 0]
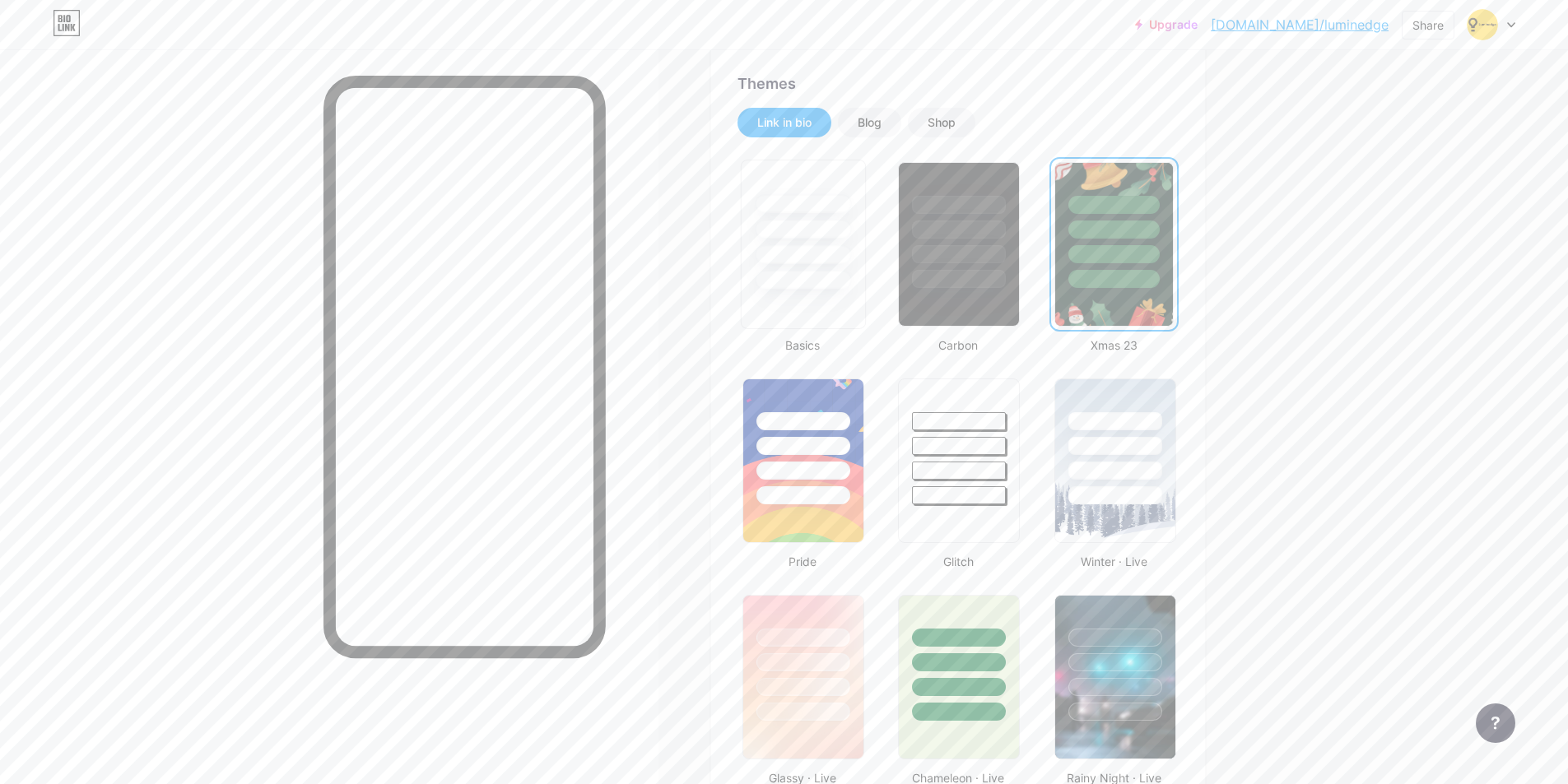
click at [791, 281] on div at bounding box center [803, 280] width 97 height 19
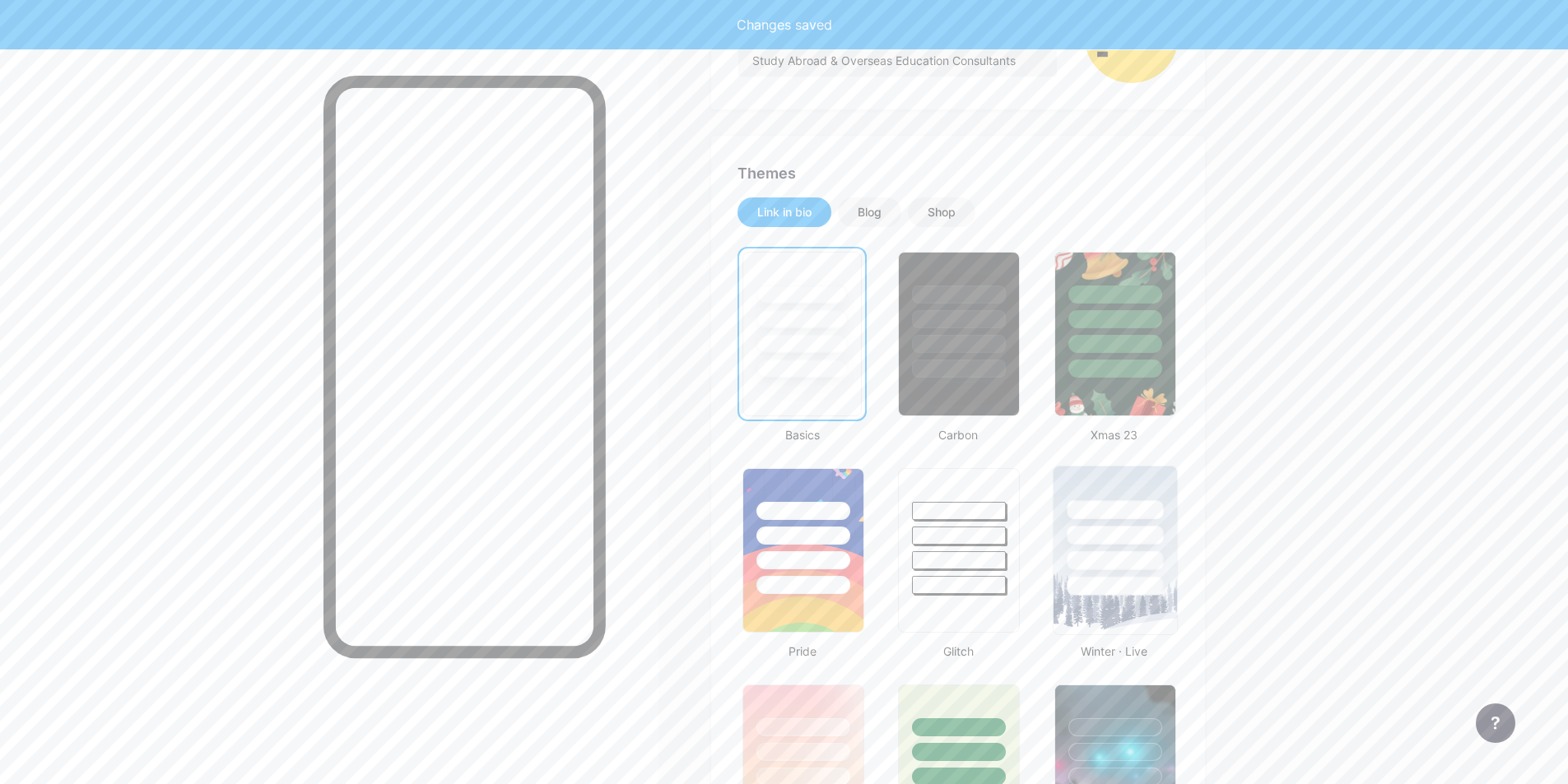
scroll to position [0, 0]
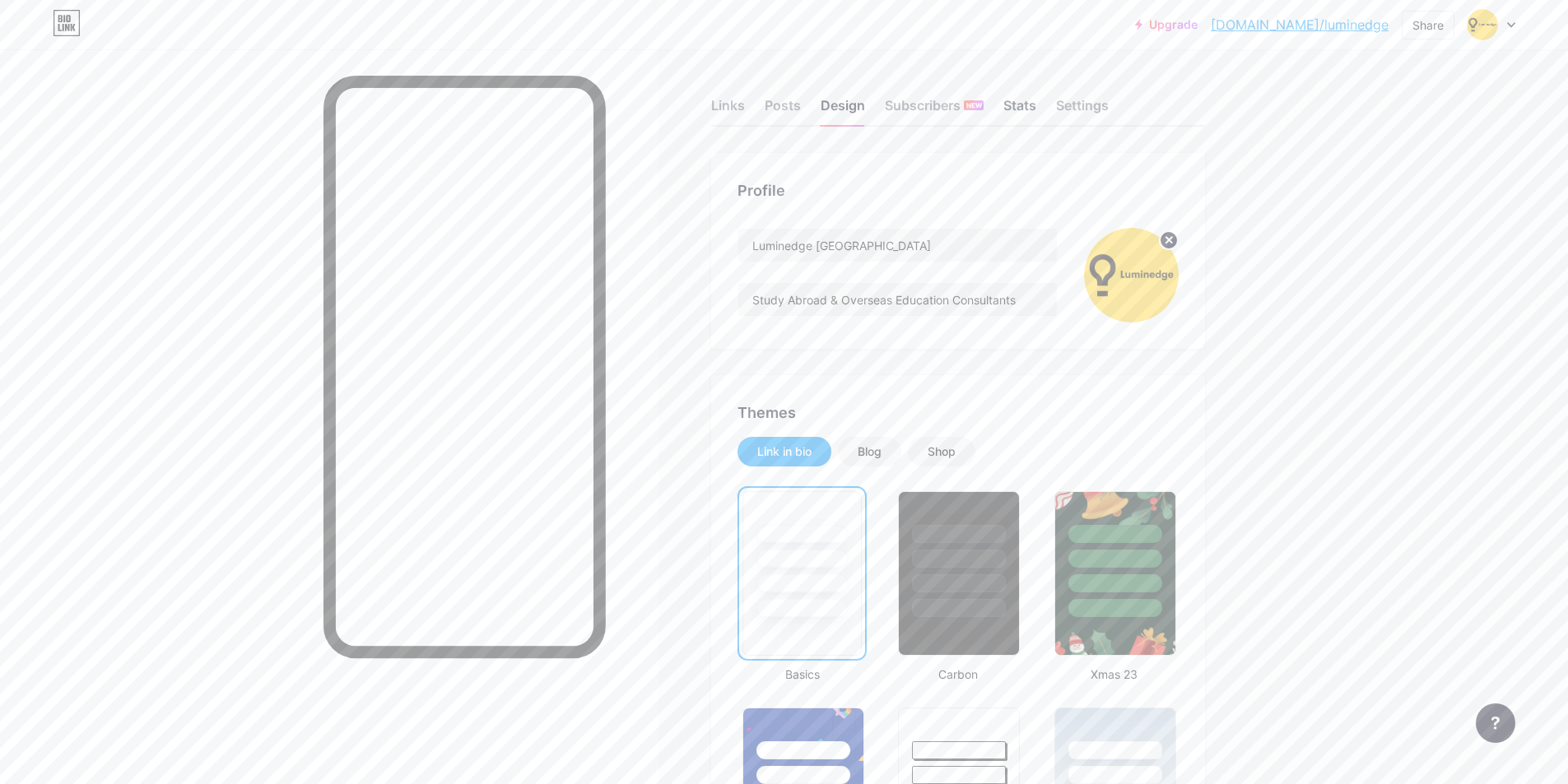
click at [1020, 97] on div "Stats" at bounding box center [1020, 111] width 33 height 30
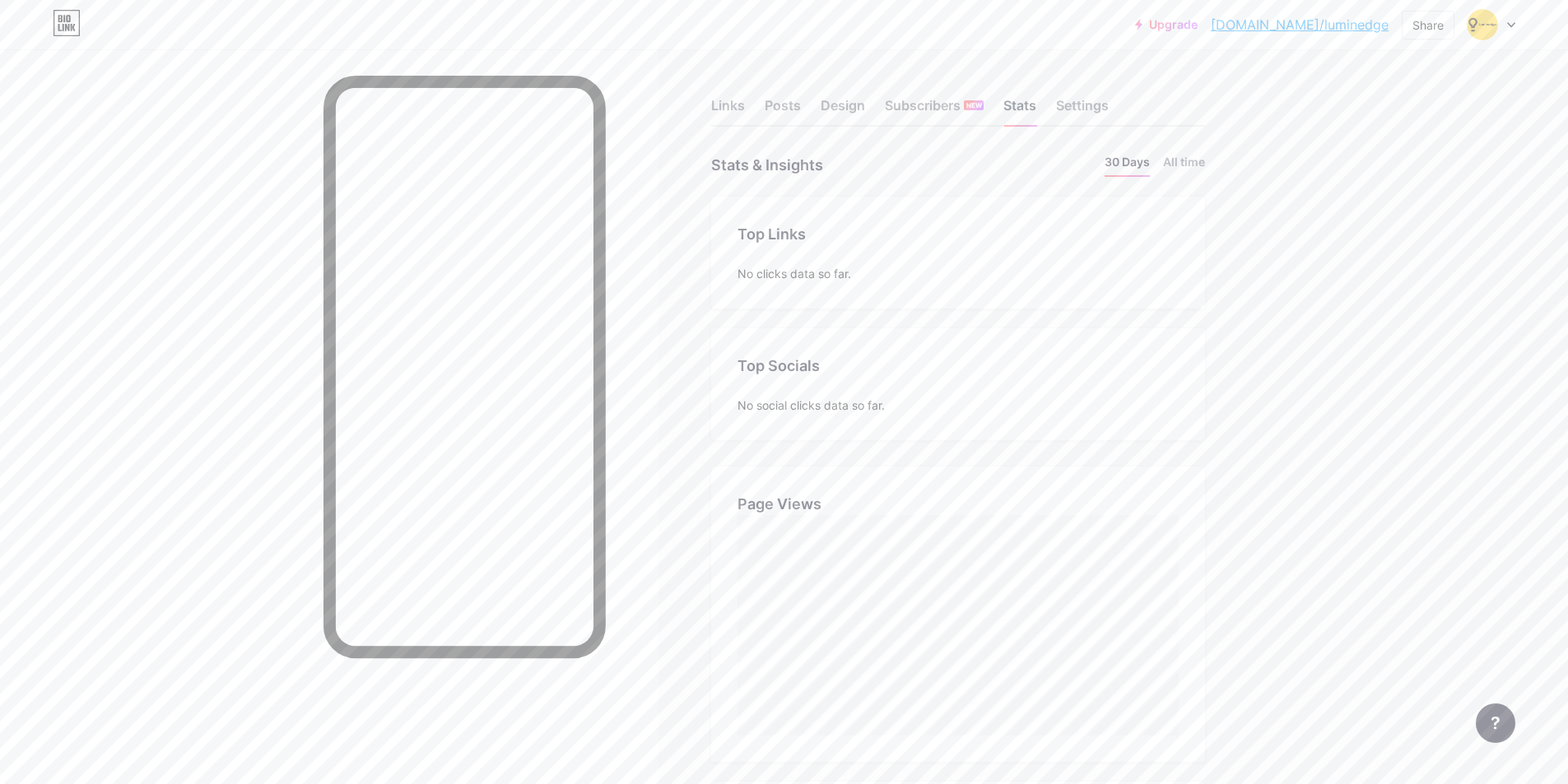
scroll to position [784, 1568]
click at [1067, 102] on div "Settings" at bounding box center [1082, 111] width 53 height 30
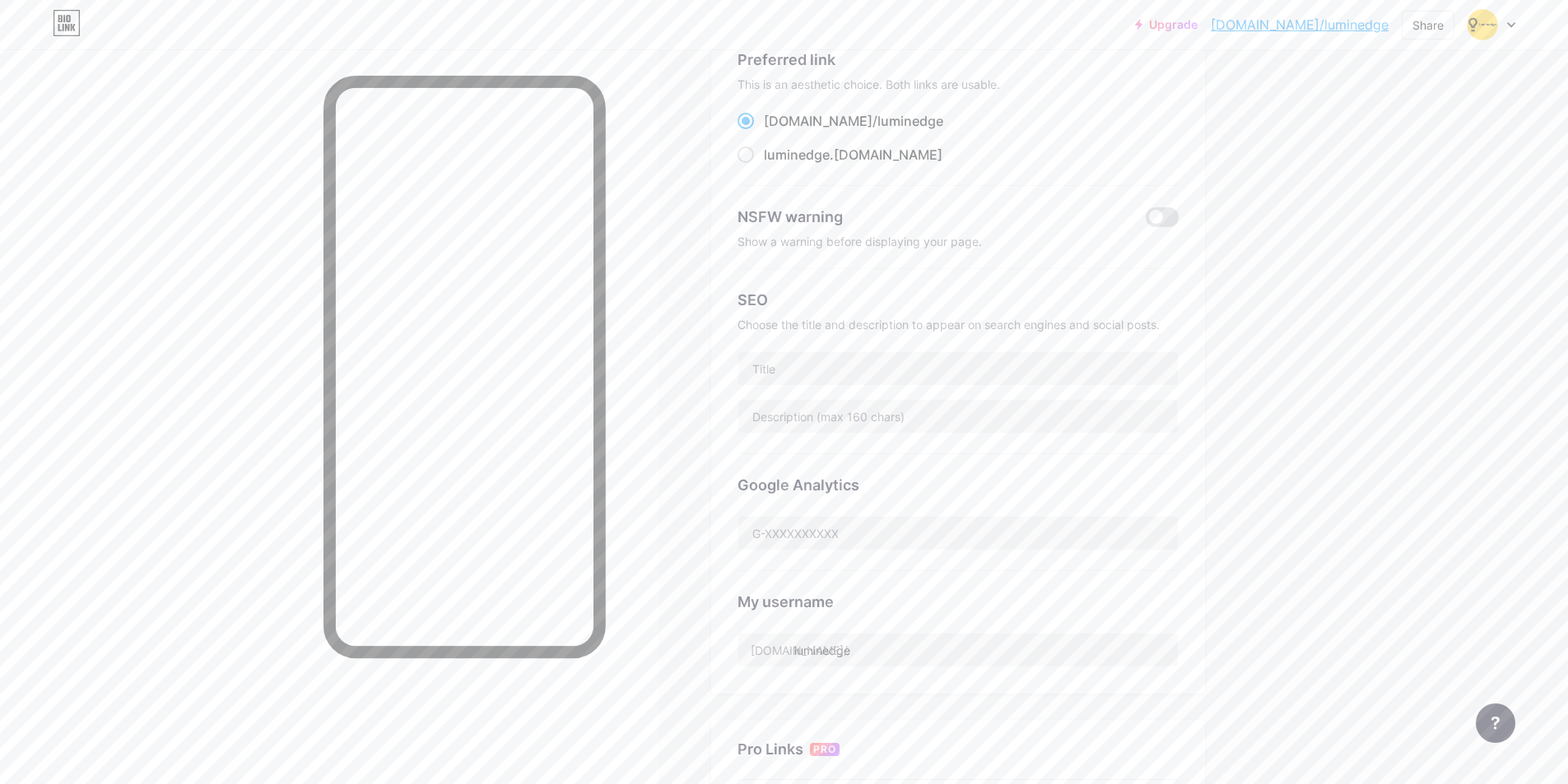
scroll to position [164, 0]
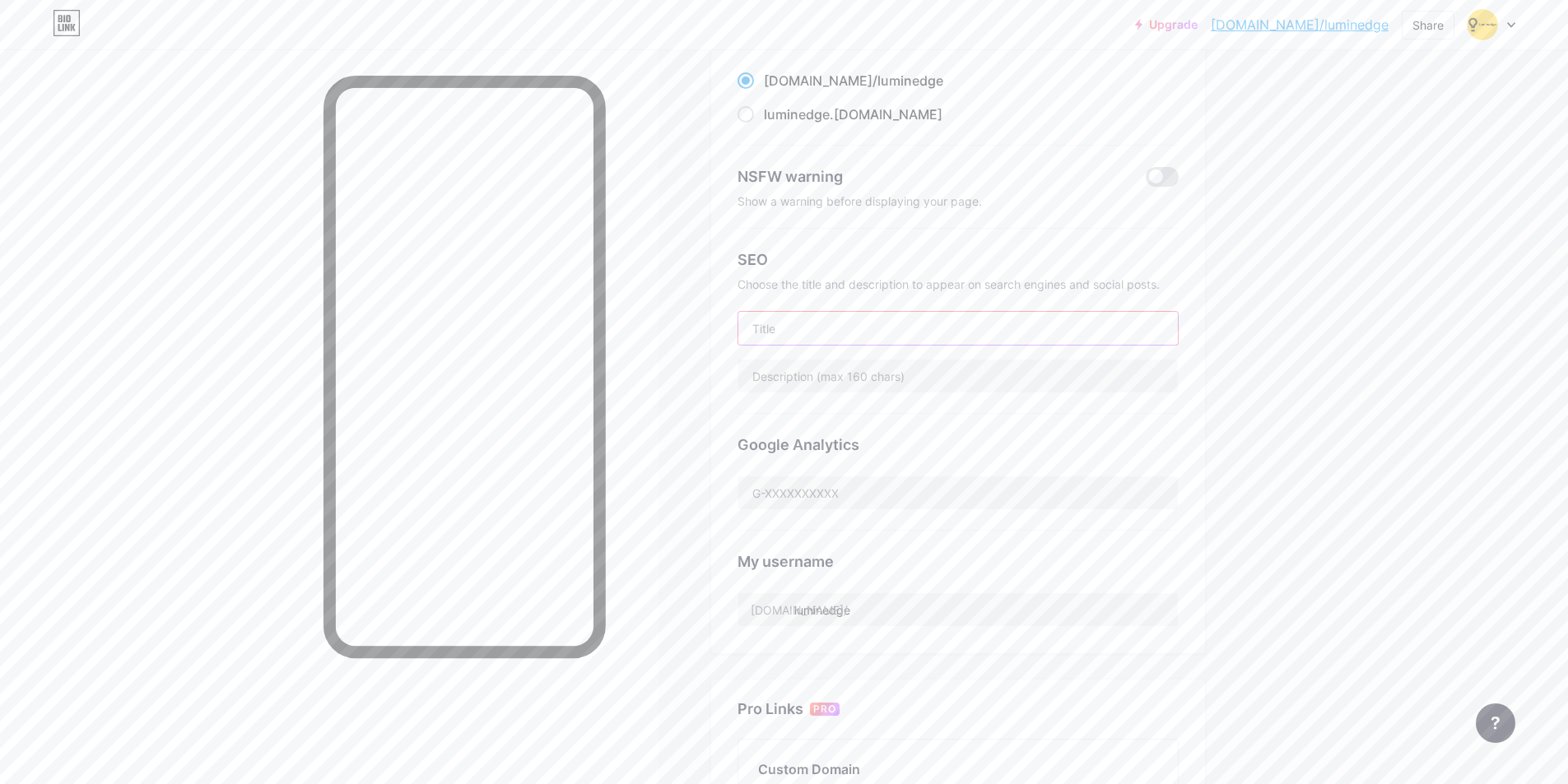
click at [827, 319] on input "text" at bounding box center [958, 328] width 439 height 33
paste input "Study Abroad Consultants in [GEOGRAPHIC_DATA]"
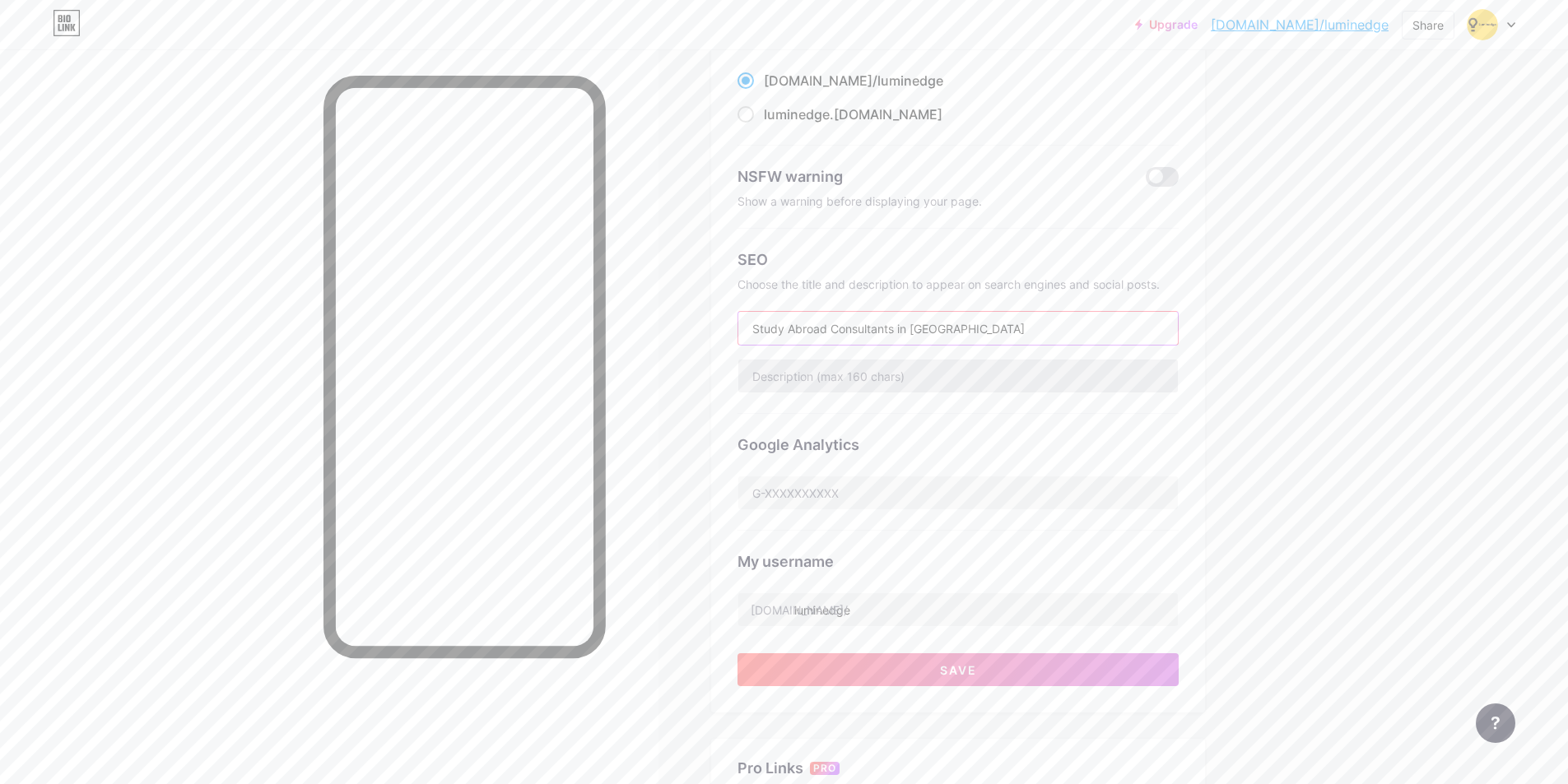
type input "Study Abroad Consultants in [GEOGRAPHIC_DATA]"
click at [890, 360] on input "text" at bounding box center [958, 376] width 439 height 33
paste input "Best Study Abroad & Education Consultants in [GEOGRAPHIC_DATA], [GEOGRAPHIC_DAT…"
click at [876, 375] on input "Best Study Abroad & Education Consultants in [GEOGRAPHIC_DATA], [GEOGRAPHIC_DAT…" at bounding box center [958, 376] width 439 height 33
type input "Best Study Abroad & overseas Education Consultants in [GEOGRAPHIC_DATA], [GEOGR…"
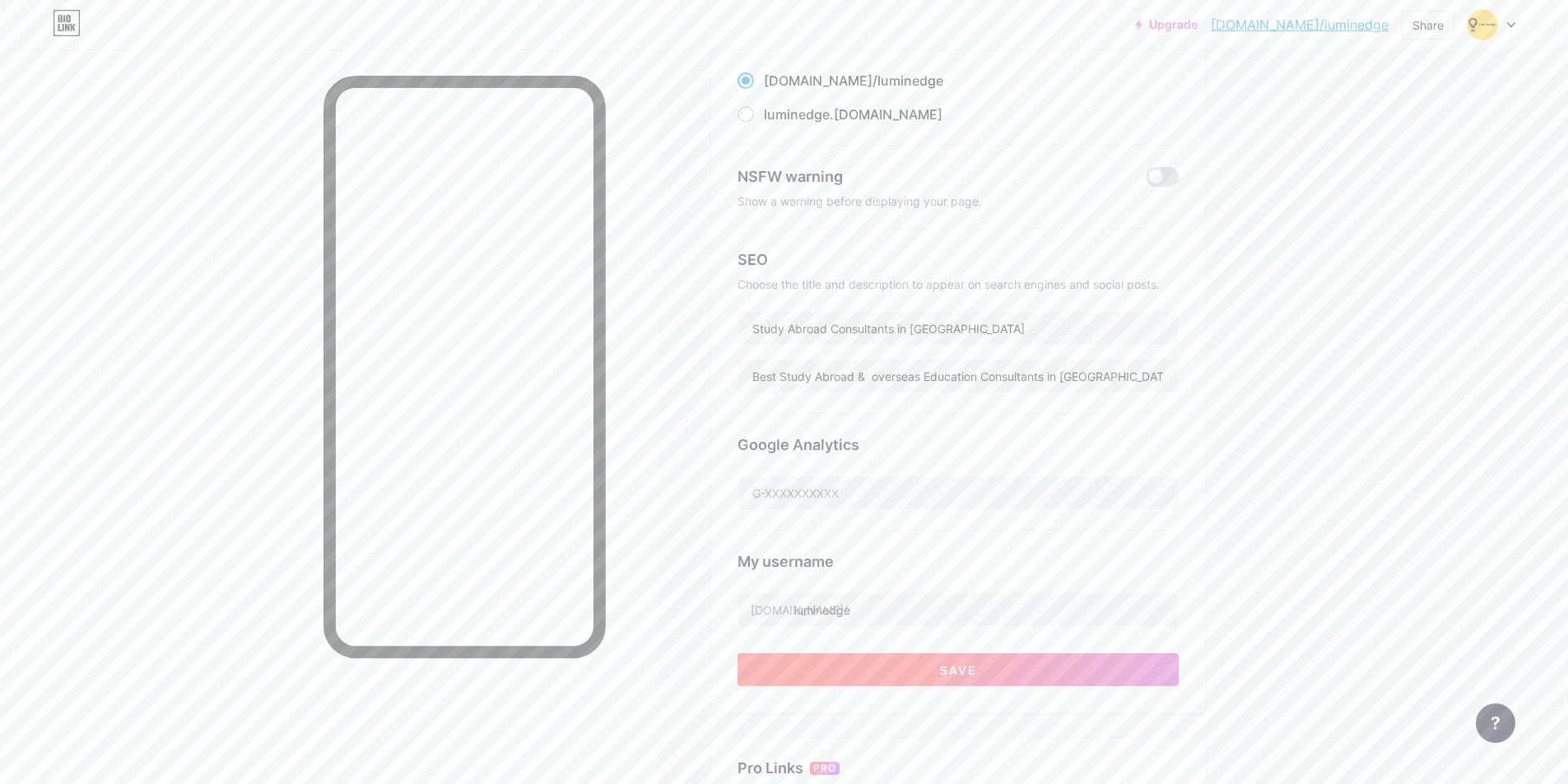
click at [950, 665] on span "Save" at bounding box center [958, 669] width 37 height 14
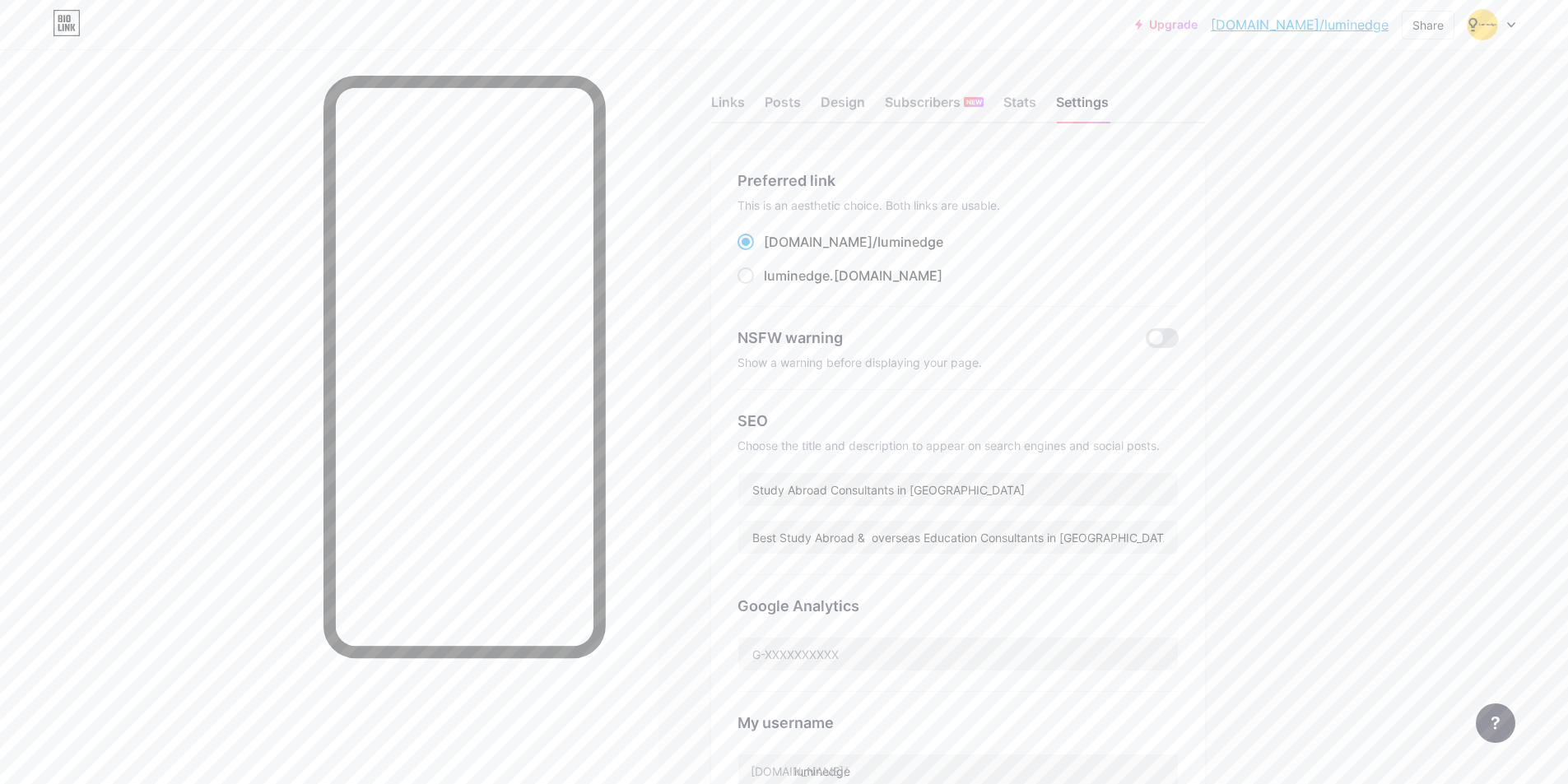
scroll to position [0, 0]
click at [731, 97] on div "Links" at bounding box center [727, 111] width 34 height 30
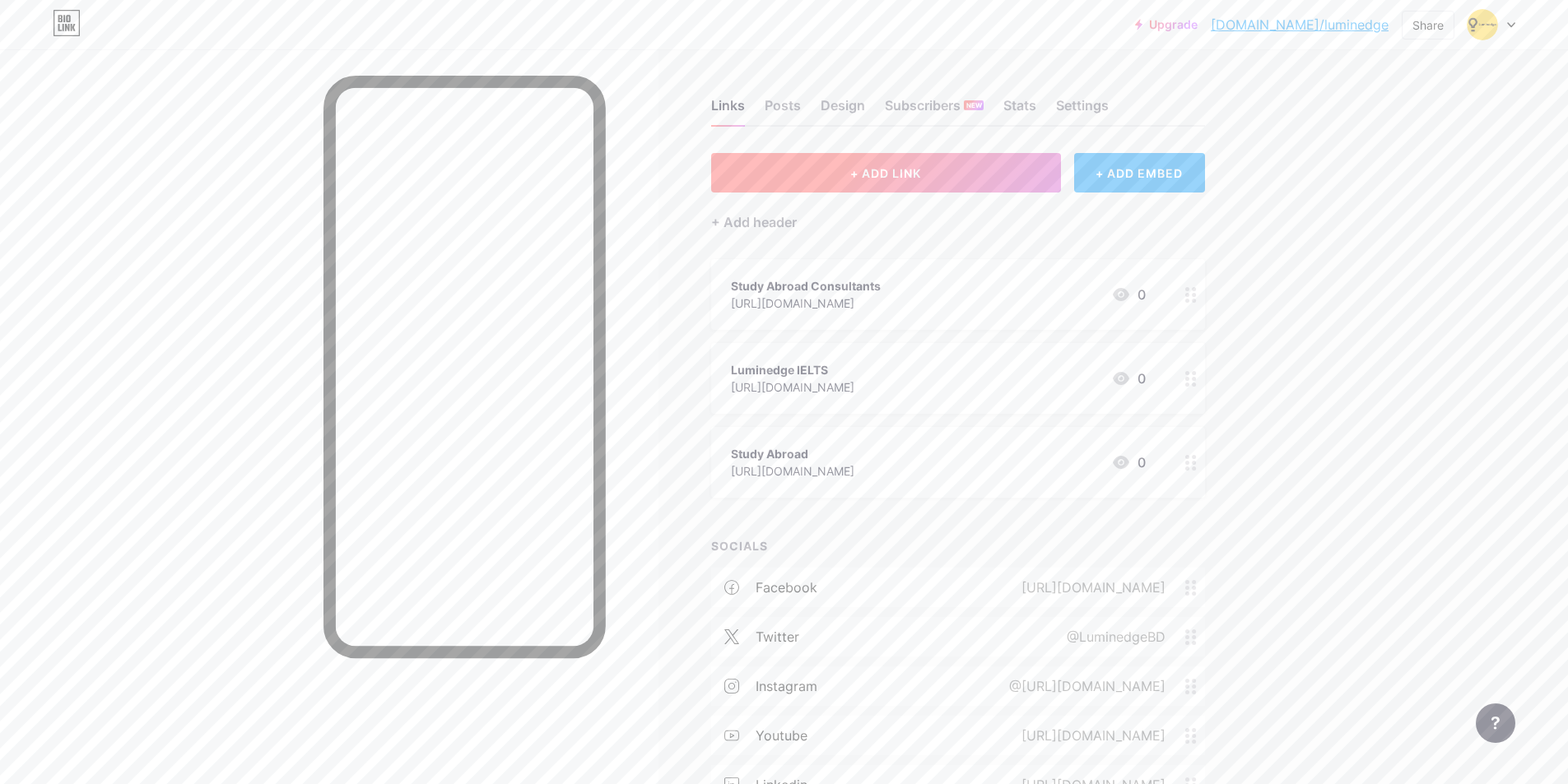
click at [934, 181] on button "+ ADD LINK" at bounding box center [886, 172] width 350 height 40
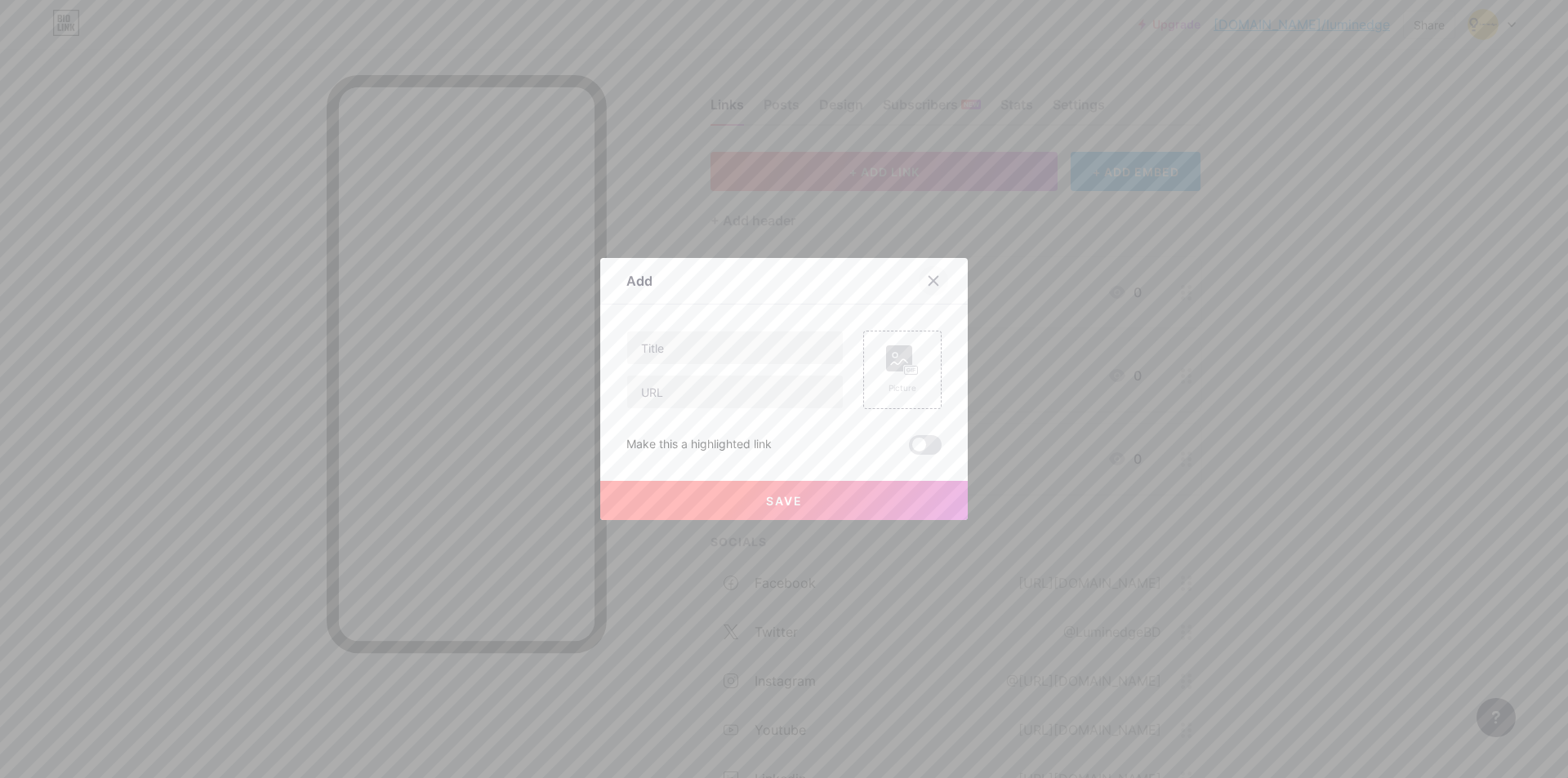
click at [933, 271] on div at bounding box center [933, 281] width 29 height 29
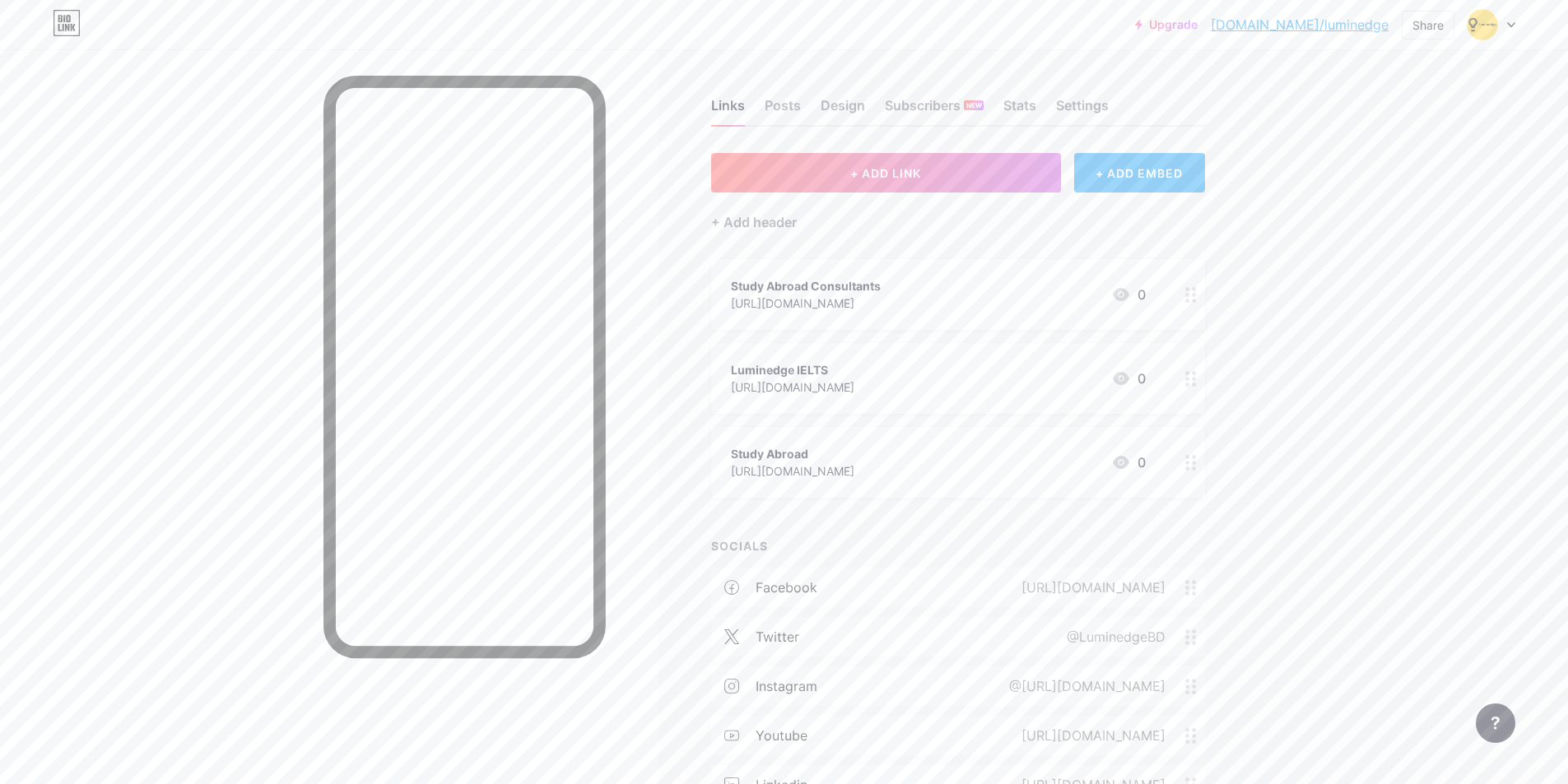
click at [1117, 180] on div "+ ADD EMBED" at bounding box center [1139, 172] width 130 height 40
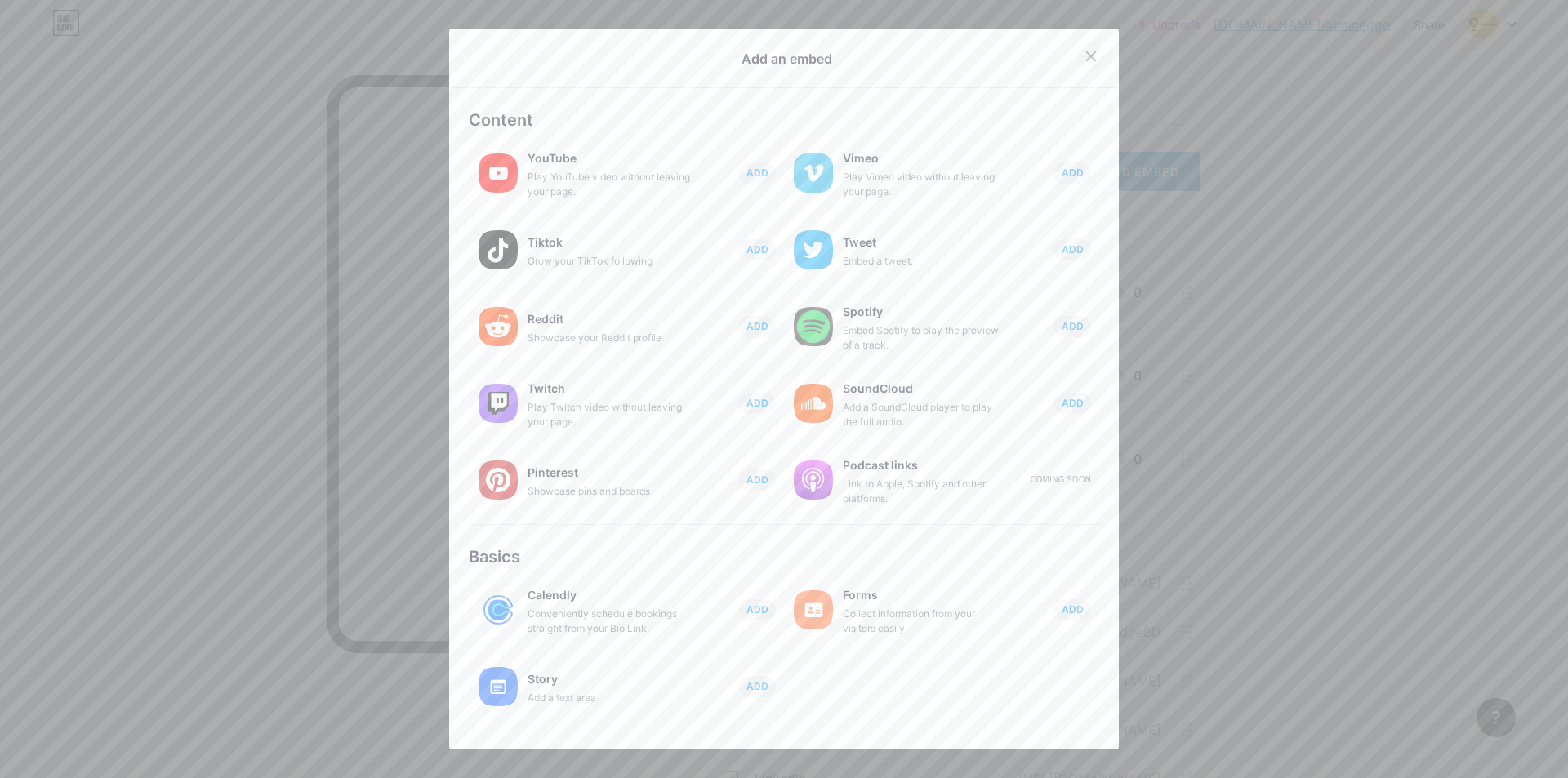
click at [1076, 49] on div at bounding box center [1091, 57] width 29 height 29
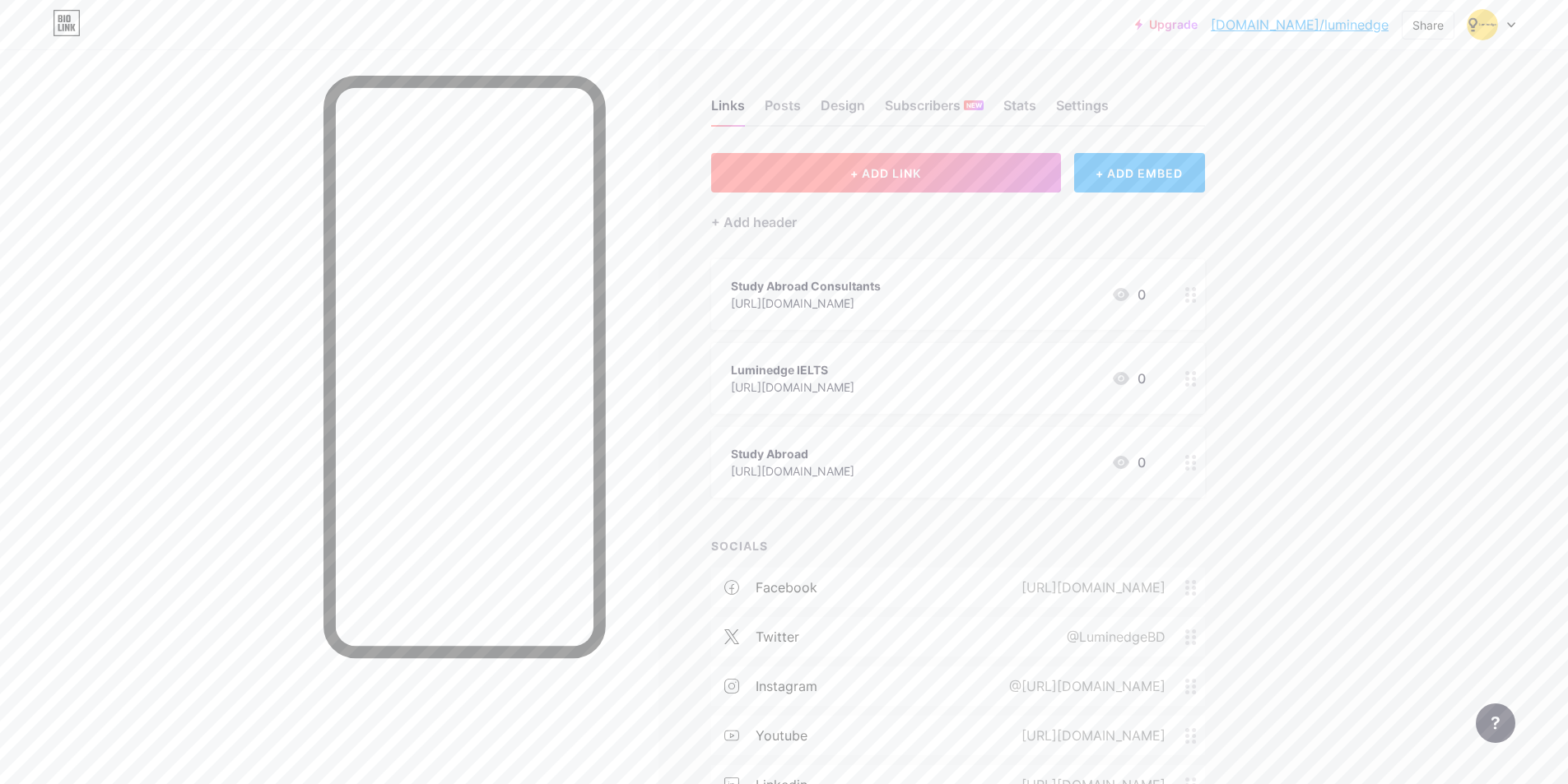
click at [939, 177] on button "+ ADD LINK" at bounding box center [886, 172] width 350 height 40
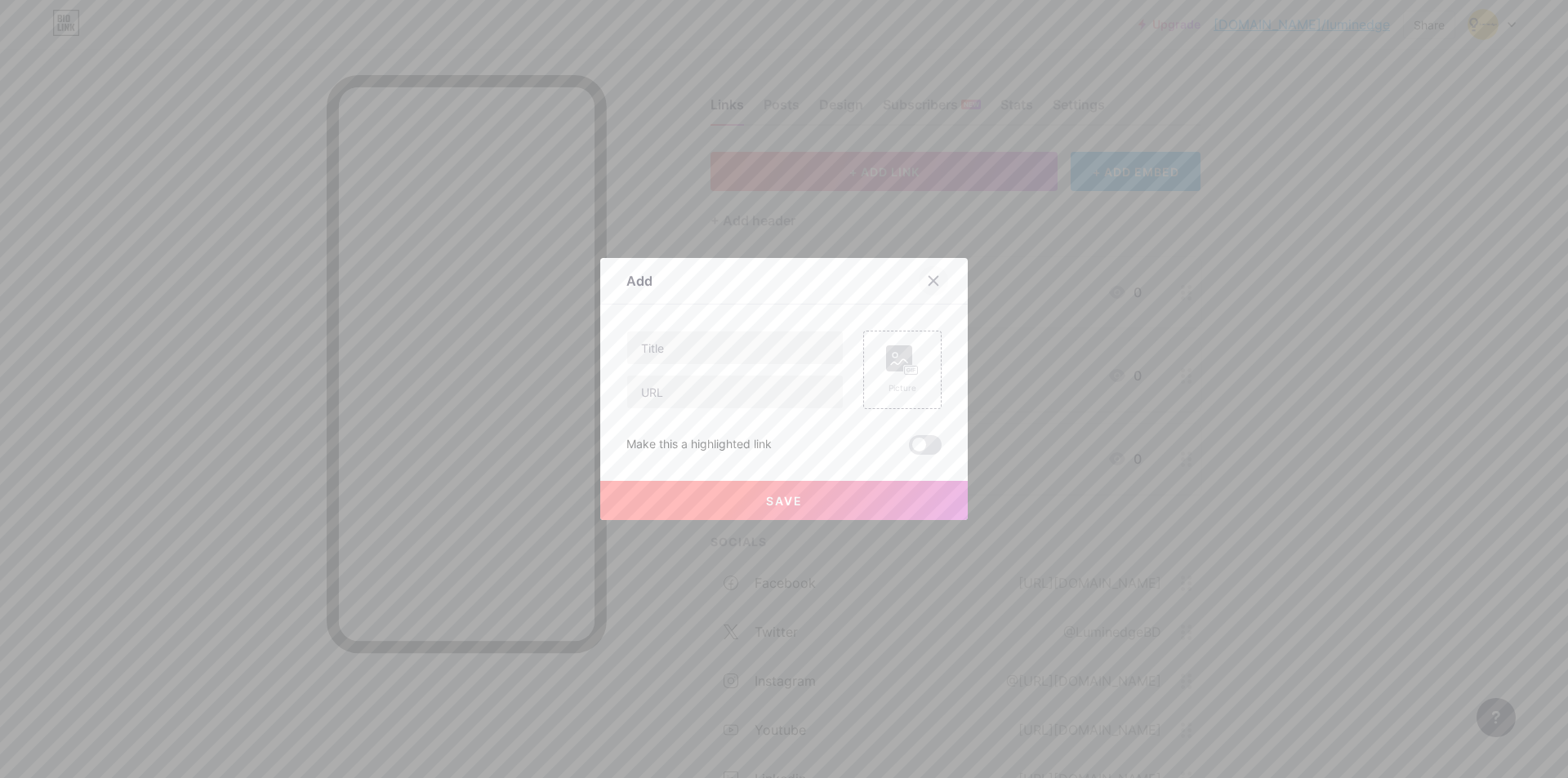
click at [928, 266] on div at bounding box center [933, 281] width 29 height 29
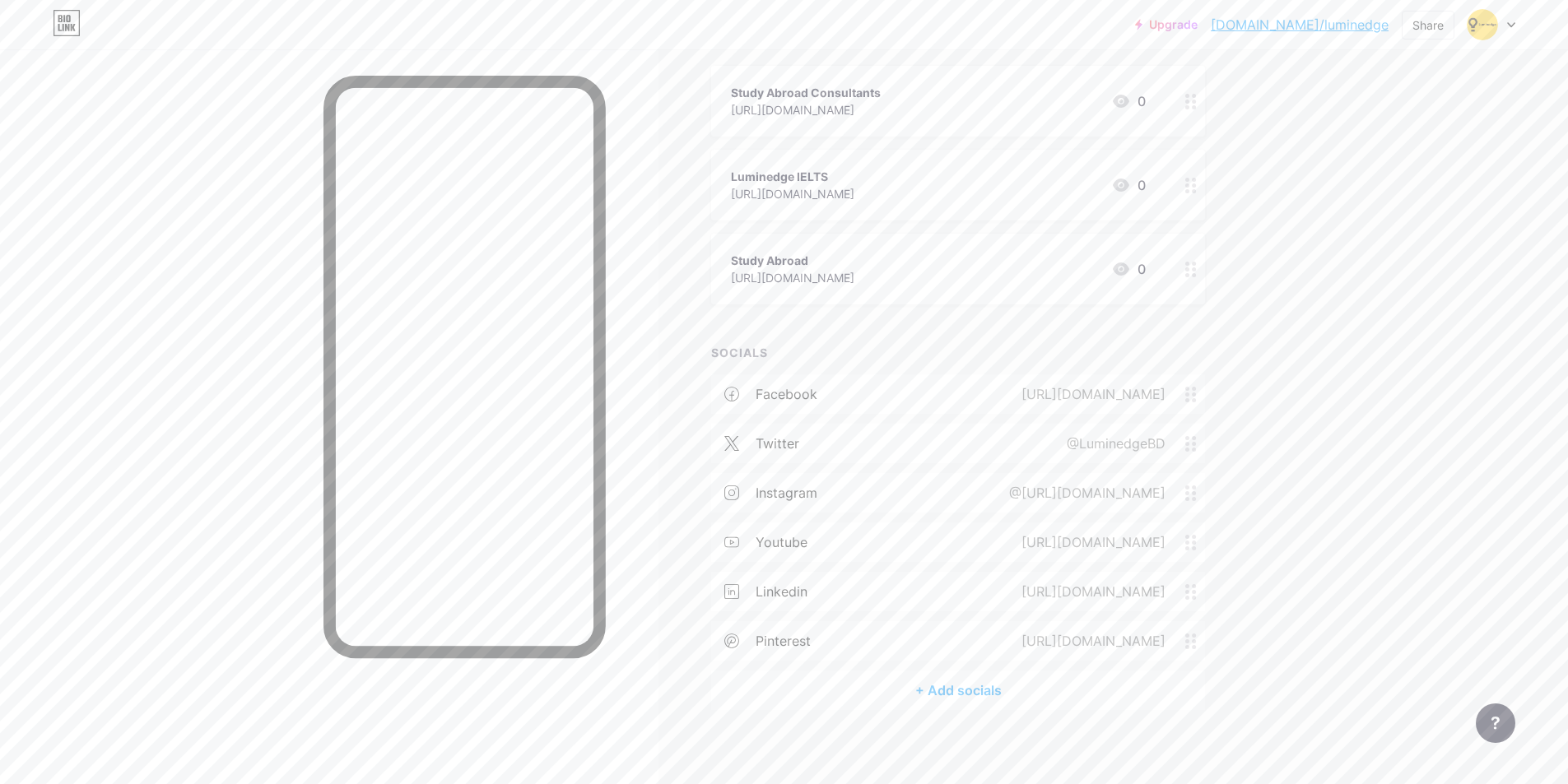
scroll to position [201, 0]
